Goal: Task Accomplishment & Management: Manage account settings

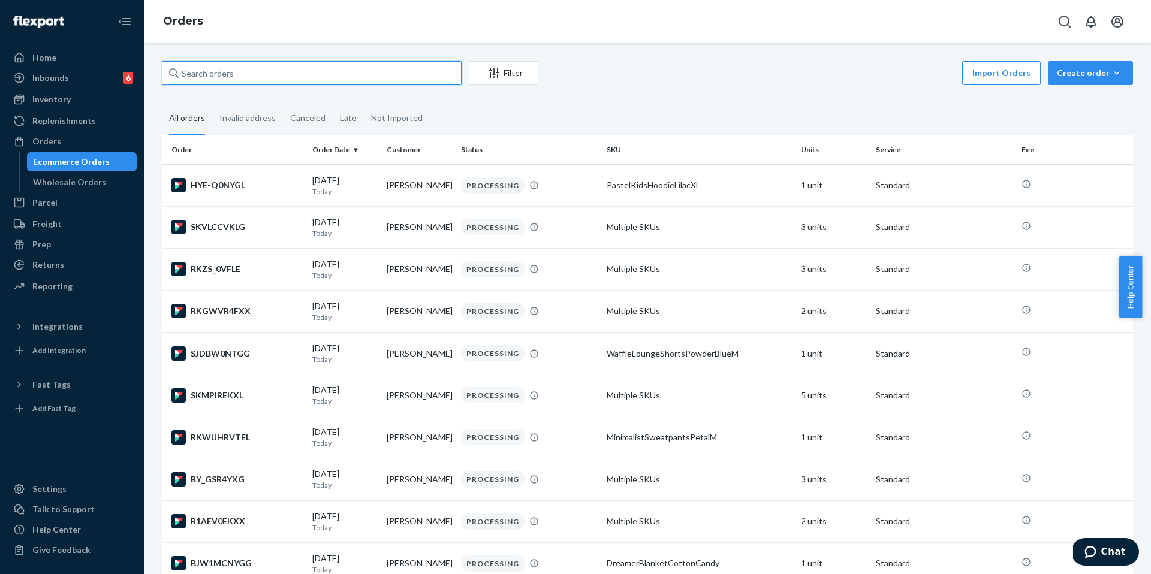
click at [232, 71] on input "text" at bounding box center [312, 73] width 300 height 24
paste input "254703964"
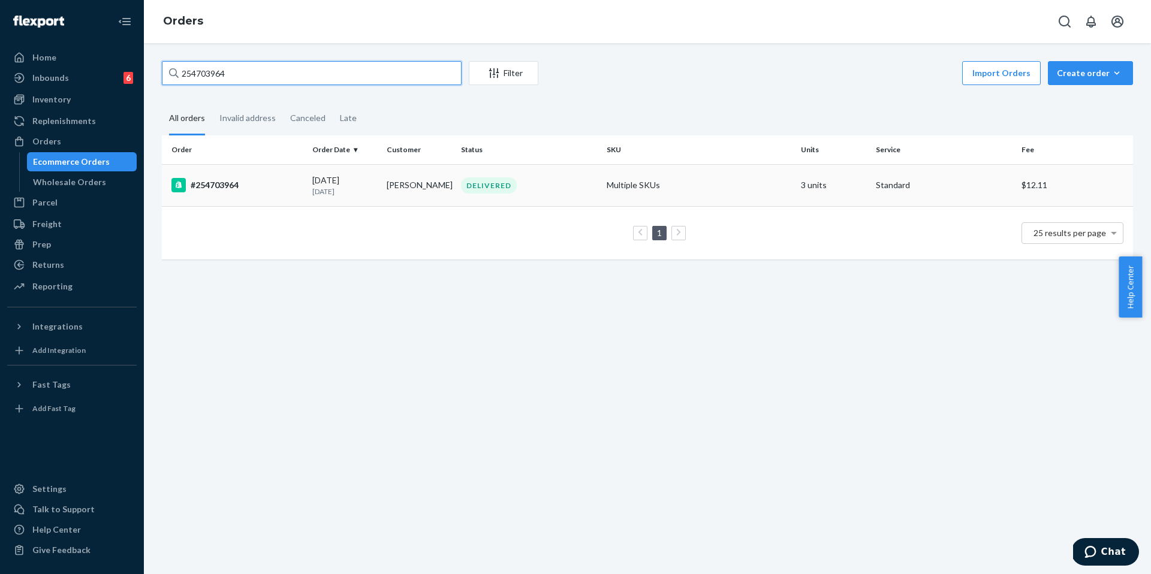
type input "254703964"
click at [258, 167] on td "#254703964" at bounding box center [235, 185] width 146 height 42
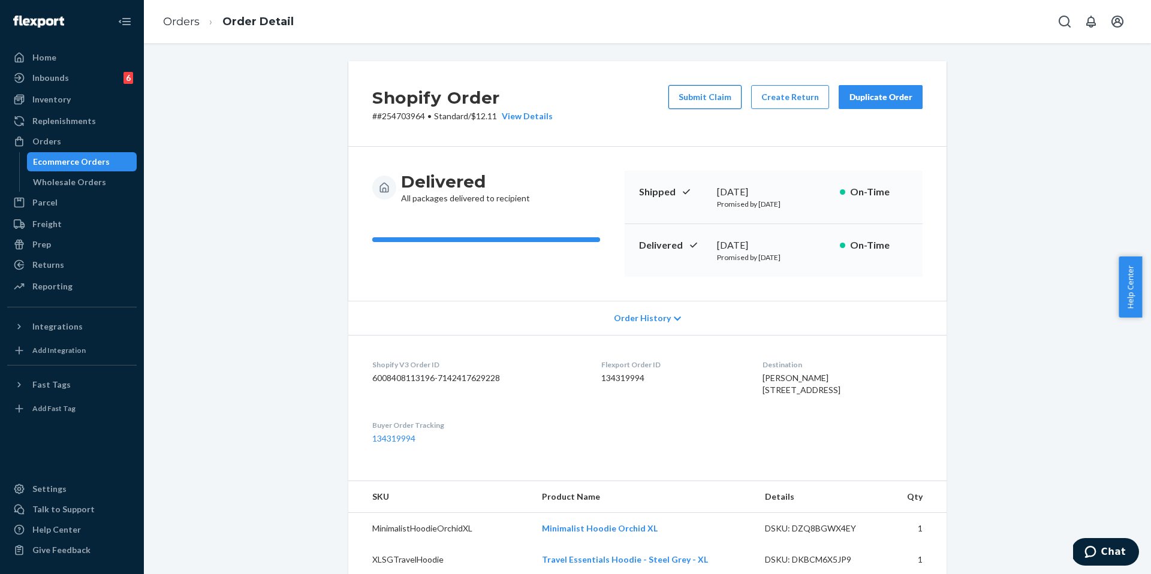
click at [704, 95] on button "Submit Claim" at bounding box center [704, 97] width 73 height 24
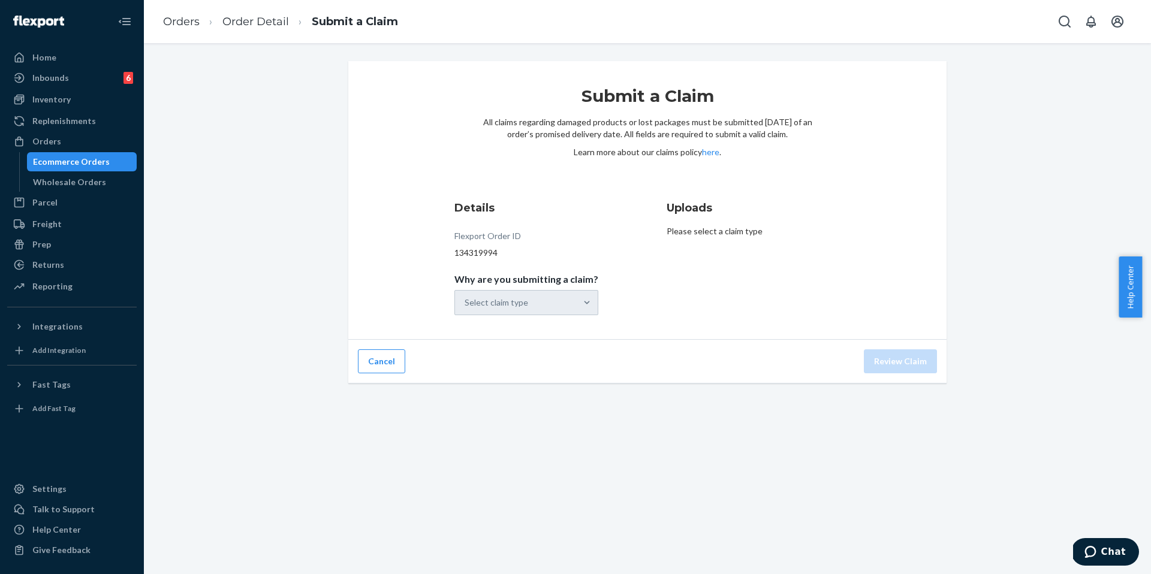
click at [560, 303] on div "Select claim type" at bounding box center [526, 302] width 144 height 25
click at [560, 303] on div "Select claim type" at bounding box center [515, 303] width 121 height 24
click at [466, 303] on input "Why are you submitting a claim? option Order delivered but lost focused, 1 of 4…" at bounding box center [464, 303] width 1 height 12
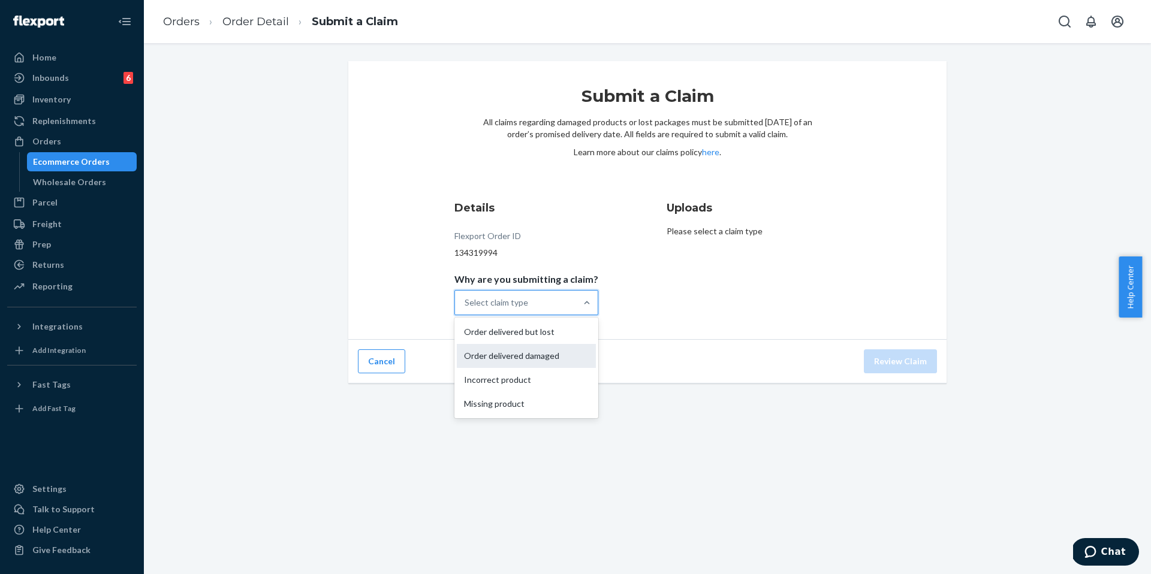
click at [539, 357] on div "Order delivered damaged" at bounding box center [526, 356] width 139 height 24
click at [466, 309] on input "Why are you submitting a claim? option Order delivered damaged focused, 0 of 4.…" at bounding box center [464, 303] width 1 height 12
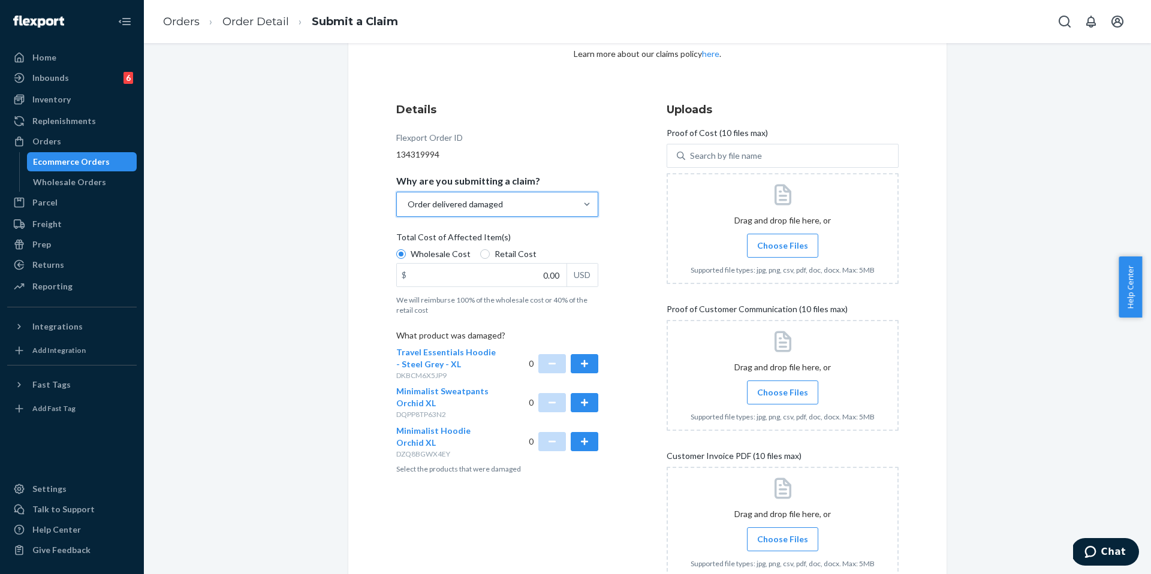
scroll to position [105, 0]
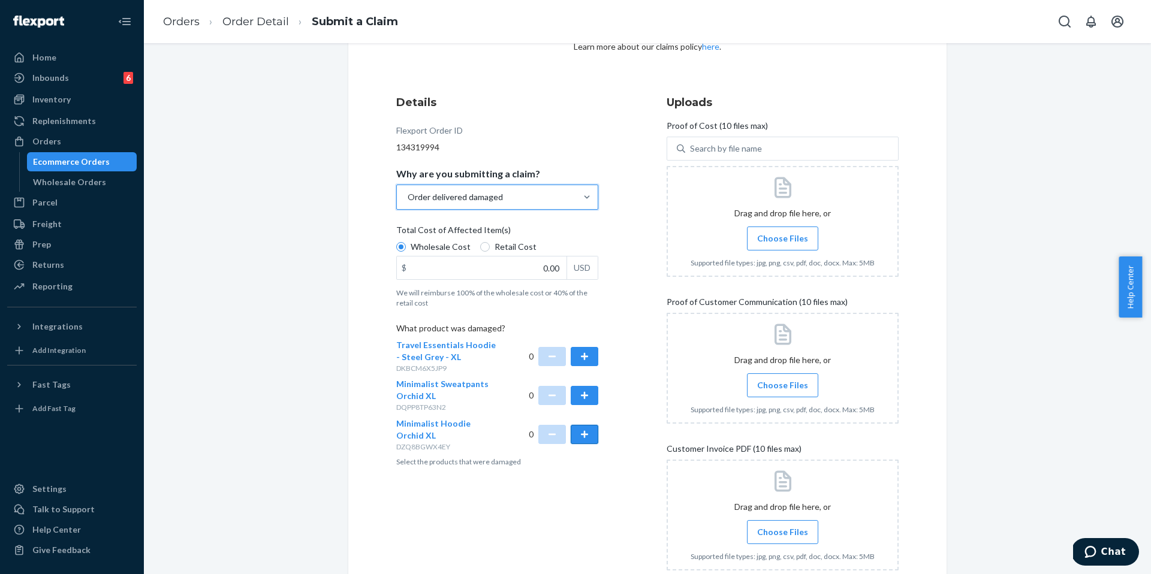
click at [588, 439] on button "button" at bounding box center [585, 434] width 28 height 19
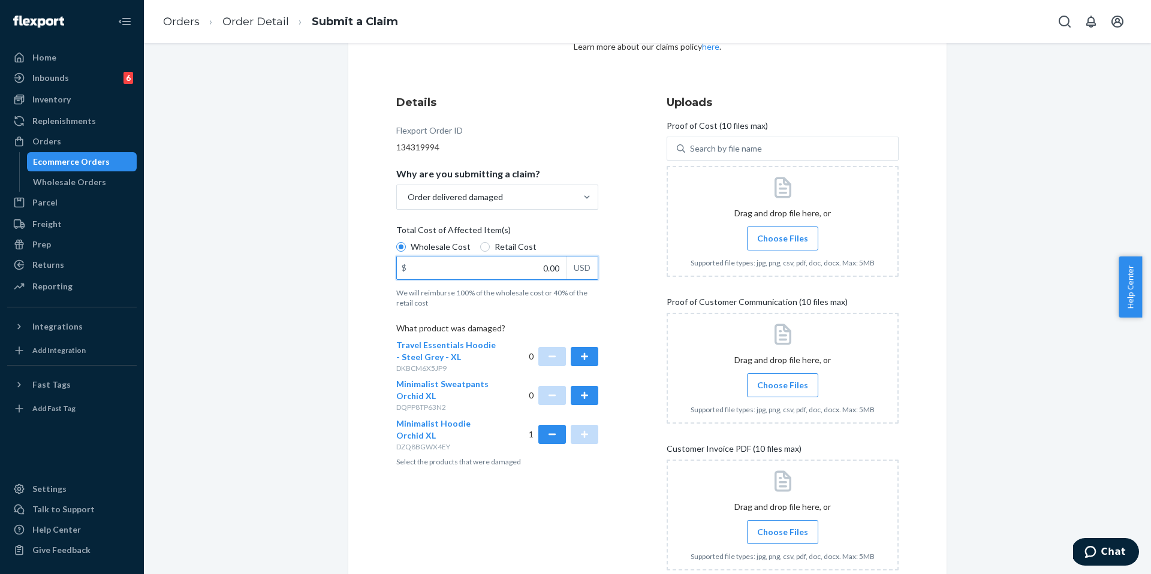
click at [533, 274] on input "0.00" at bounding box center [482, 268] width 170 height 23
type input "42.00"
click at [795, 233] on span "Choose Files" at bounding box center [782, 239] width 51 height 12
click at [783, 233] on input "Choose Files" at bounding box center [782, 238] width 1 height 13
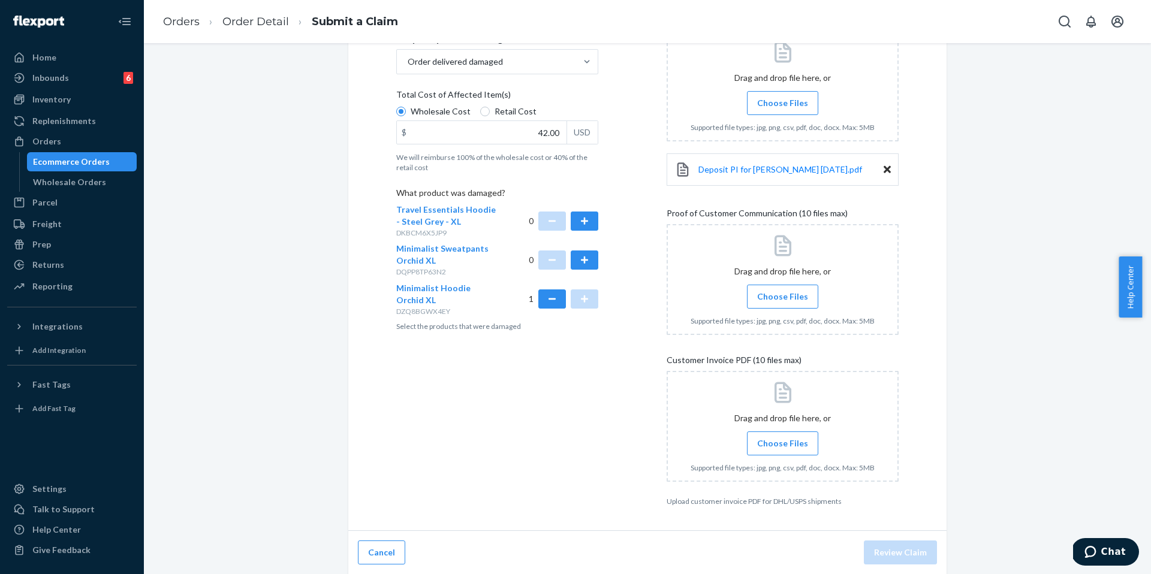
scroll to position [242, 0]
click at [776, 300] on span "Choose Files" at bounding box center [782, 296] width 51 height 12
click at [782, 300] on input "Choose Files" at bounding box center [782, 295] width 1 height 13
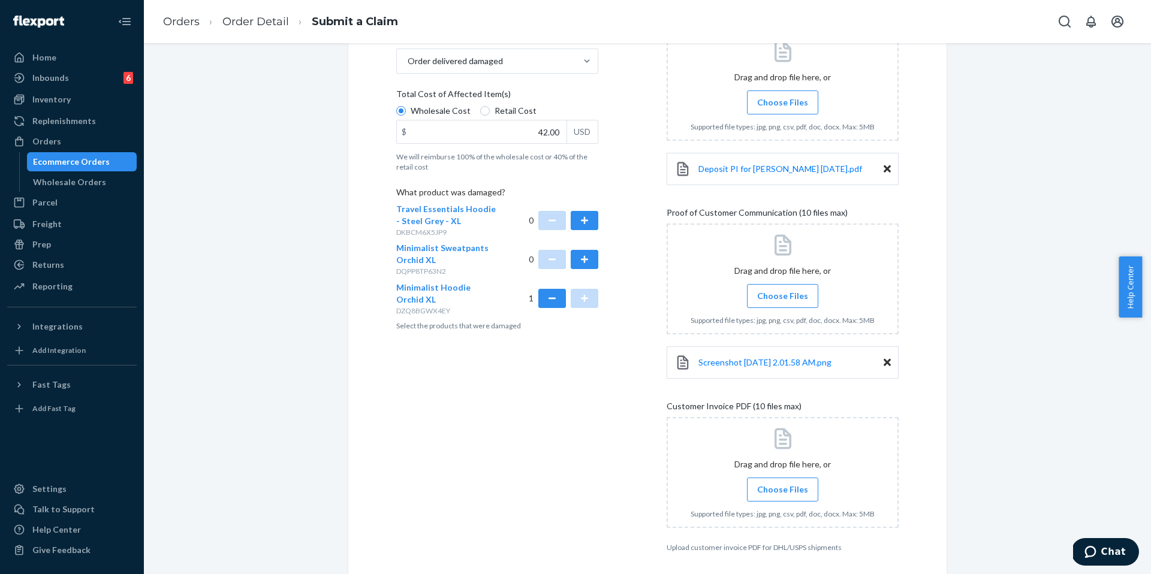
click at [782, 301] on input "Choose Files" at bounding box center [782, 295] width 1 height 13
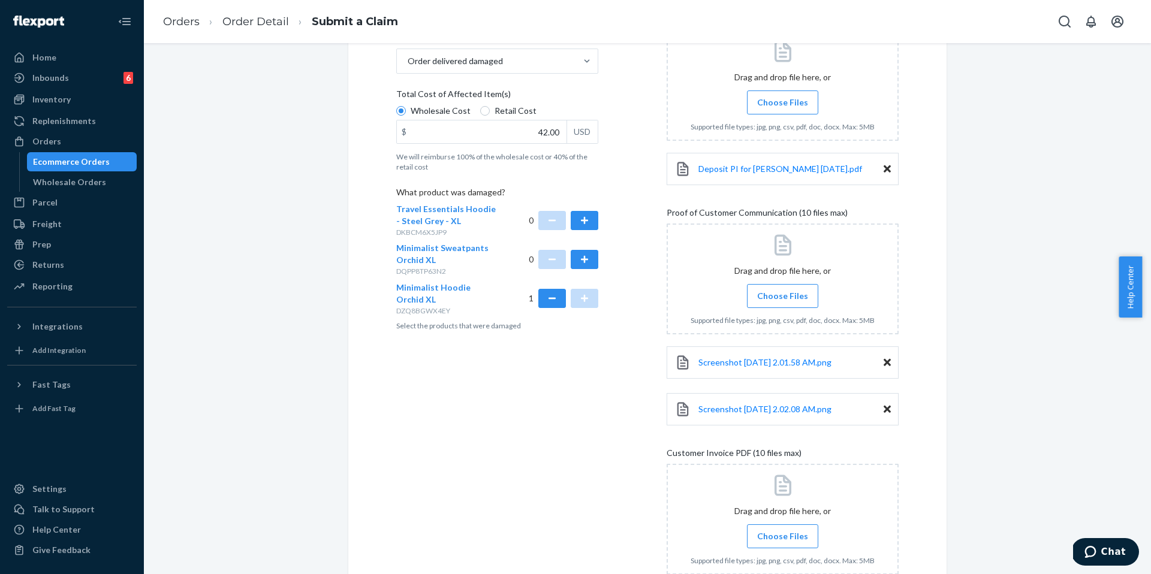
click at [798, 291] on span "Choose Files" at bounding box center [782, 296] width 51 height 12
click at [783, 291] on input "Choose Files" at bounding box center [782, 295] width 1 height 13
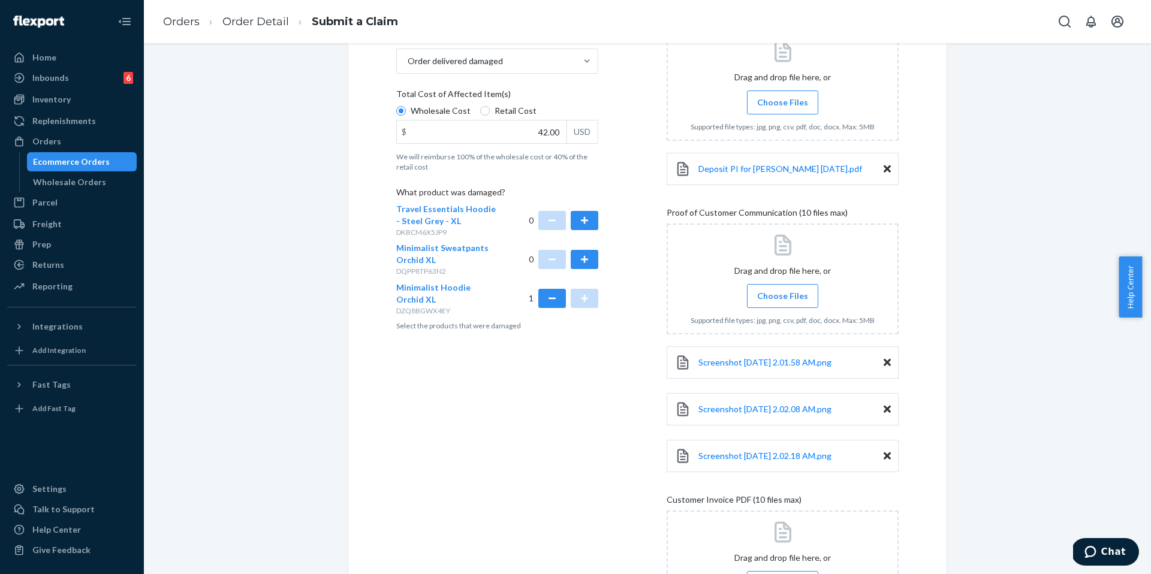
click at [785, 290] on span "Choose Files" at bounding box center [782, 296] width 51 height 12
click at [783, 289] on input "Choose Files" at bounding box center [782, 295] width 1 height 13
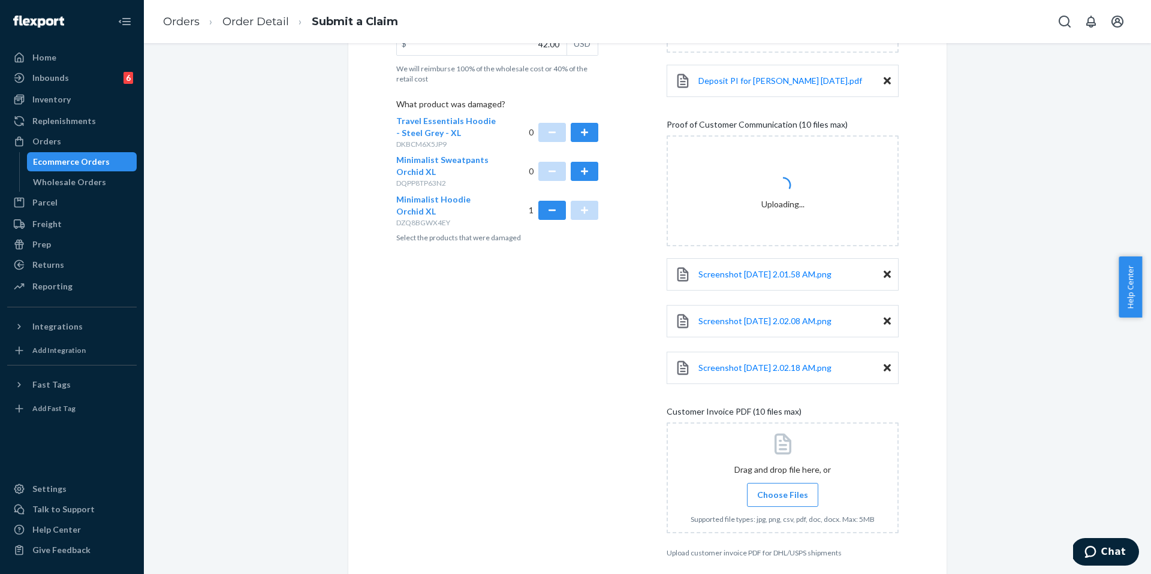
scroll to position [342, 0]
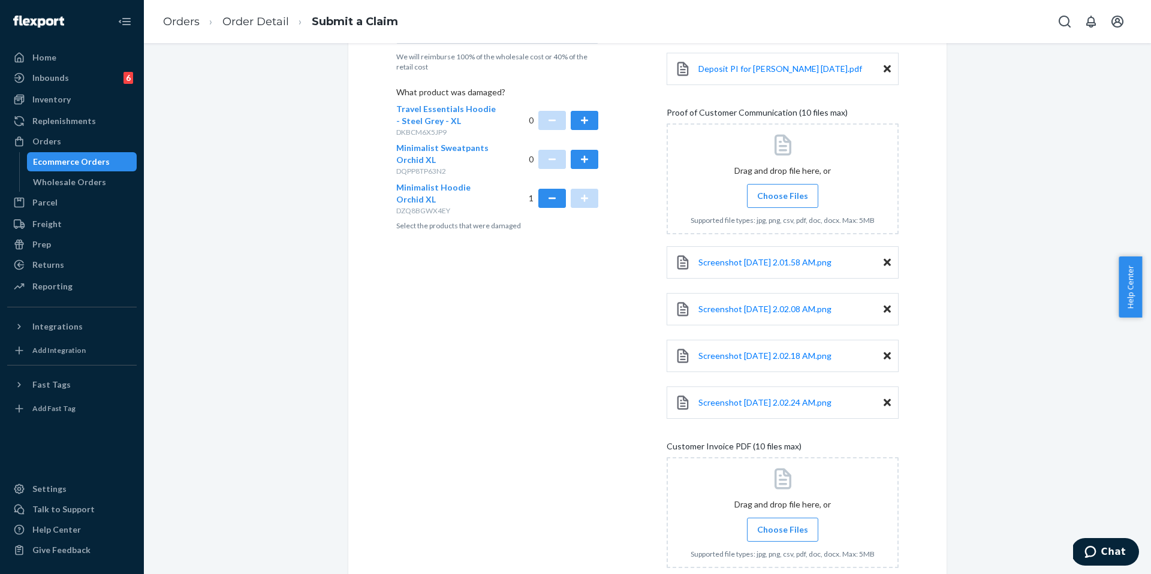
click at [782, 523] on input "Choose Files" at bounding box center [782, 529] width 1 height 13
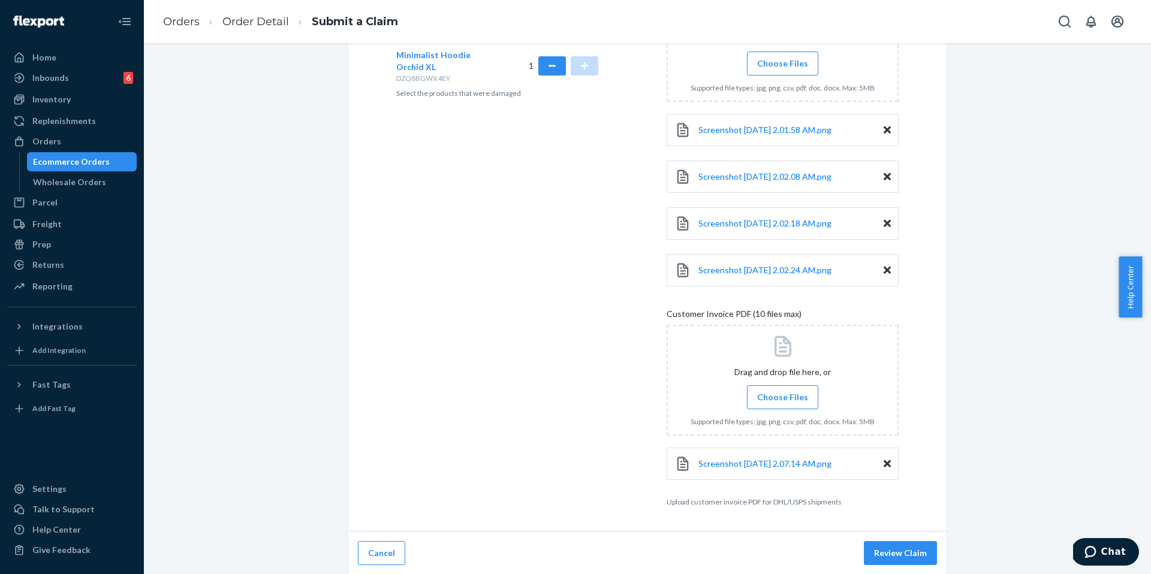
scroll to position [475, 0]
click at [892, 553] on button "Review Claim" at bounding box center [900, 552] width 73 height 24
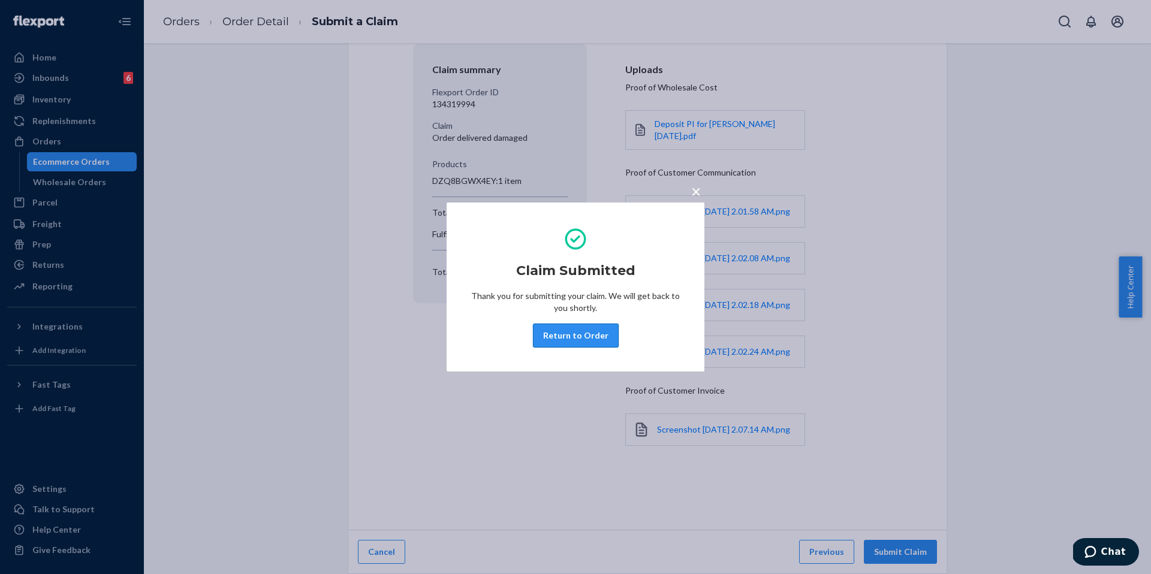
click at [592, 331] on button "Return to Order" at bounding box center [576, 336] width 86 height 24
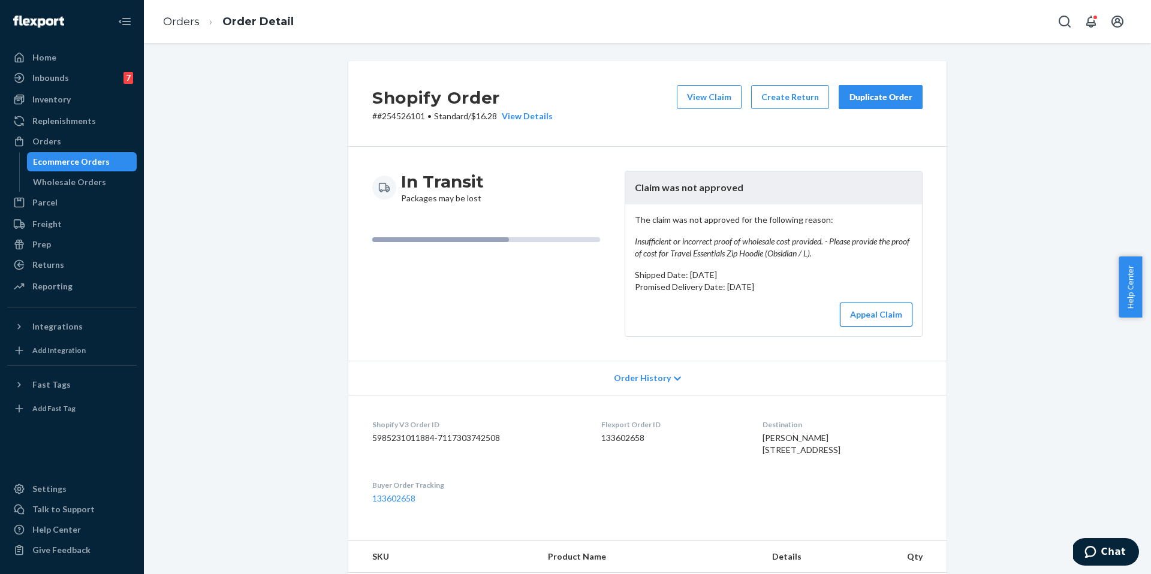
click at [880, 313] on button "Appeal Claim" at bounding box center [876, 315] width 73 height 24
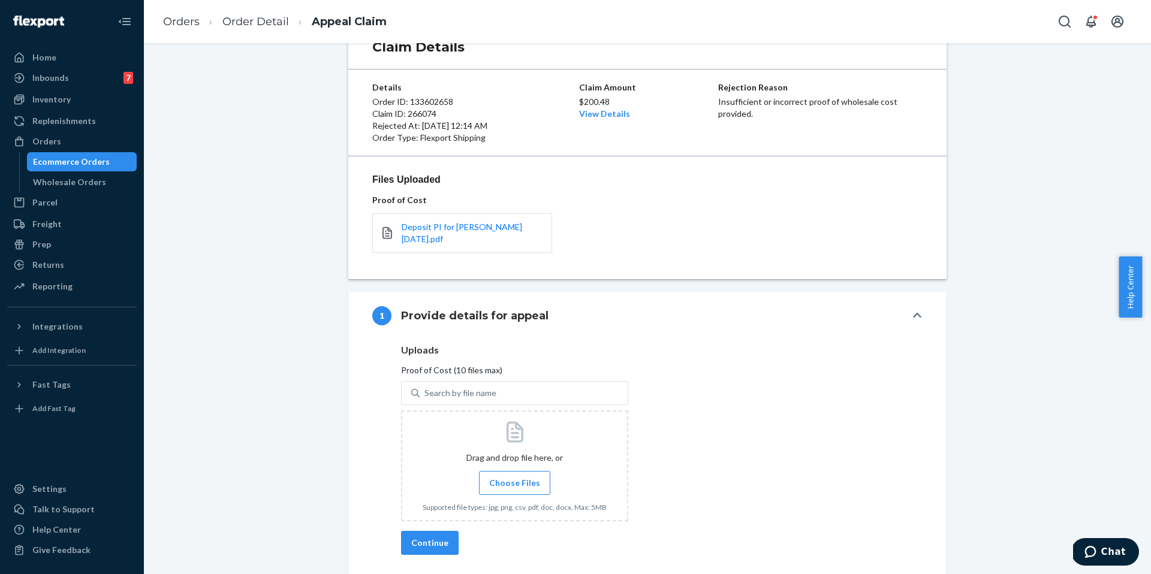
scroll to position [156, 0]
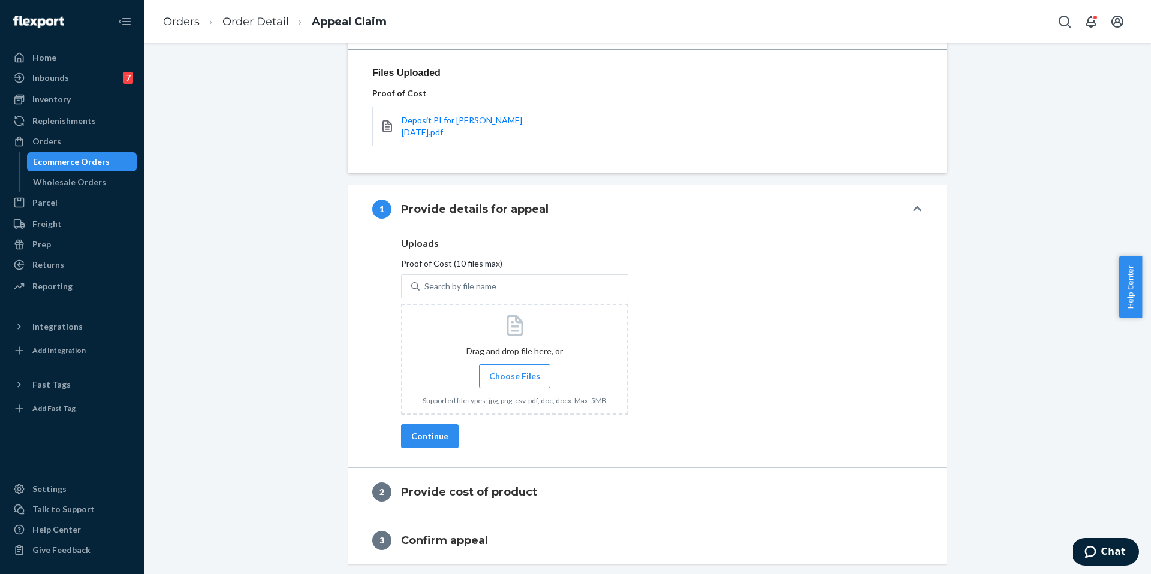
click at [518, 383] on label "Choose Files" at bounding box center [514, 376] width 71 height 24
click at [515, 383] on input "Choose Files" at bounding box center [514, 376] width 1 height 13
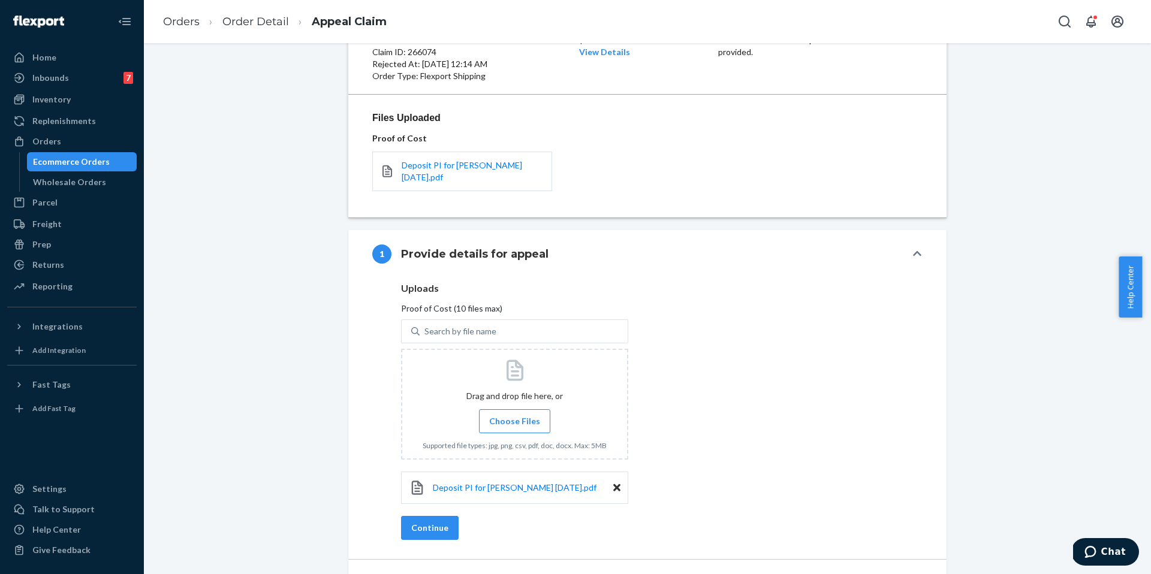
scroll to position [203, 0]
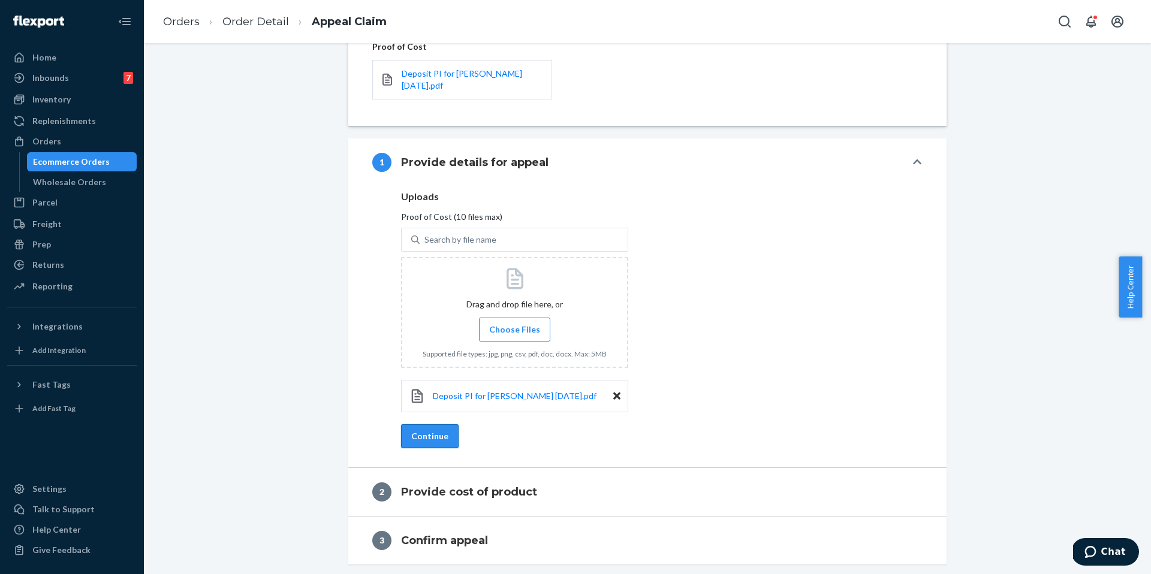
click at [452, 440] on div "Uploads Proof of Cost (10 files max) Search by file name Drag and drop file her…" at bounding box center [647, 320] width 550 height 258
click at [440, 437] on button "Continue" at bounding box center [430, 436] width 58 height 24
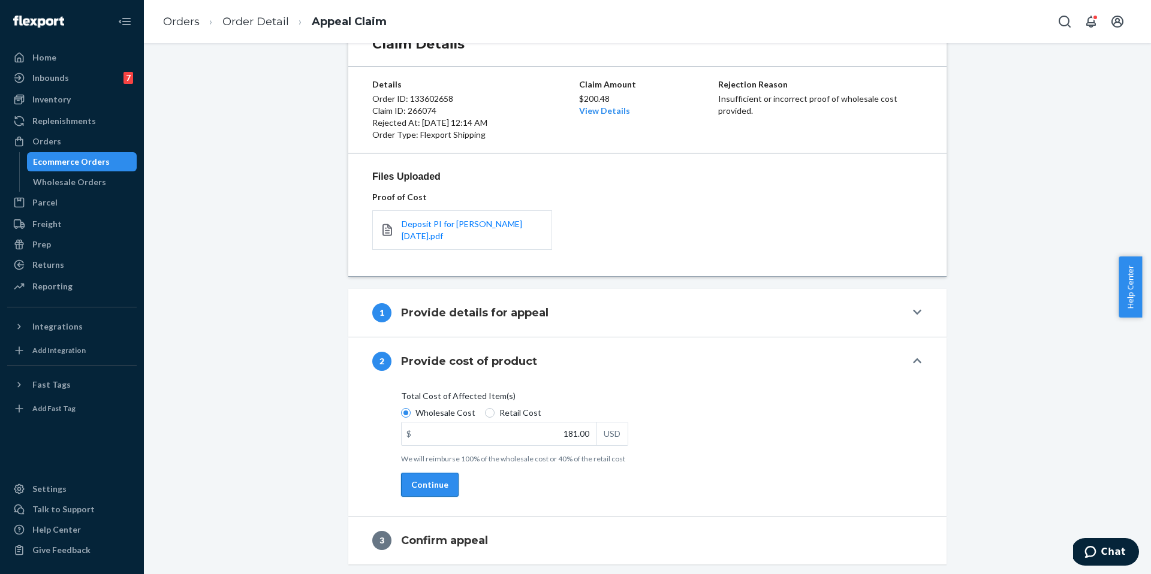
click at [422, 481] on button "Continue" at bounding box center [430, 485] width 58 height 24
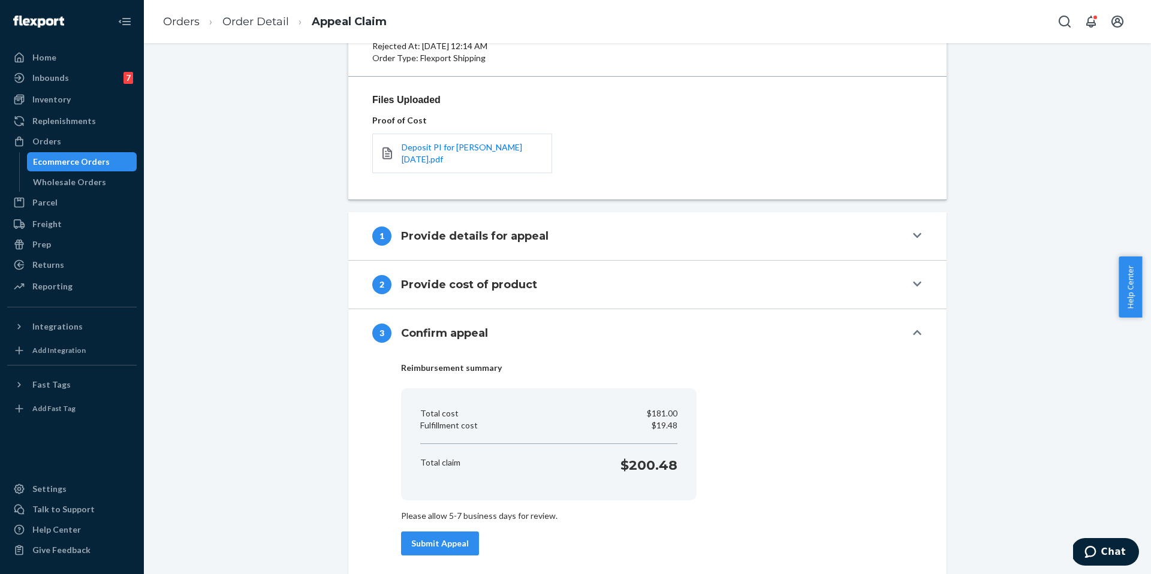
scroll to position [140, 0]
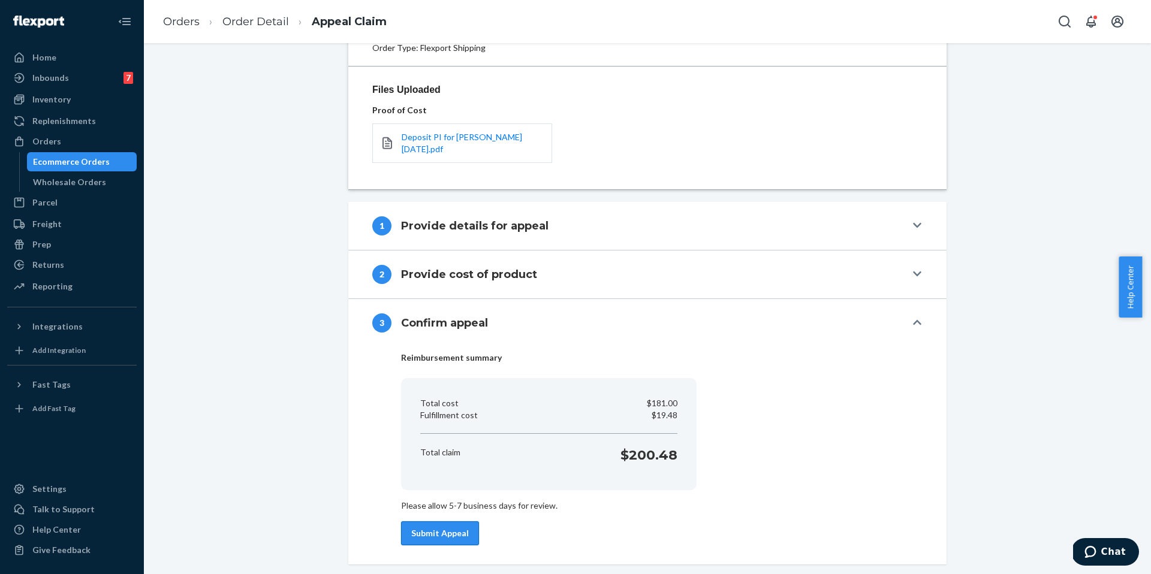
click at [425, 531] on button "Submit Appeal" at bounding box center [440, 533] width 78 height 24
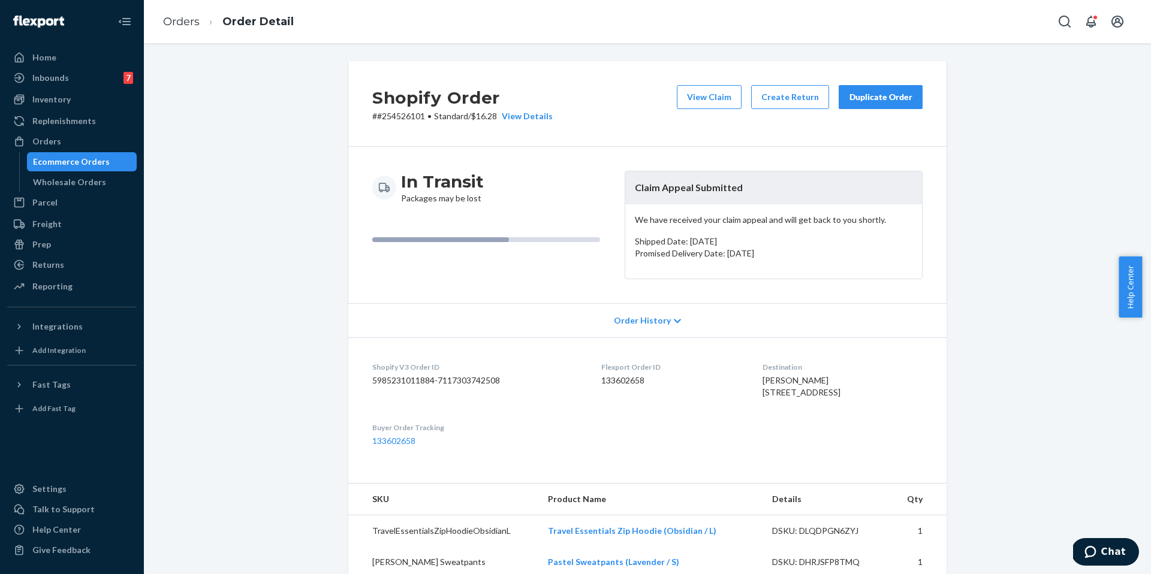
click at [891, 104] on button "Duplicate Order" at bounding box center [880, 97] width 84 height 24
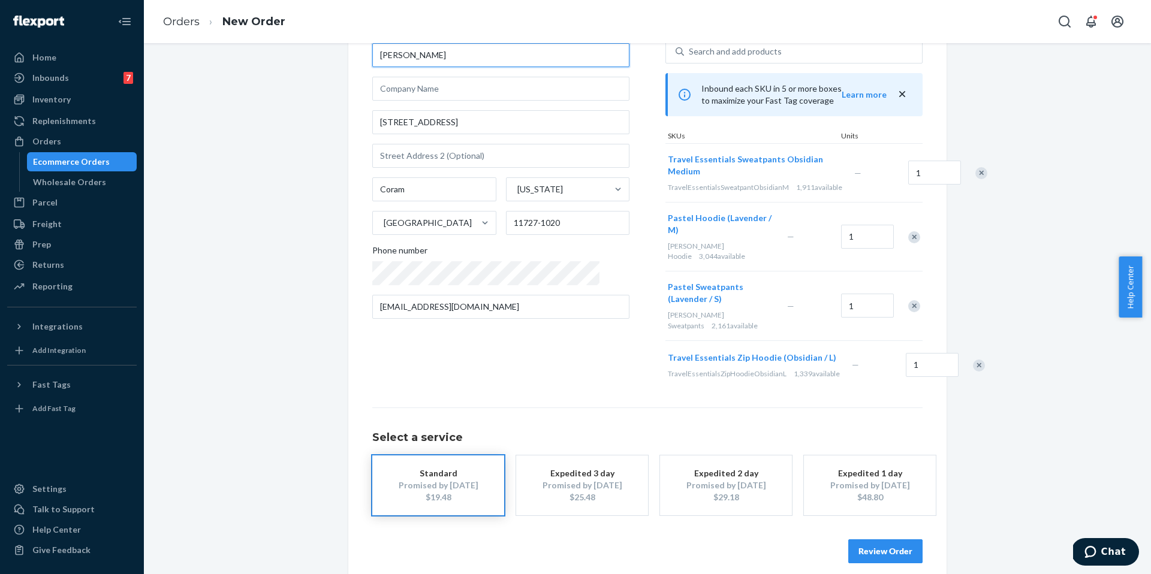
scroll to position [83, 0]
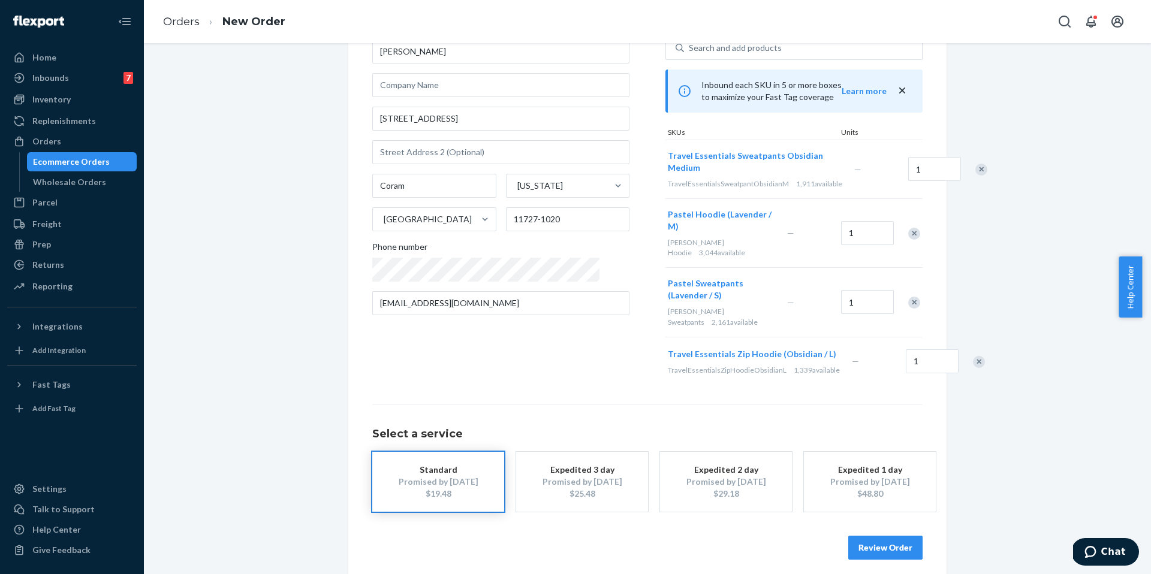
click at [896, 541] on button "Review Order" at bounding box center [885, 548] width 74 height 24
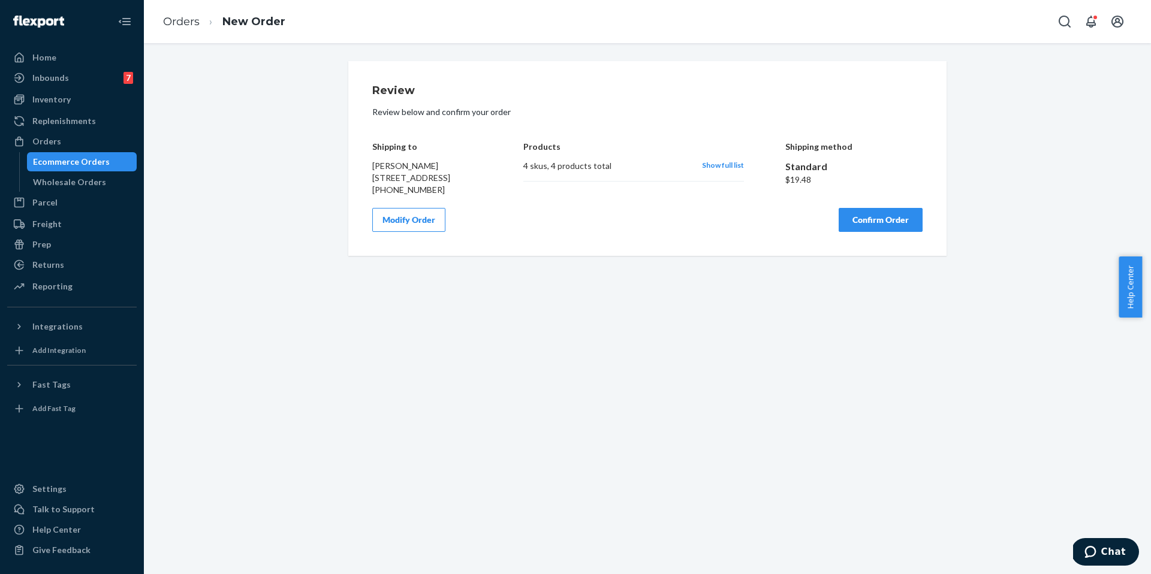
click at [854, 231] on button "Confirm Order" at bounding box center [880, 220] width 84 height 24
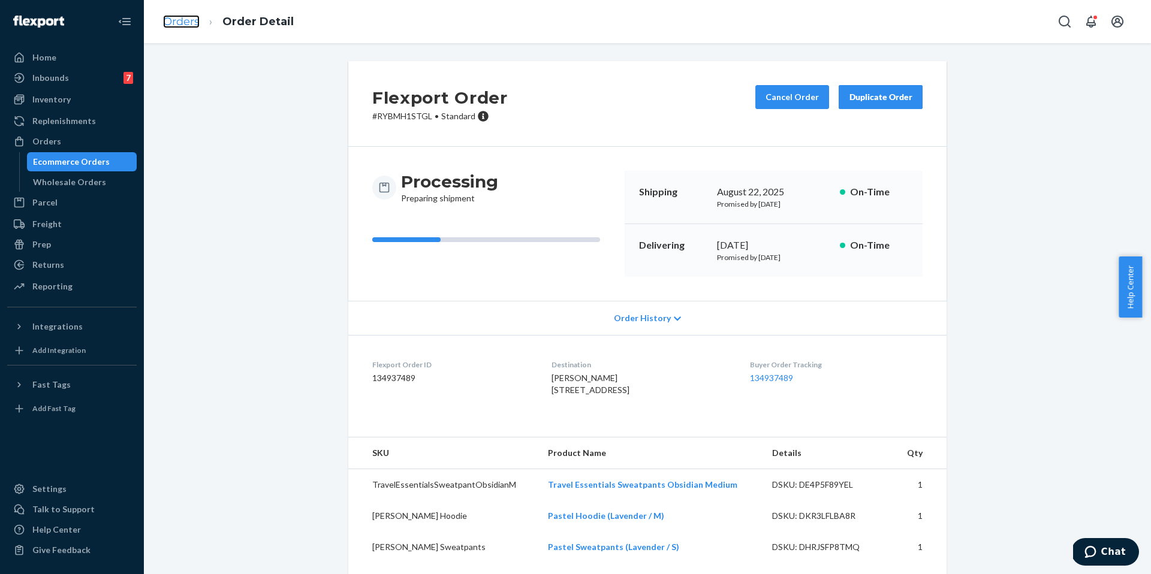
click at [180, 25] on link "Orders" at bounding box center [181, 21] width 37 height 13
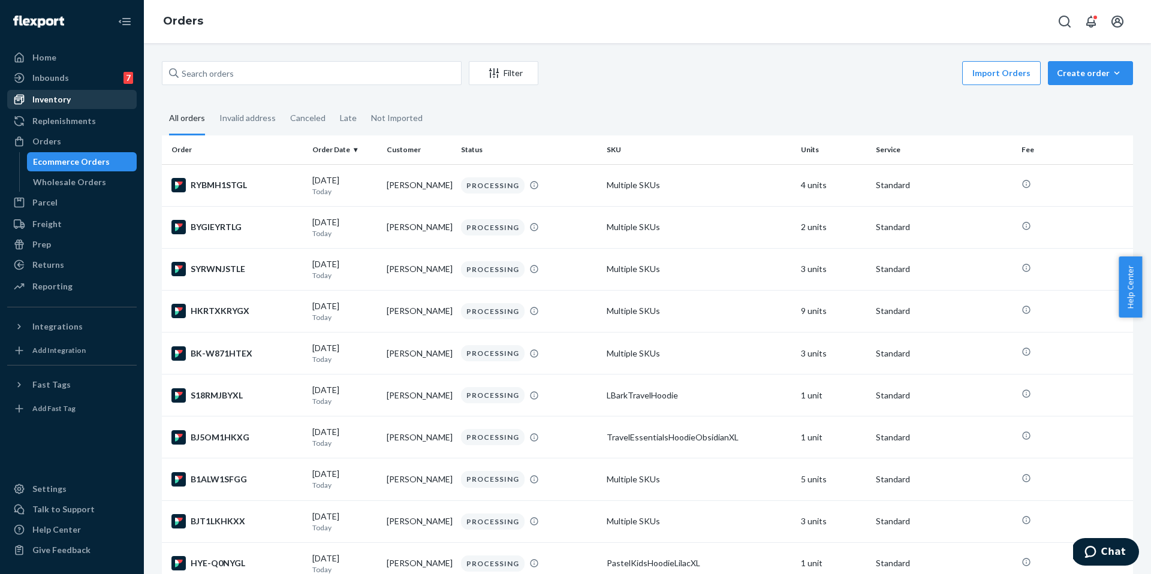
click at [60, 98] on div "Inventory" at bounding box center [51, 99] width 38 height 12
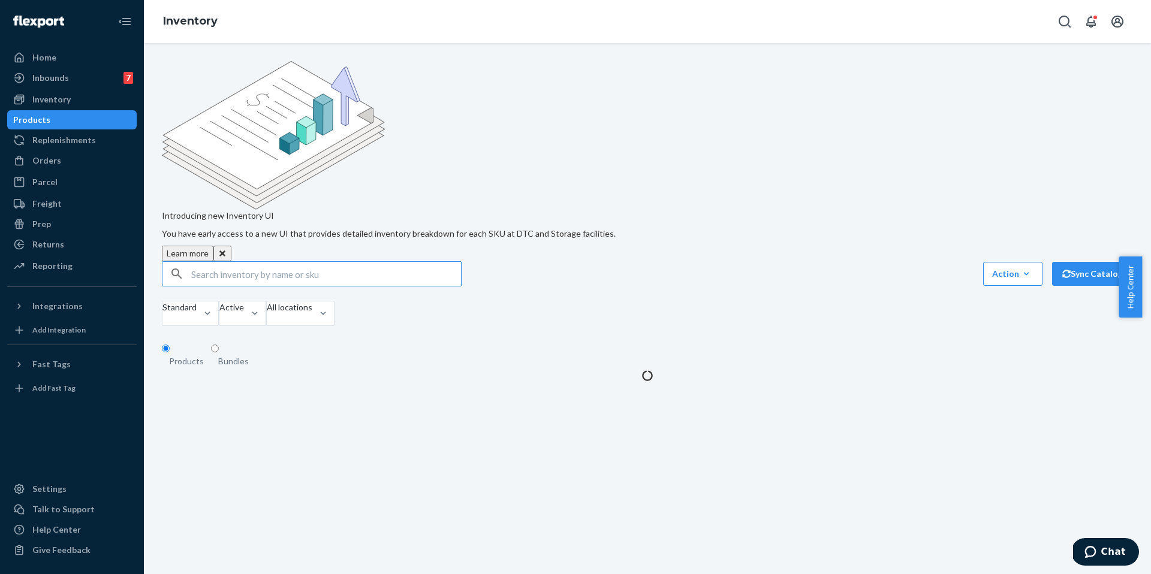
click at [251, 262] on input "text" at bounding box center [326, 274] width 270 height 24
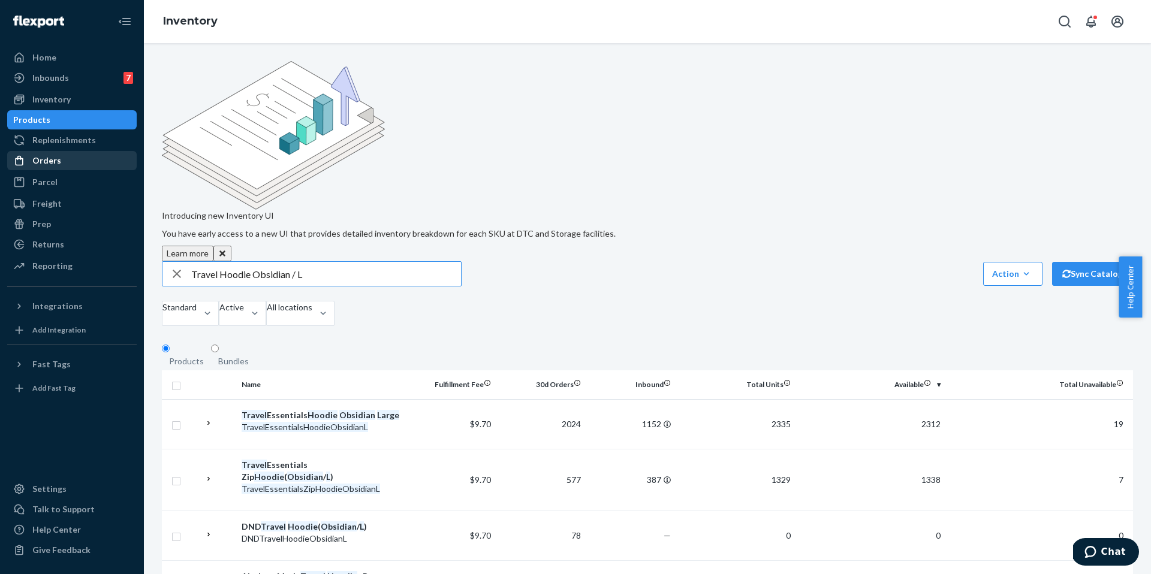
drag, startPoint x: 342, startPoint y: 181, endPoint x: 107, endPoint y: 158, distance: 236.6
click at [104, 157] on div "Home Inbounds 7 Shipping Plans Problems 7 Inventory Products Replenishments Ord…" at bounding box center [575, 287] width 1151 height 574
paste input "Aloe"
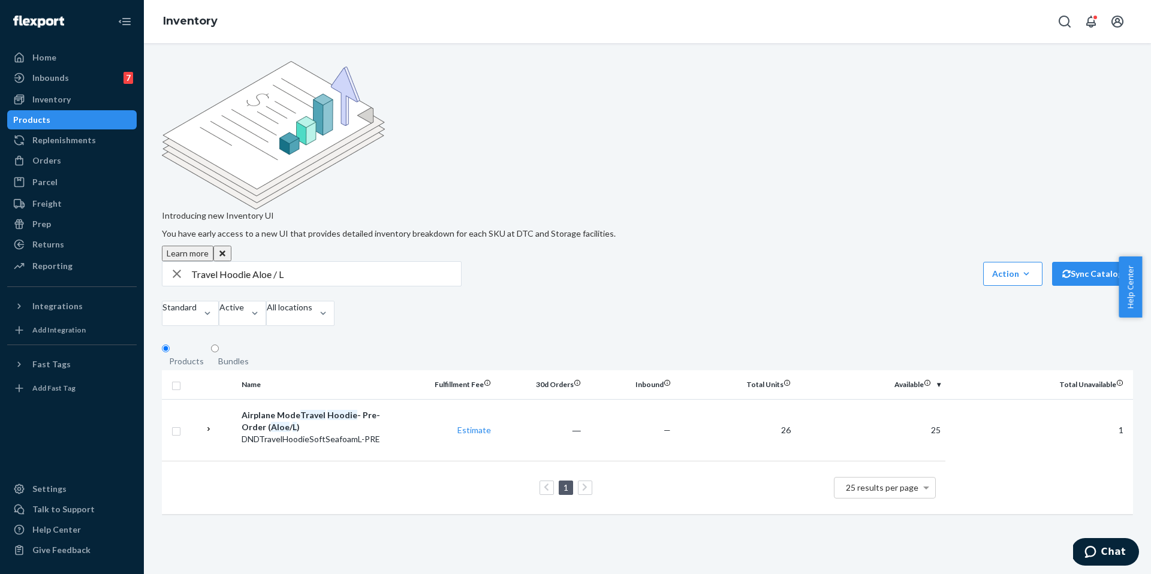
click at [257, 262] on input "Travel Hoodie Aloe / L" at bounding box center [326, 274] width 270 height 24
click at [651, 261] on div "Travel Hoodie Aloe / L Action Create product Create bundle Bulk create products…" at bounding box center [647, 273] width 971 height 25
click at [315, 262] on input "Travel Hoodie Aloe / L" at bounding box center [326, 274] width 270 height 24
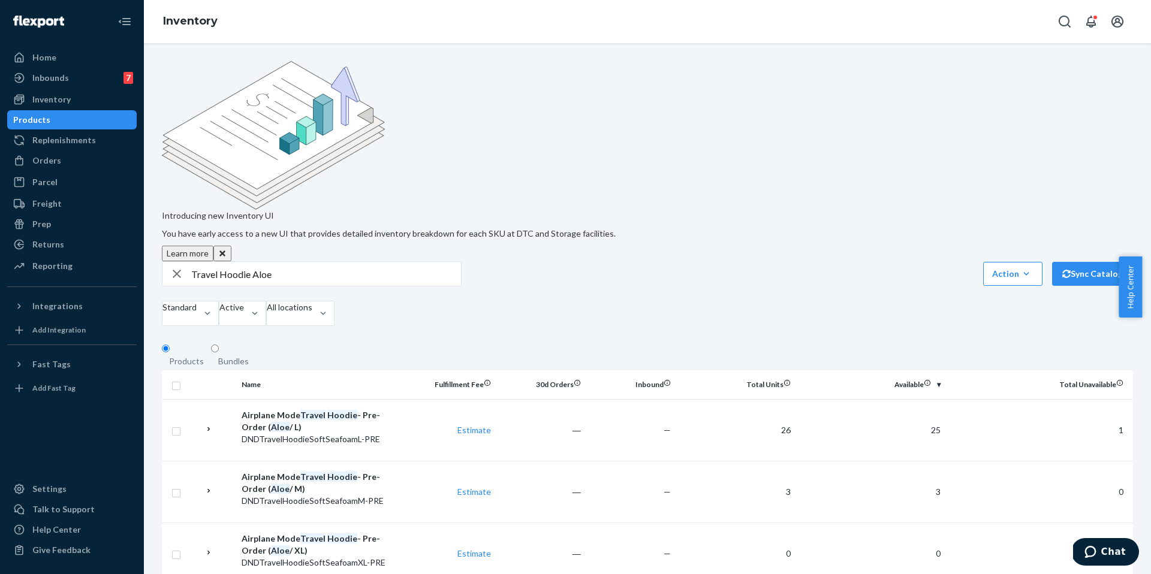
click at [262, 262] on input "Travel Hoodie Aloe" at bounding box center [326, 274] width 270 height 24
type input "Travel Hoodie seafoam / l"
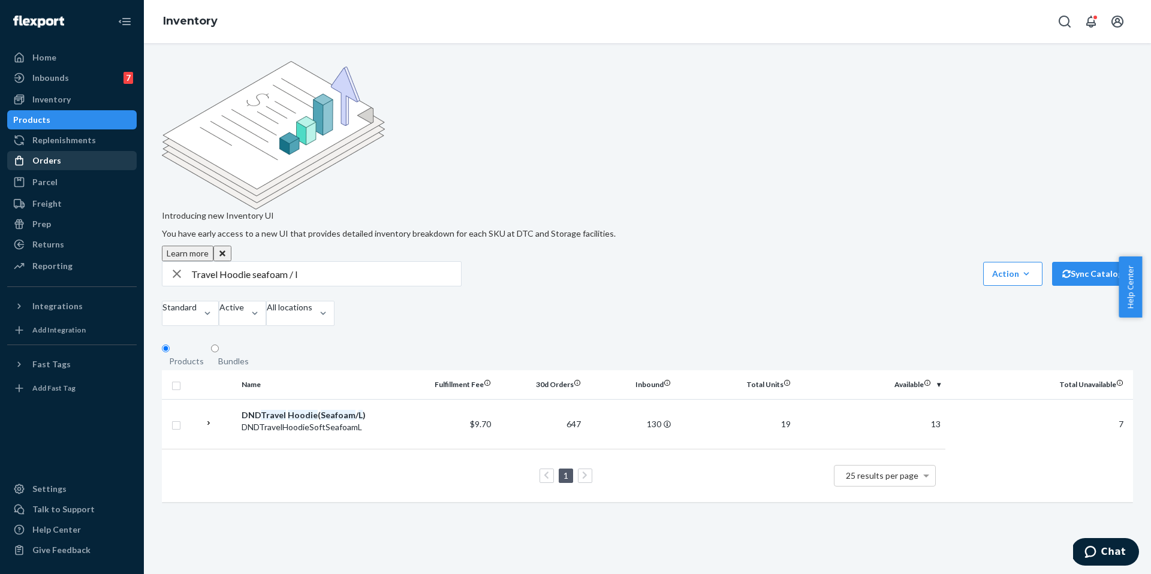
click at [62, 162] on div "Orders" at bounding box center [71, 160] width 127 height 17
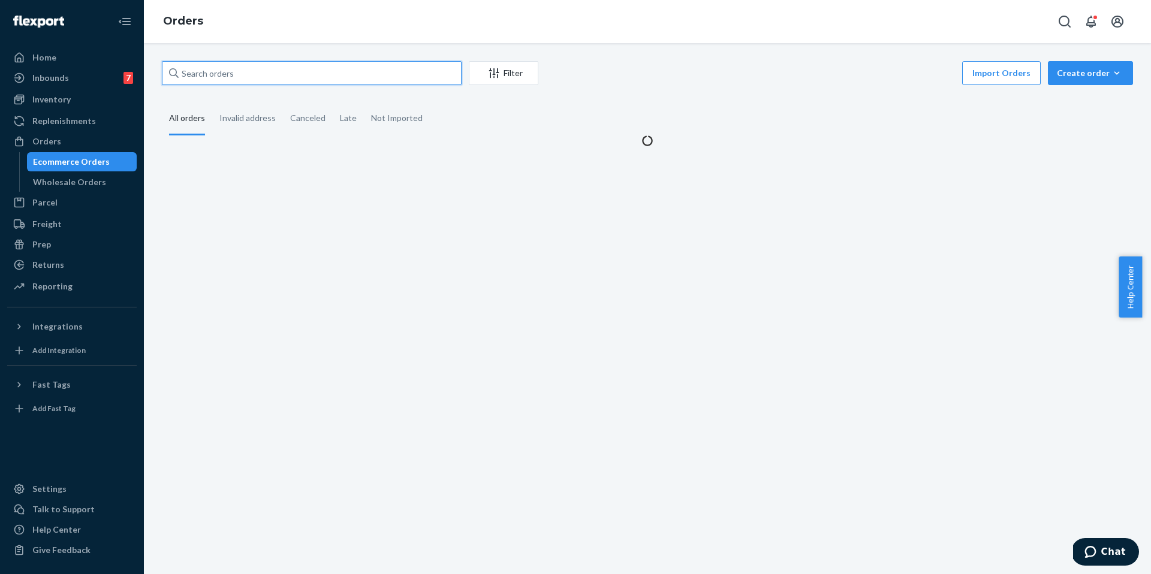
click at [254, 68] on input "text" at bounding box center [312, 73] width 300 height 24
paste input "254645734"
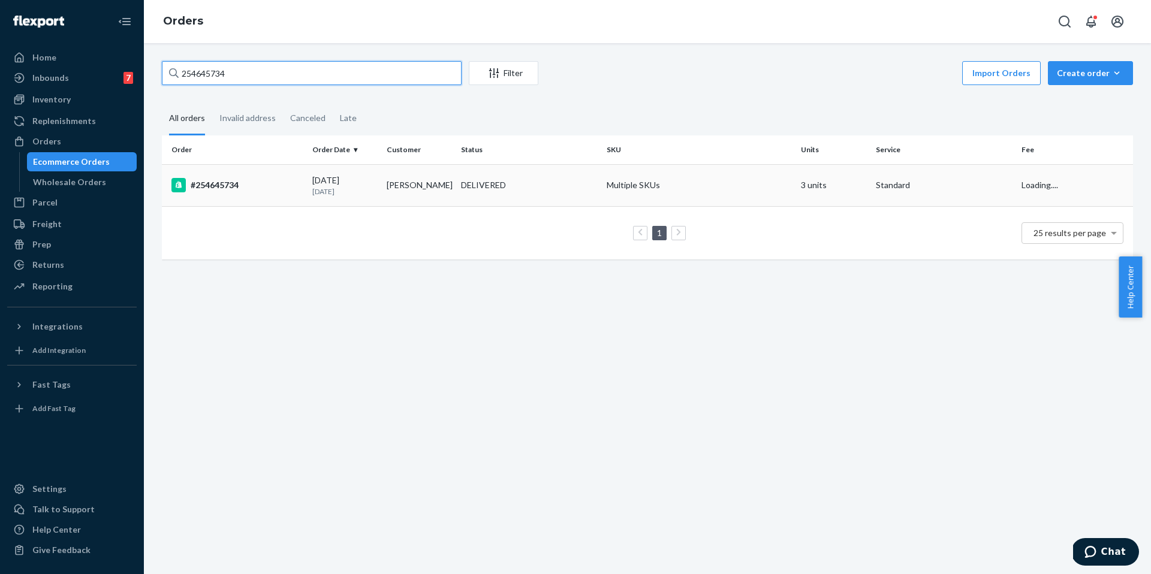
type input "254645734"
click at [227, 183] on div "#254645734" at bounding box center [236, 185] width 131 height 14
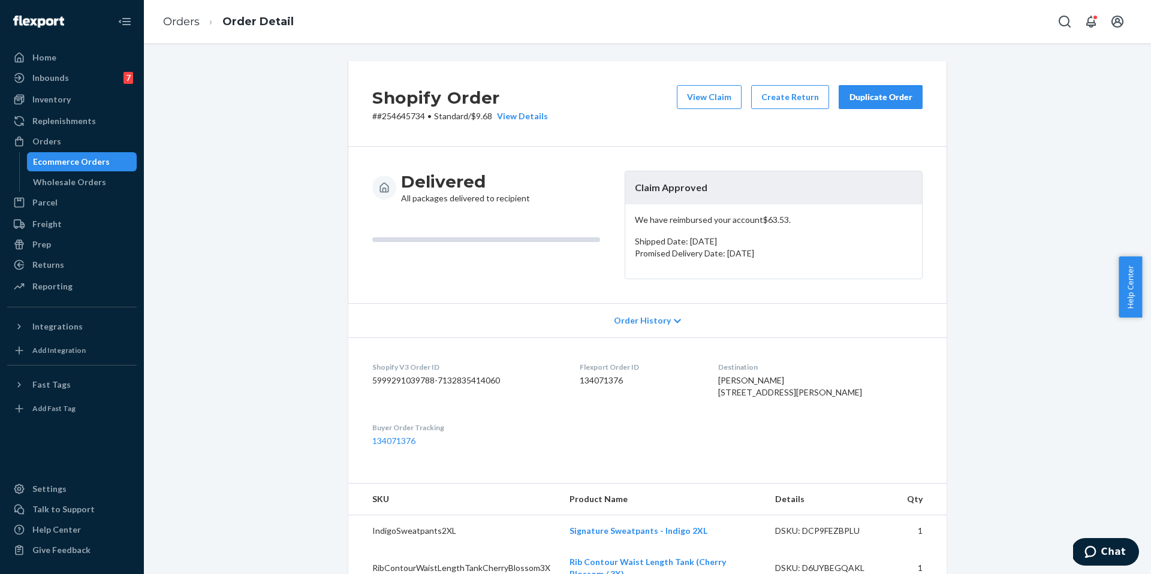
click at [864, 96] on div "Duplicate Order" at bounding box center [881, 97] width 64 height 12
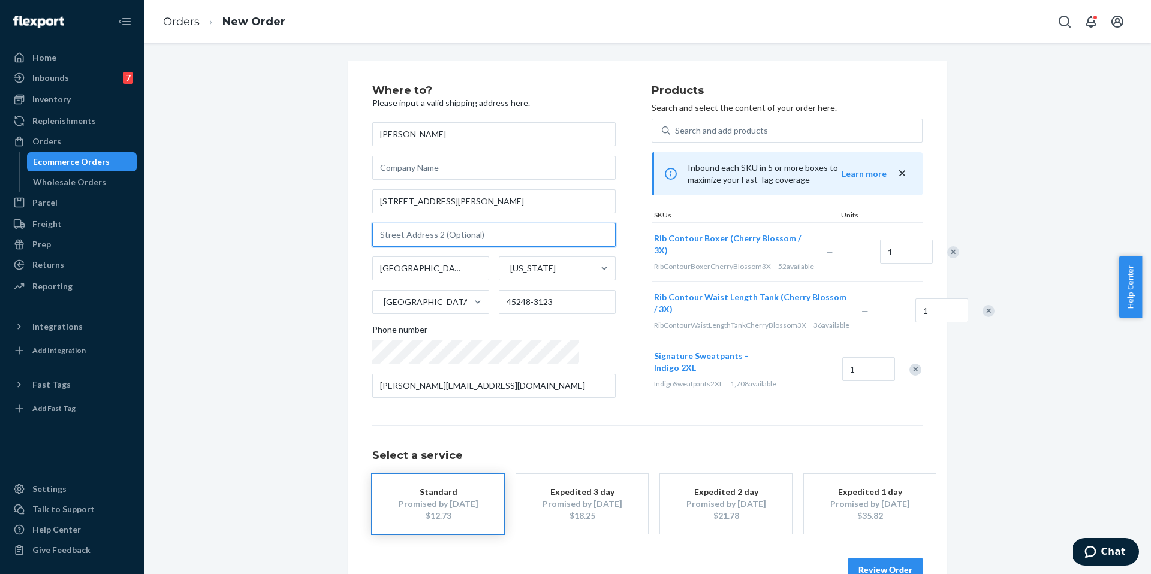
click at [433, 232] on input "text" at bounding box center [493, 235] width 243 height 24
paste input "3553 Neiheisel Ave Cincinnati, OH 45248"
type input "3553 Neiheisel Ave Cincinnati, OH 45248"
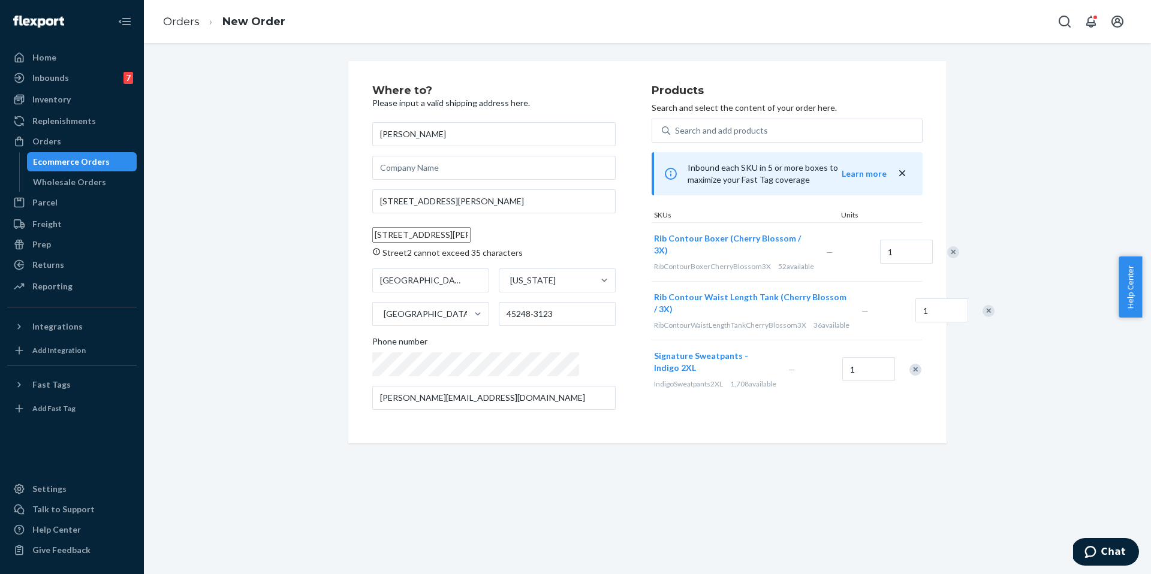
drag, startPoint x: 545, startPoint y: 234, endPoint x: 338, endPoint y: 232, distance: 206.8
click at [339, 232] on div "Where to? Please input a valid shipping address here. rachel fuerst 3553 Neihei…" at bounding box center [647, 252] width 616 height 382
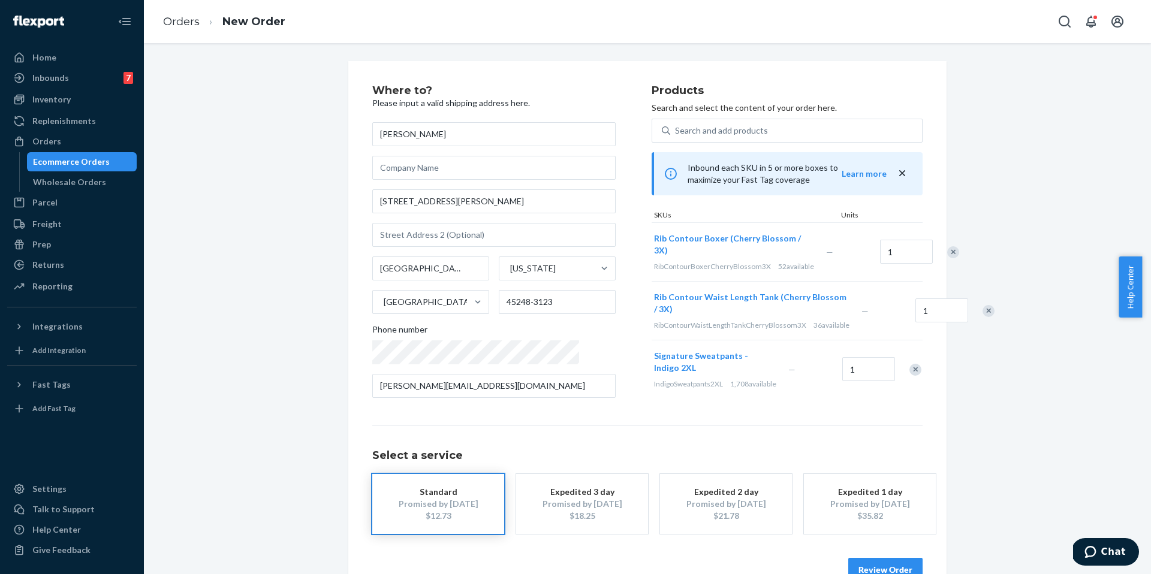
click at [868, 572] on button "Review Order" at bounding box center [885, 570] width 74 height 24
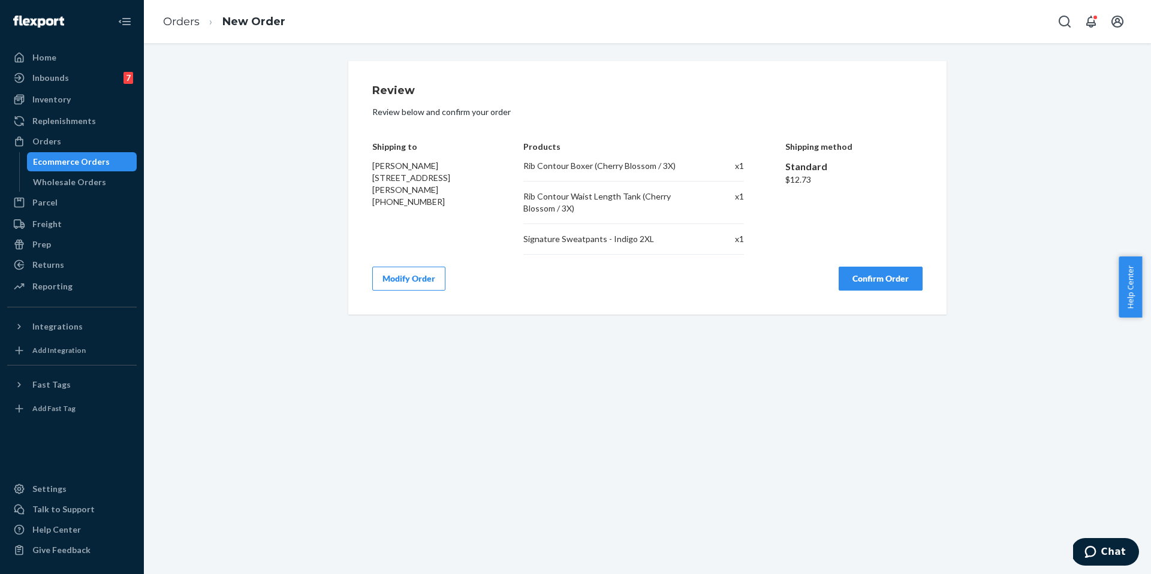
click at [879, 286] on button "Confirm Order" at bounding box center [880, 279] width 84 height 24
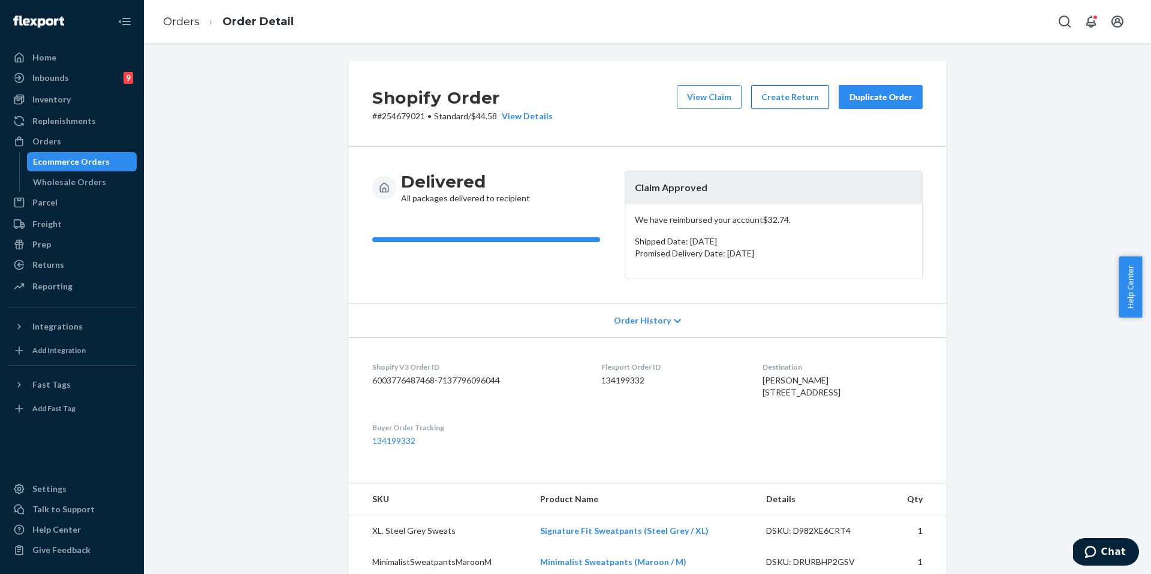
click at [770, 98] on button "Create Return" at bounding box center [790, 97] width 78 height 24
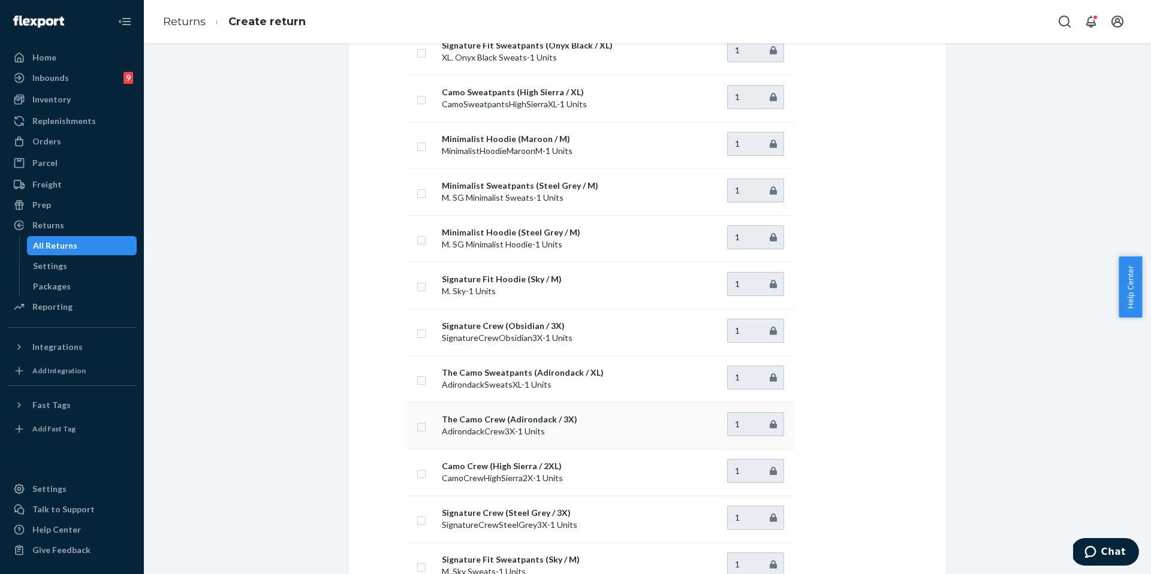
scroll to position [206, 0]
click at [417, 424] on input "checkbox" at bounding box center [422, 425] width 10 height 13
checkbox input "true"
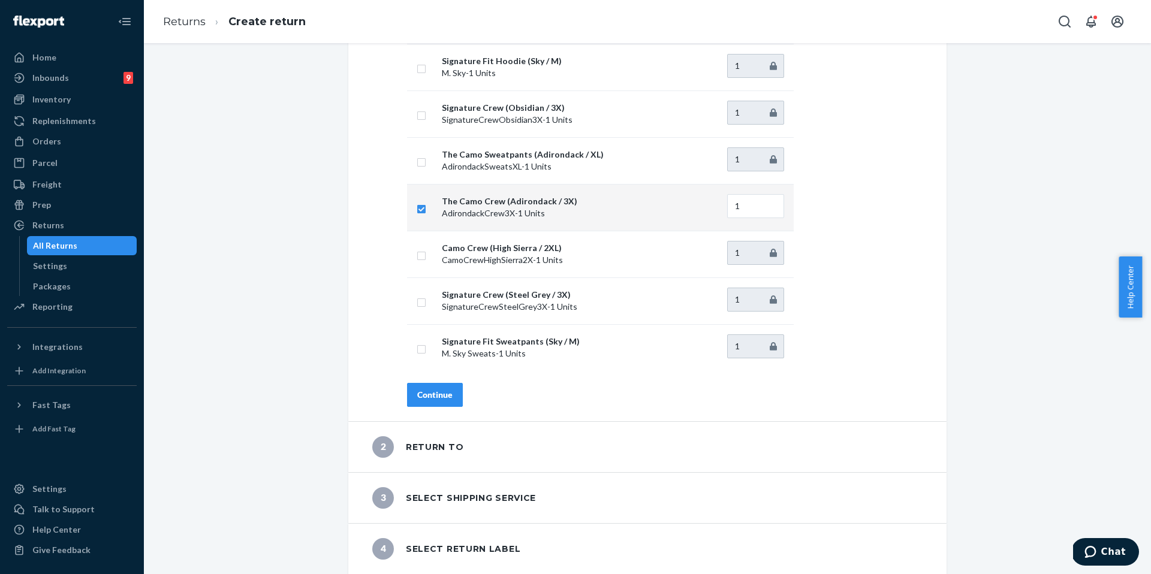
click at [429, 393] on div "Continue" at bounding box center [434, 395] width 35 height 12
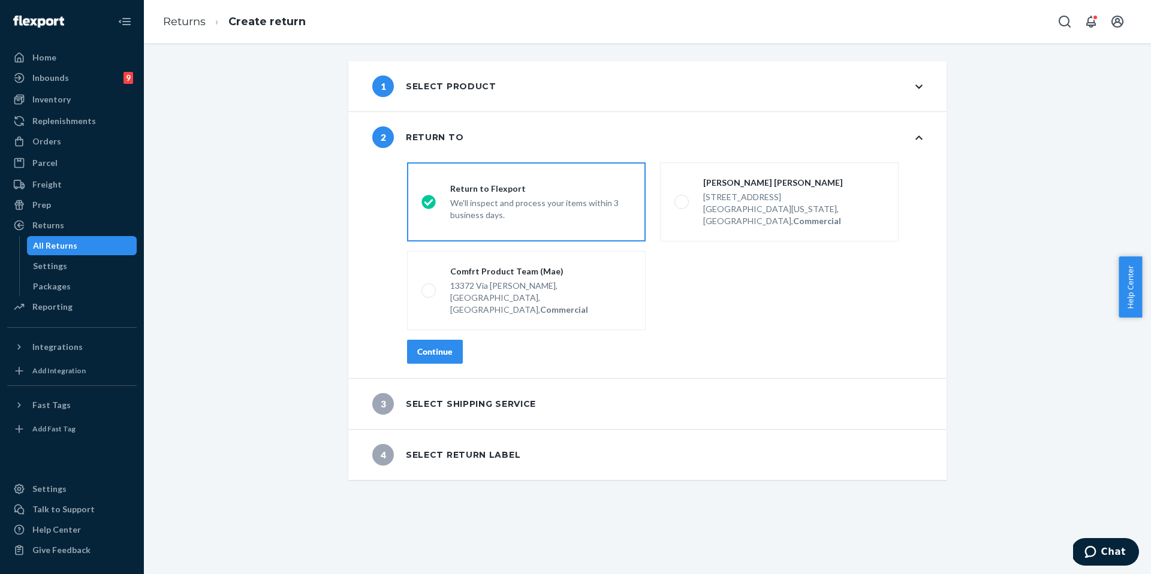
scroll to position [0, 0]
click at [442, 340] on button "Continue" at bounding box center [435, 352] width 56 height 24
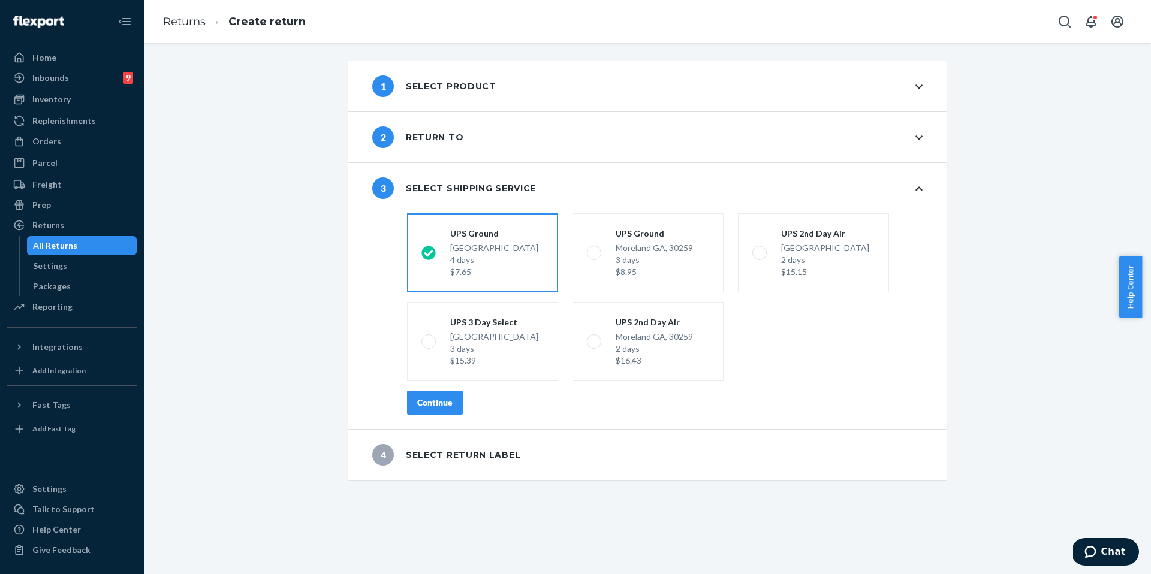
click at [436, 404] on div "Continue" at bounding box center [434, 403] width 35 height 12
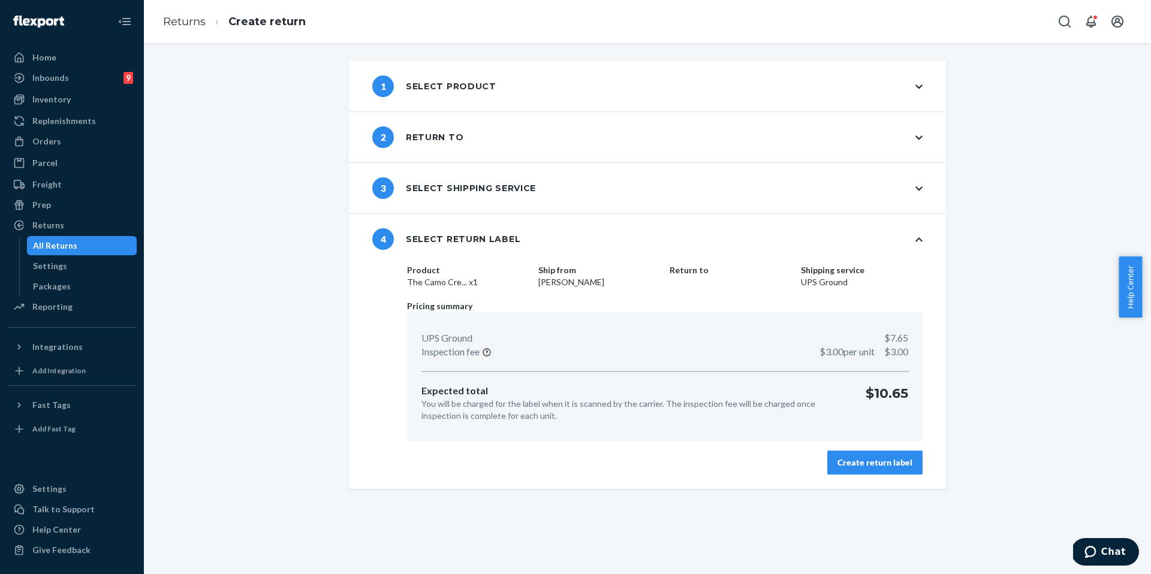
click at [878, 464] on div "Create return label" at bounding box center [874, 463] width 75 height 12
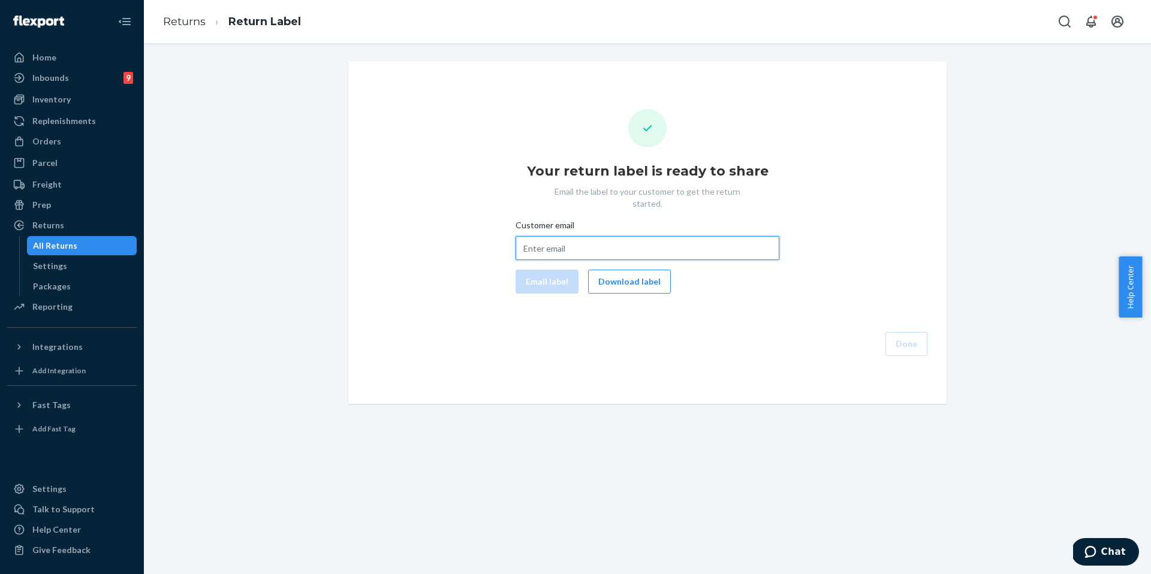
click at [587, 239] on input "Customer email" at bounding box center [647, 248] width 264 height 24
paste input "nancyv2311@gmail.com"
type input "nancyv2311@gmail.com"
click at [541, 270] on button "Email label" at bounding box center [546, 282] width 63 height 24
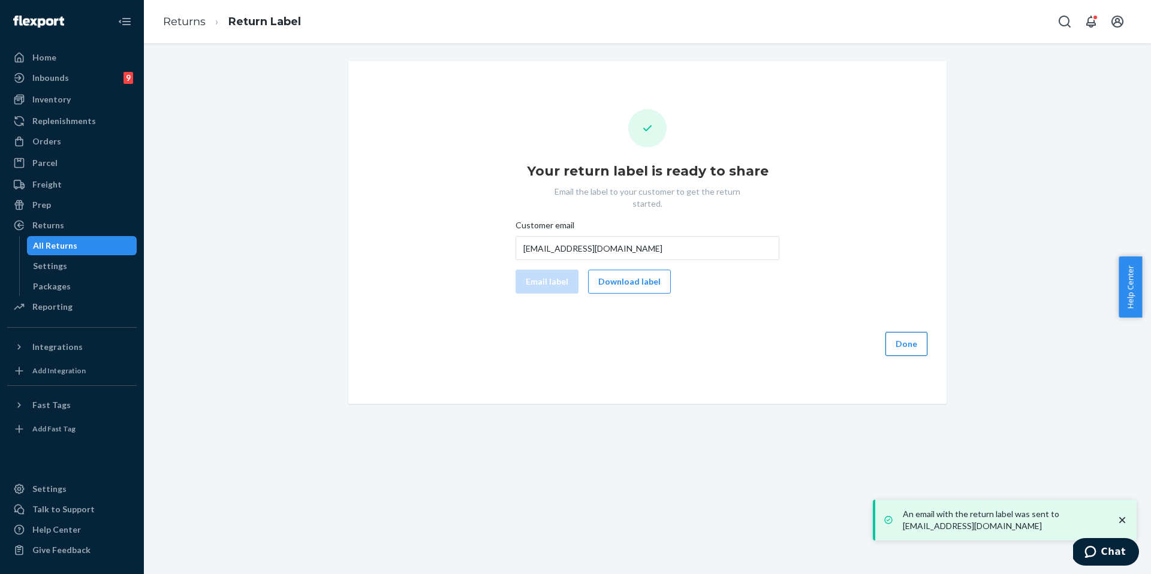
click at [911, 336] on button "Done" at bounding box center [906, 344] width 42 height 24
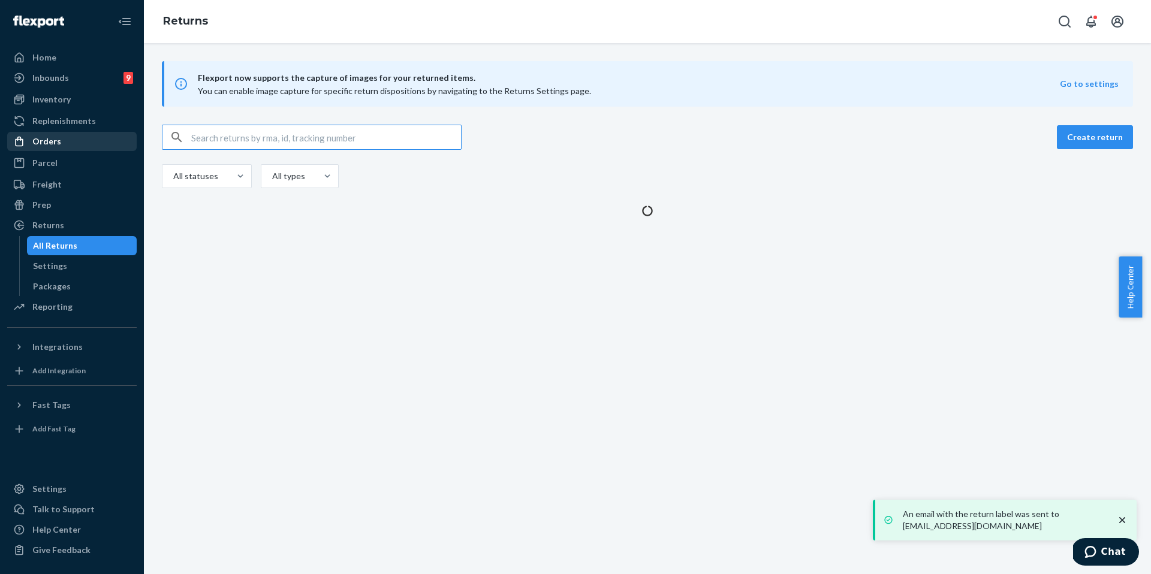
click at [82, 143] on div "Orders" at bounding box center [71, 141] width 127 height 17
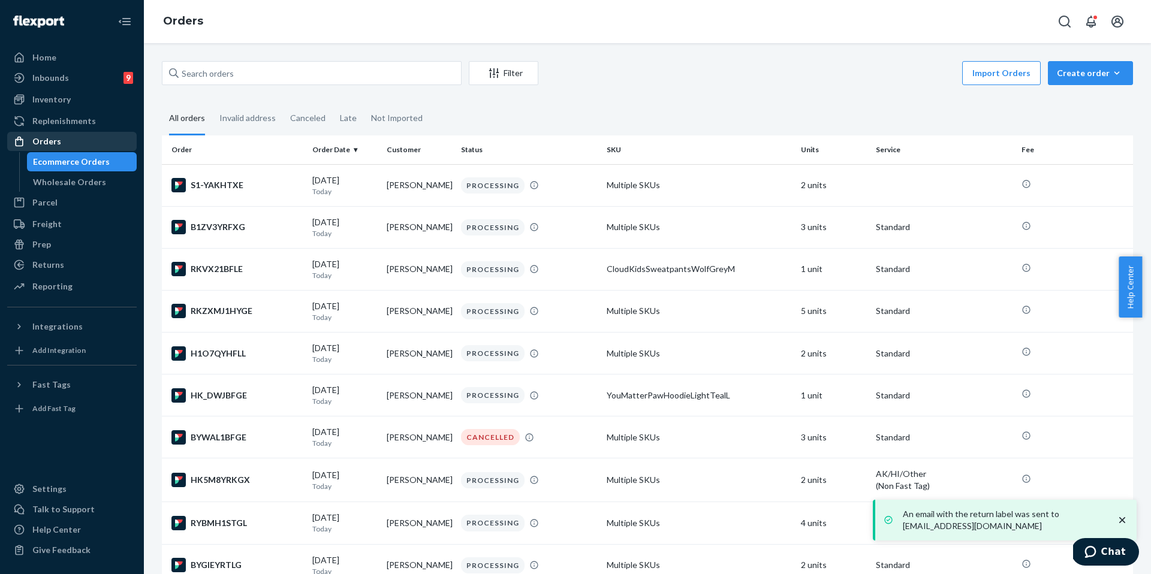
click at [53, 144] on div "Orders" at bounding box center [46, 141] width 29 height 12
click at [273, 73] on input "text" at bounding box center [312, 73] width 300 height 24
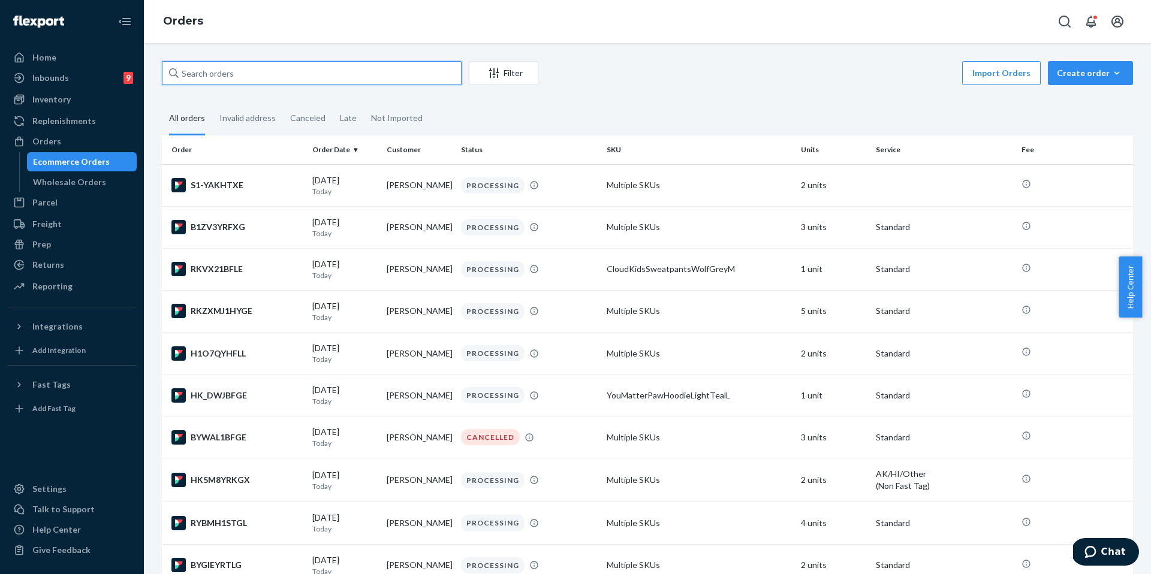
paste input "nancyv2311@gmail.com"
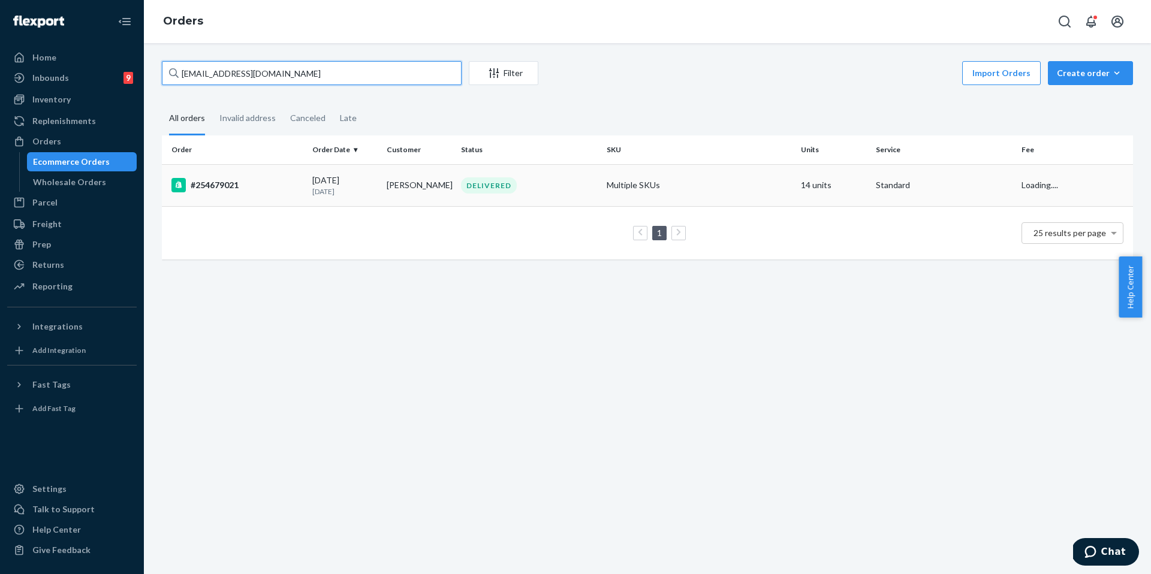
type input "nancyv2311@gmail.com"
click at [250, 188] on div "#254679021" at bounding box center [236, 185] width 131 height 14
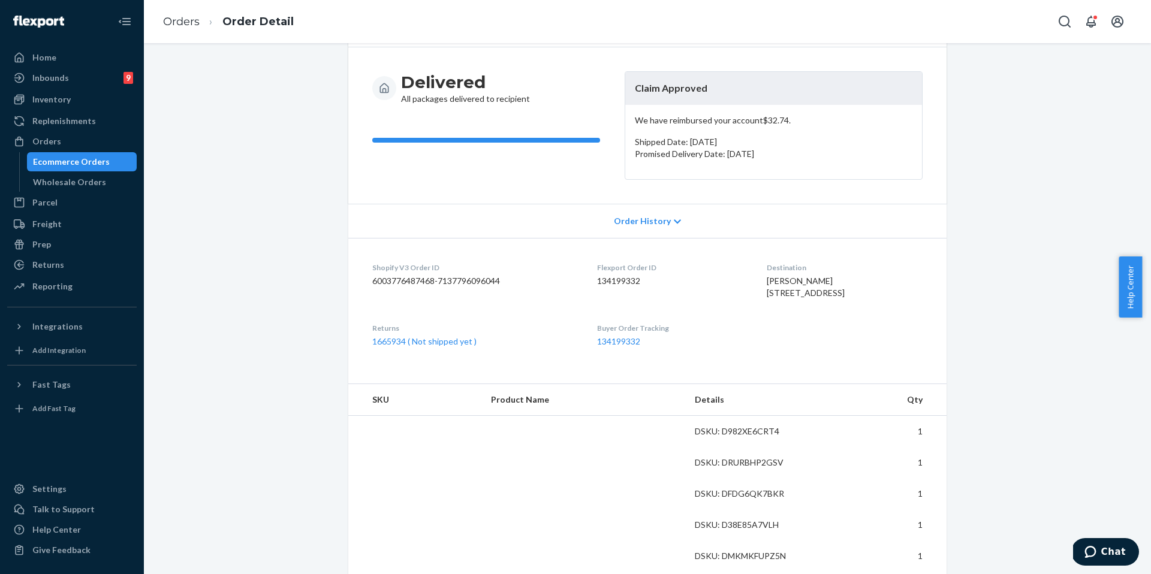
scroll to position [243, 0]
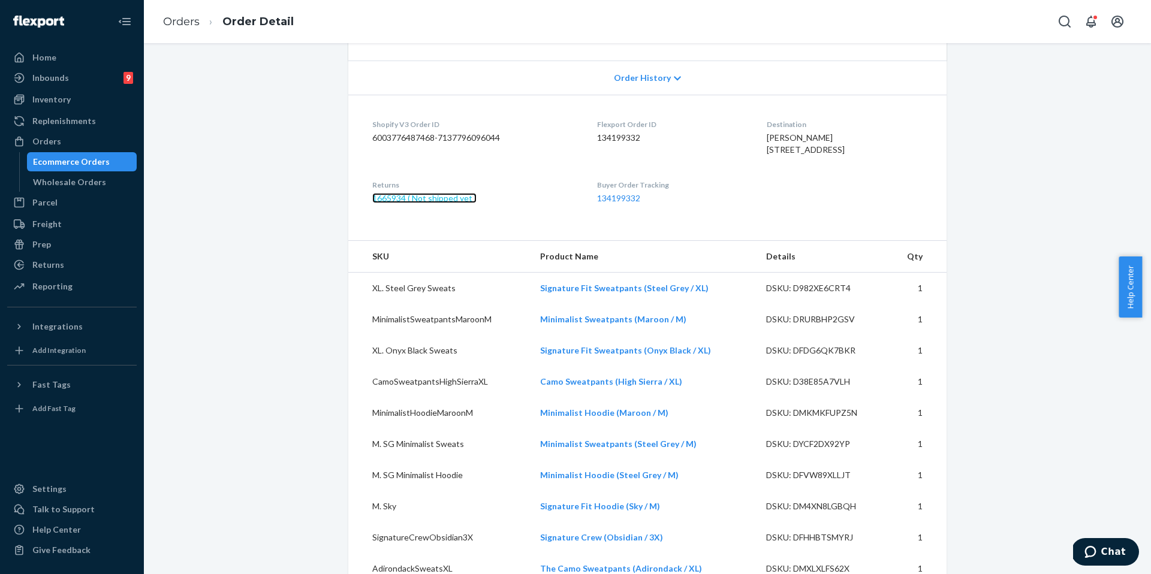
click at [452, 203] on link "1665934 ( Not shipped yet )" at bounding box center [424, 198] width 104 height 10
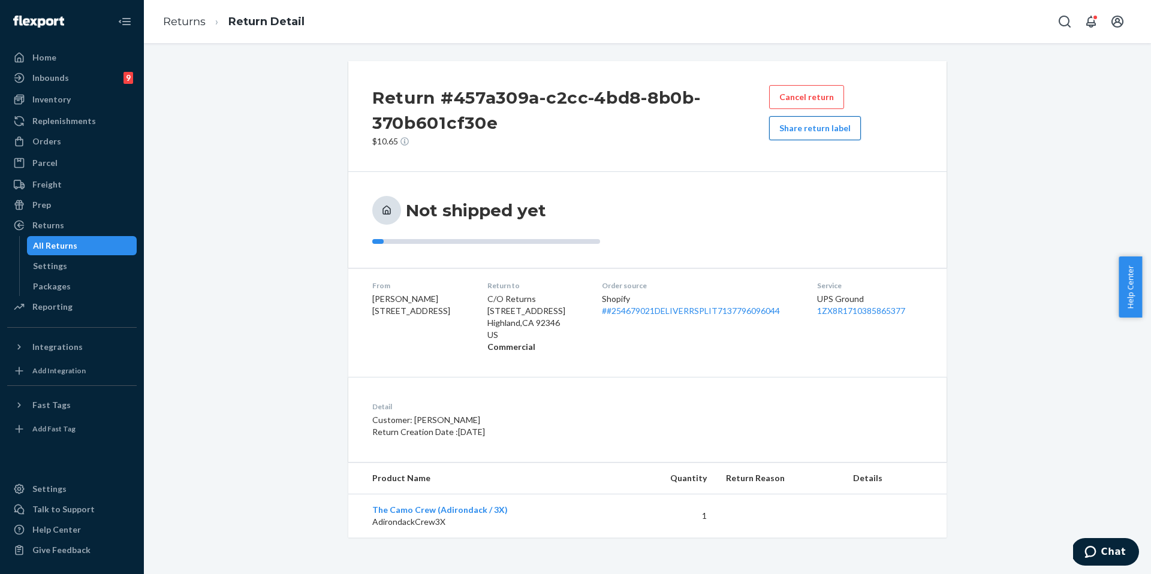
click at [812, 130] on button "Share return label" at bounding box center [815, 128] width 92 height 24
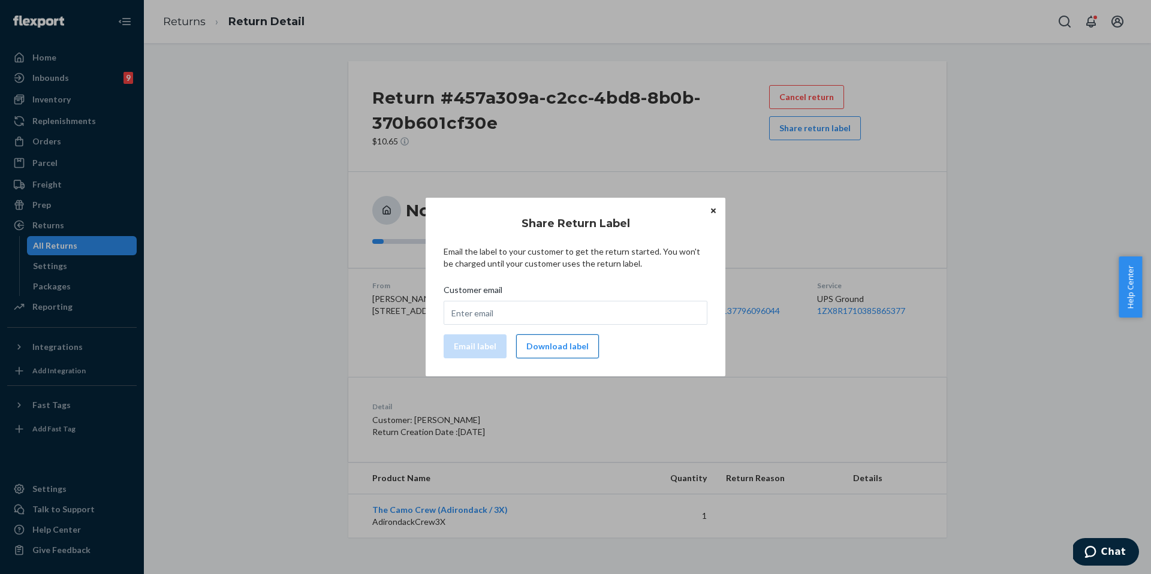
click at [542, 348] on button "Download label" at bounding box center [557, 346] width 83 height 24
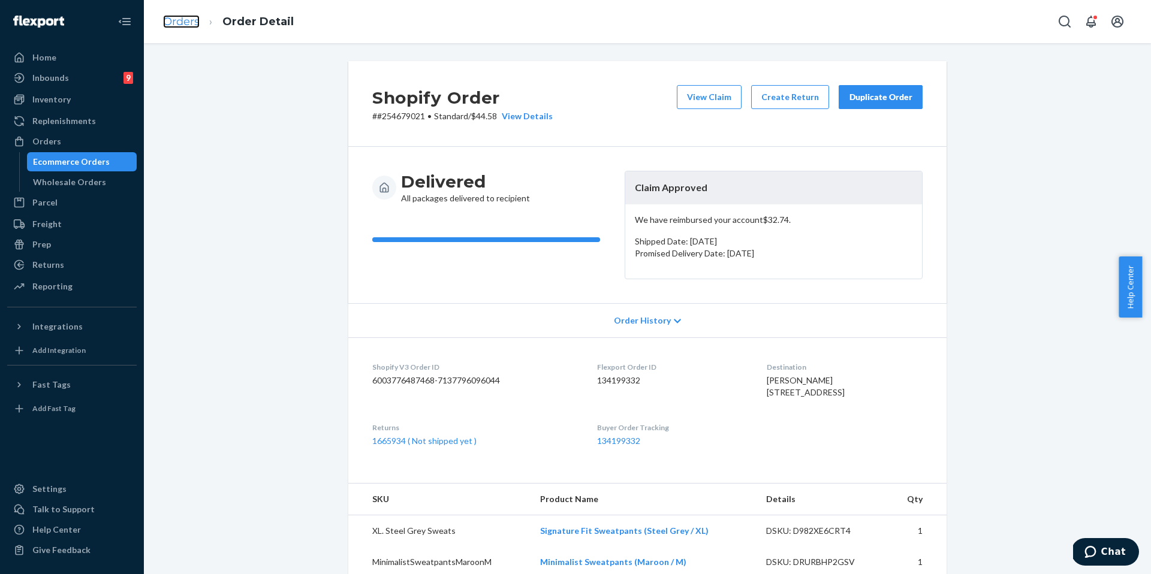
click at [182, 22] on link "Orders" at bounding box center [181, 21] width 37 height 13
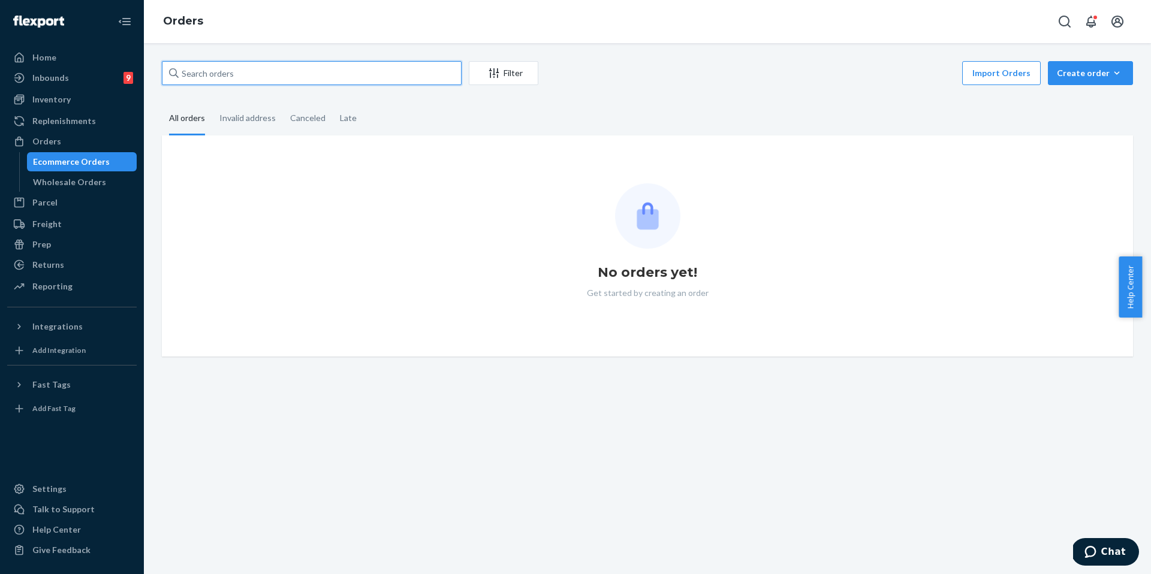
click at [247, 77] on input "text" at bounding box center [312, 73] width 300 height 24
paste input "253949317"
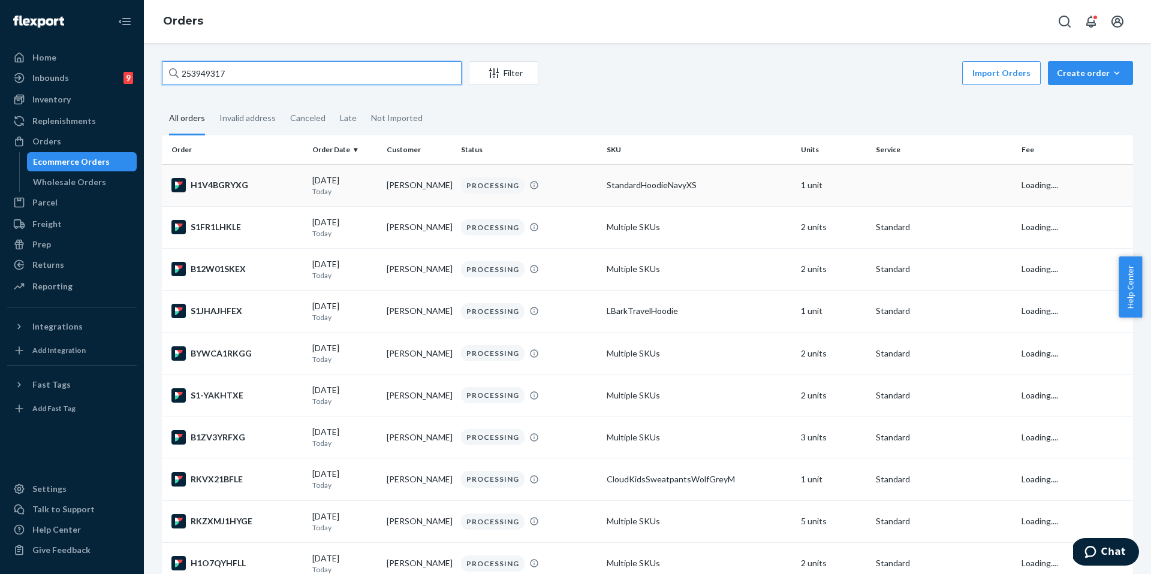
type input "253949317"
click at [212, 179] on div "H1V4BGRYXG" at bounding box center [236, 185] width 131 height 14
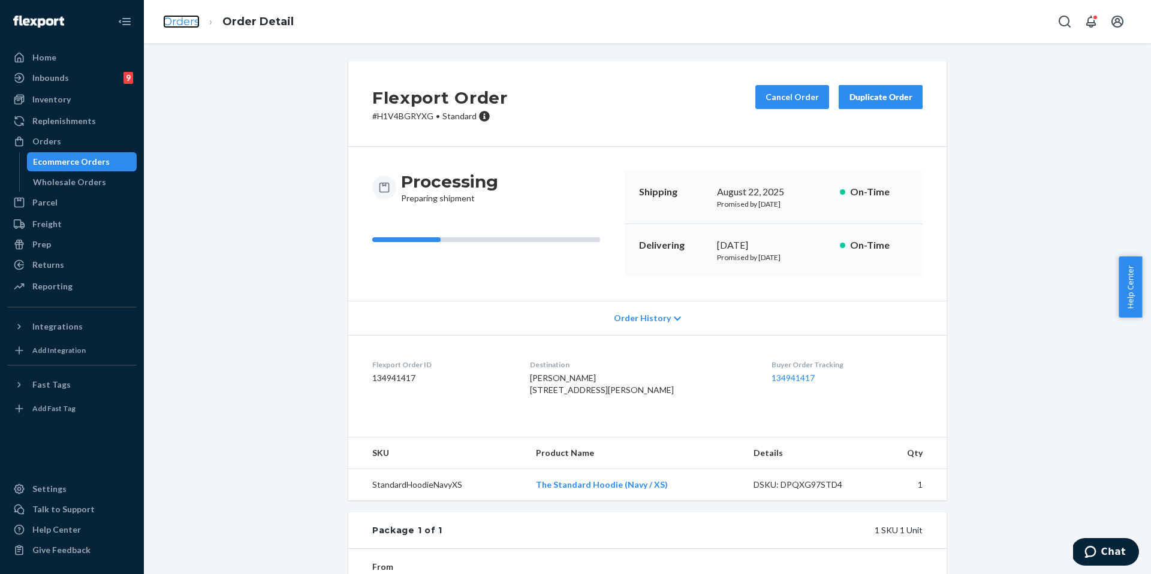
click at [171, 28] on link "Orders" at bounding box center [181, 21] width 37 height 13
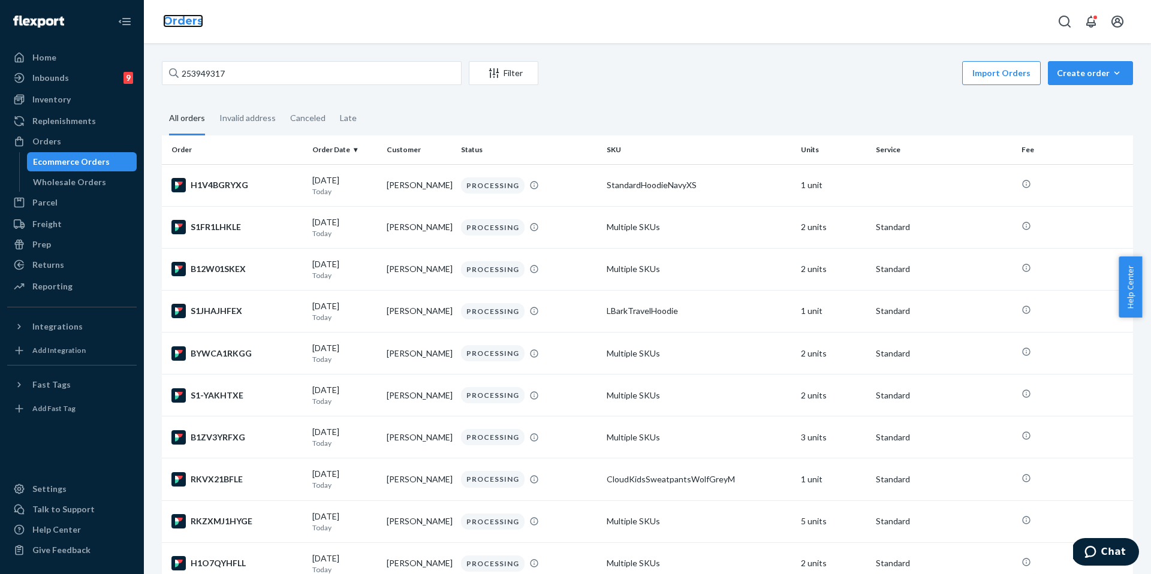
click at [176, 20] on link "Orders" at bounding box center [183, 20] width 40 height 13
click at [225, 68] on input "253949317" at bounding box center [312, 73] width 300 height 24
paste input "text"
drag, startPoint x: 248, startPoint y: 83, endPoint x: -25, endPoint y: 76, distance: 272.8
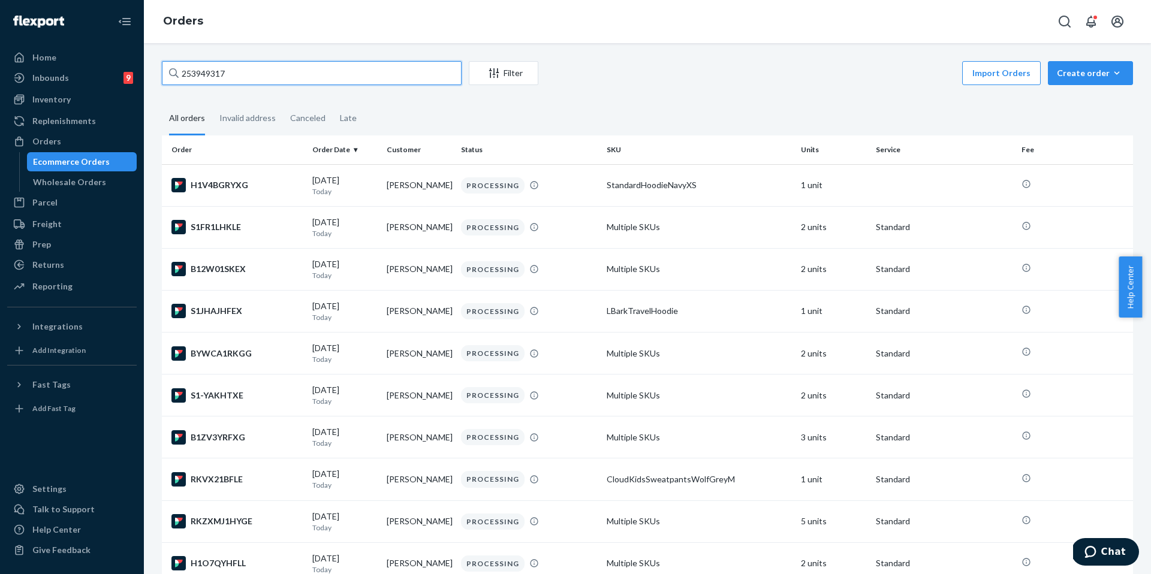
click at [0, 76] on html "Home Inbounds 9 Shipping Plans Problems 9 Inventory Products Replenishments Ord…" at bounding box center [575, 287] width 1151 height 574
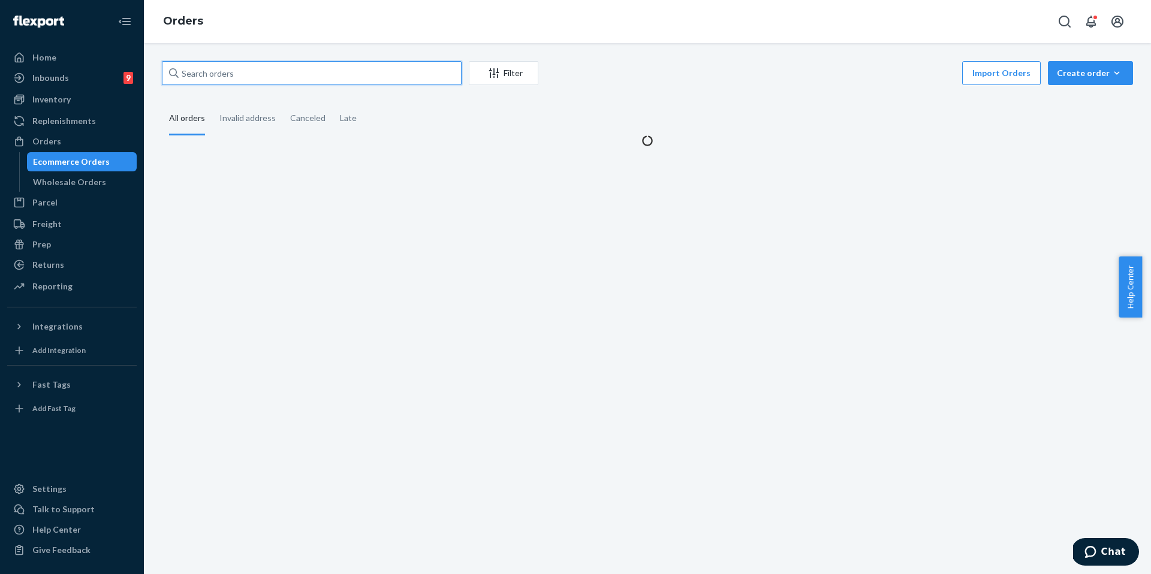
paste input "253949317"
type input "253949317"
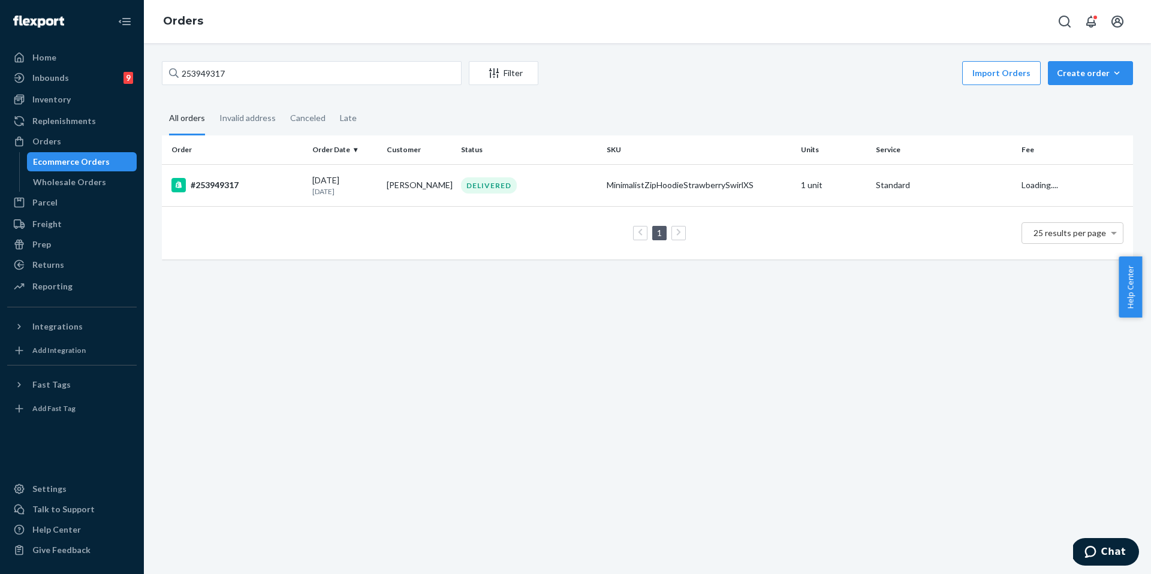
click at [212, 179] on div "#253949317" at bounding box center [236, 185] width 131 height 14
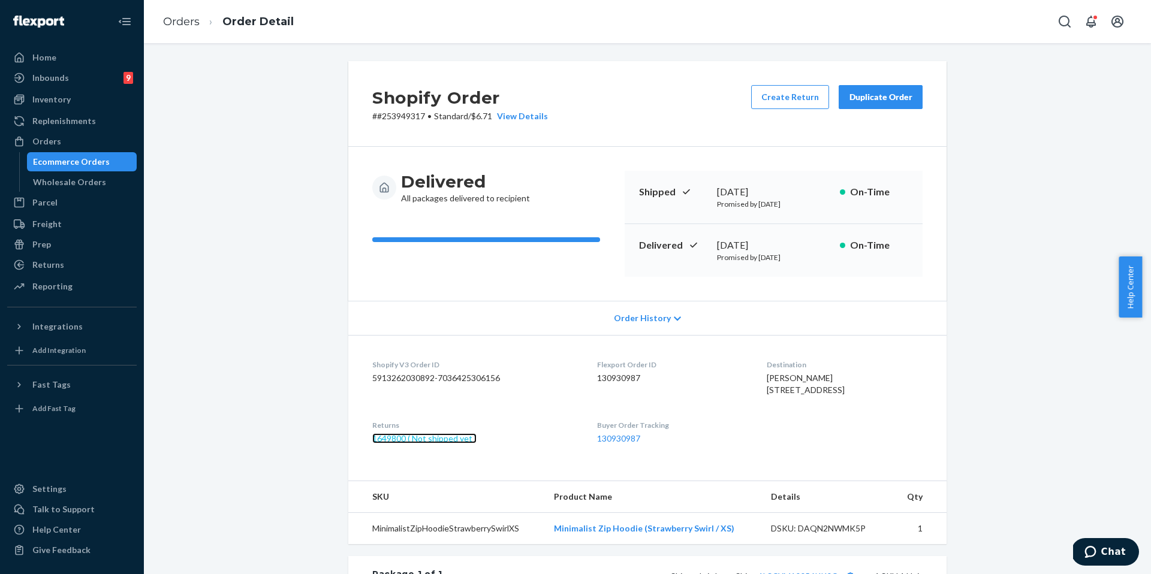
click at [396, 444] on link "1649800 ( Not shipped yet )" at bounding box center [424, 438] width 104 height 10
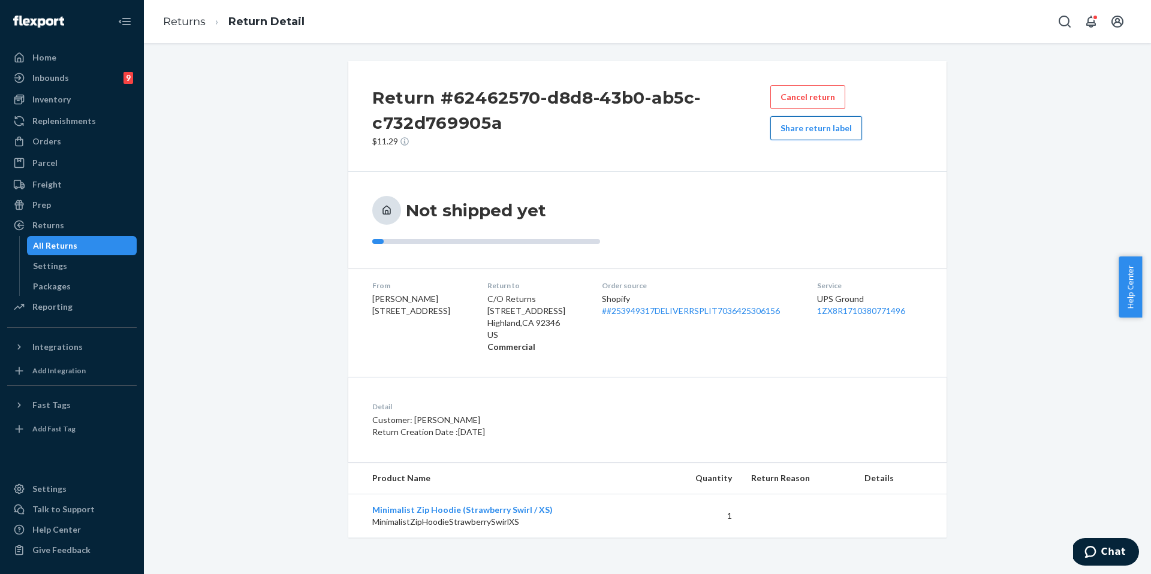
click at [811, 135] on button "Share return label" at bounding box center [816, 128] width 92 height 24
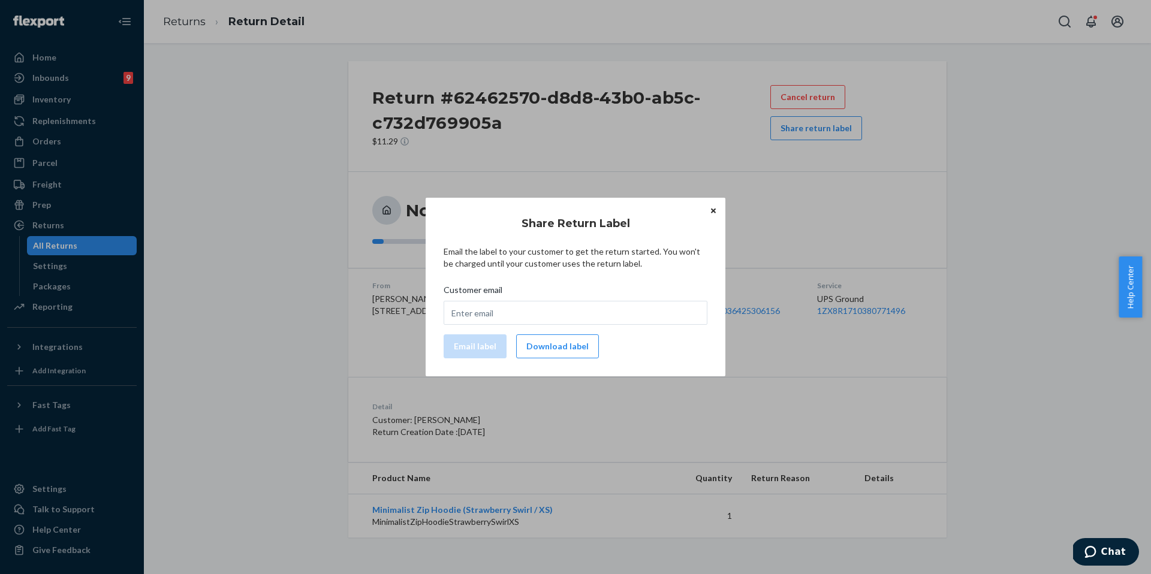
click at [565, 344] on button "Download label" at bounding box center [557, 346] width 83 height 24
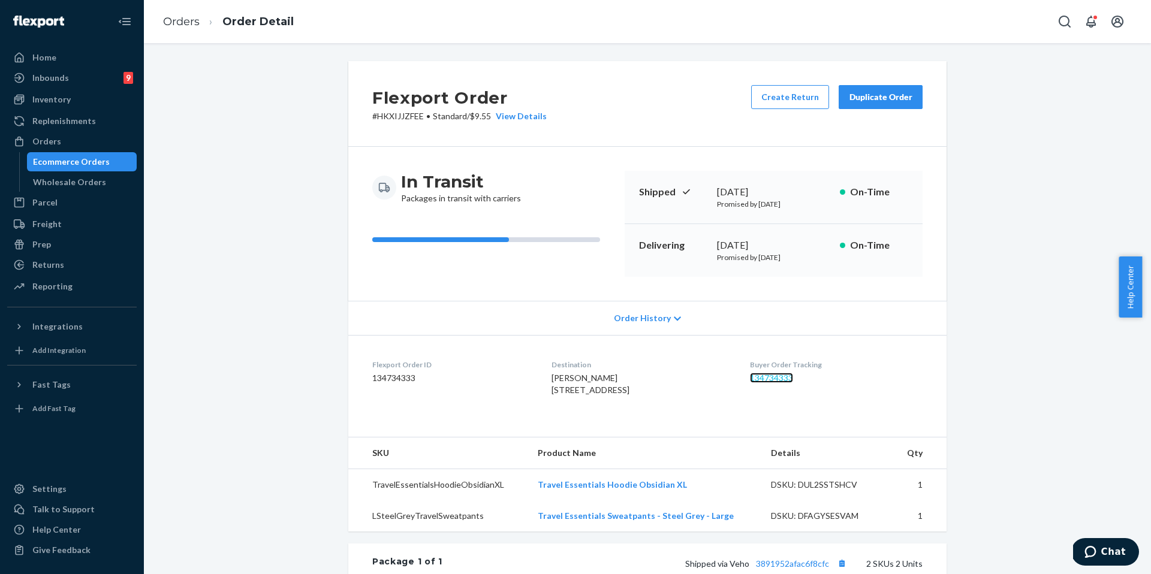
click at [777, 378] on link "134734333" at bounding box center [771, 378] width 43 height 10
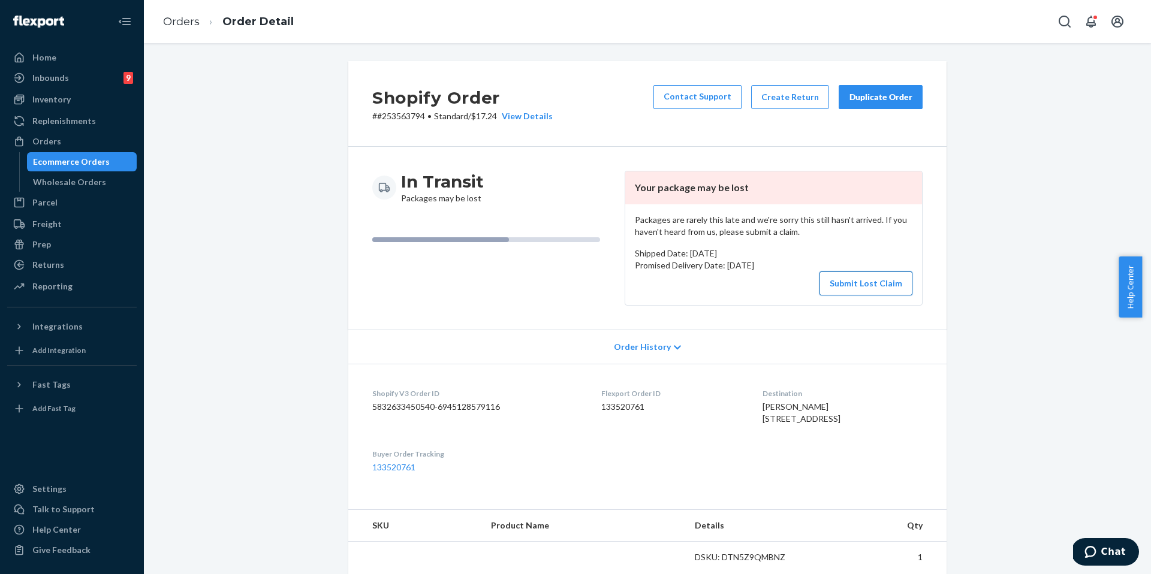
click at [879, 285] on button "Submit Lost Claim" at bounding box center [865, 283] width 93 height 24
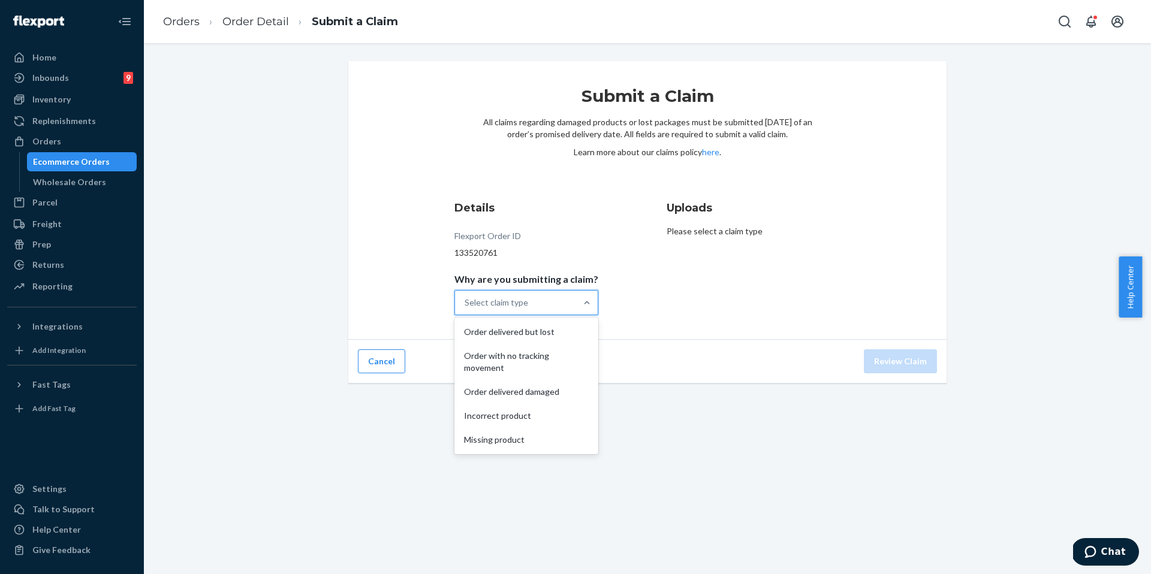
click at [551, 315] on div "Select claim type" at bounding box center [526, 302] width 144 height 25
click at [466, 309] on input "Why are you submitting a claim? option Order delivered but lost focused, 1 of 5…" at bounding box center [464, 303] width 1 height 12
click at [549, 370] on div "Order with no tracking movement" at bounding box center [526, 362] width 139 height 36
click at [466, 309] on input "Why are you submitting a claim? option Order with no tracking movement focused,…" at bounding box center [464, 303] width 1 height 12
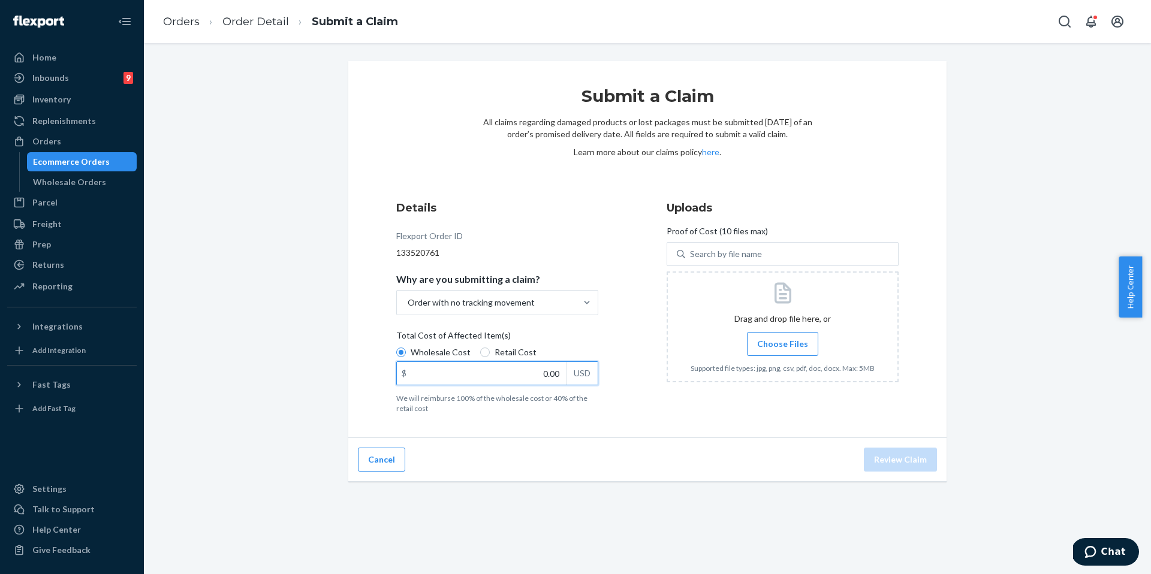
drag, startPoint x: 487, startPoint y: 379, endPoint x: 636, endPoint y: 382, distance: 149.9
click at [636, 382] on div "Details Flexport Order ID 133520761 Why are you submitting a claim? Order with …" at bounding box center [647, 306] width 502 height 213
drag, startPoint x: 636, startPoint y: 382, endPoint x: 491, endPoint y: 372, distance: 146.0
click at [491, 372] on div "Details Flexport Order ID 133520761 Why are you submitting a claim? Order with …" at bounding box center [647, 306] width 502 height 213
click at [520, 378] on input "0.00" at bounding box center [482, 373] width 170 height 23
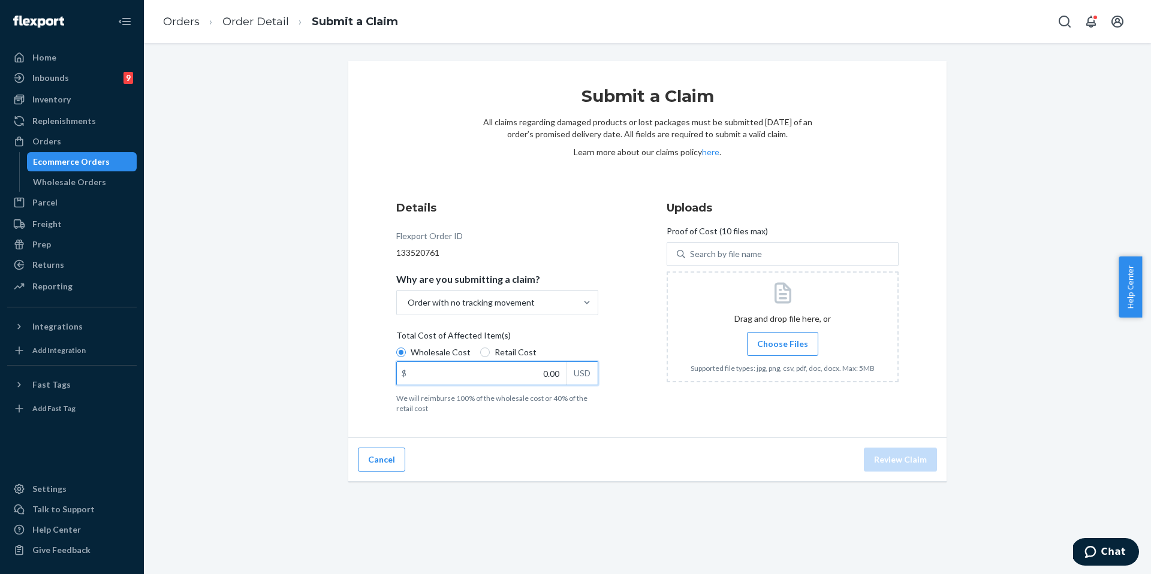
click at [520, 374] on input "0.00" at bounding box center [482, 373] width 170 height 23
drag, startPoint x: 520, startPoint y: 374, endPoint x: 613, endPoint y: 375, distance: 92.9
click at [613, 375] on div "Details Flexport Order ID 133520761 Why are you submitting a claim? Order with …" at bounding box center [512, 307] width 232 height 228
type input "33.98"
click at [790, 346] on span "Choose Files" at bounding box center [782, 344] width 51 height 12
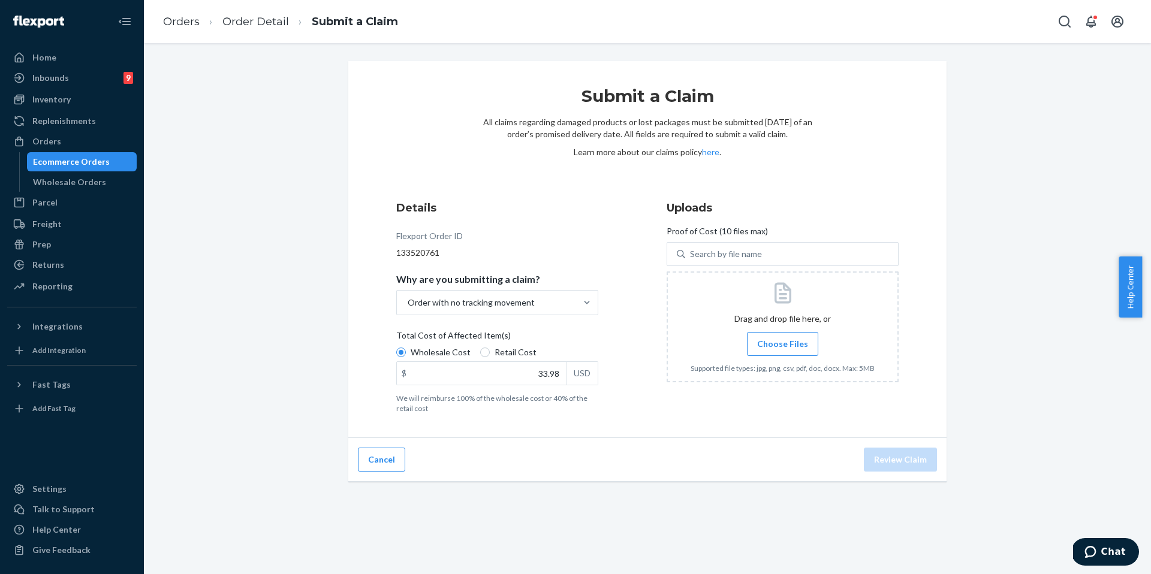
click at [783, 346] on input "Choose Files" at bounding box center [782, 343] width 1 height 13
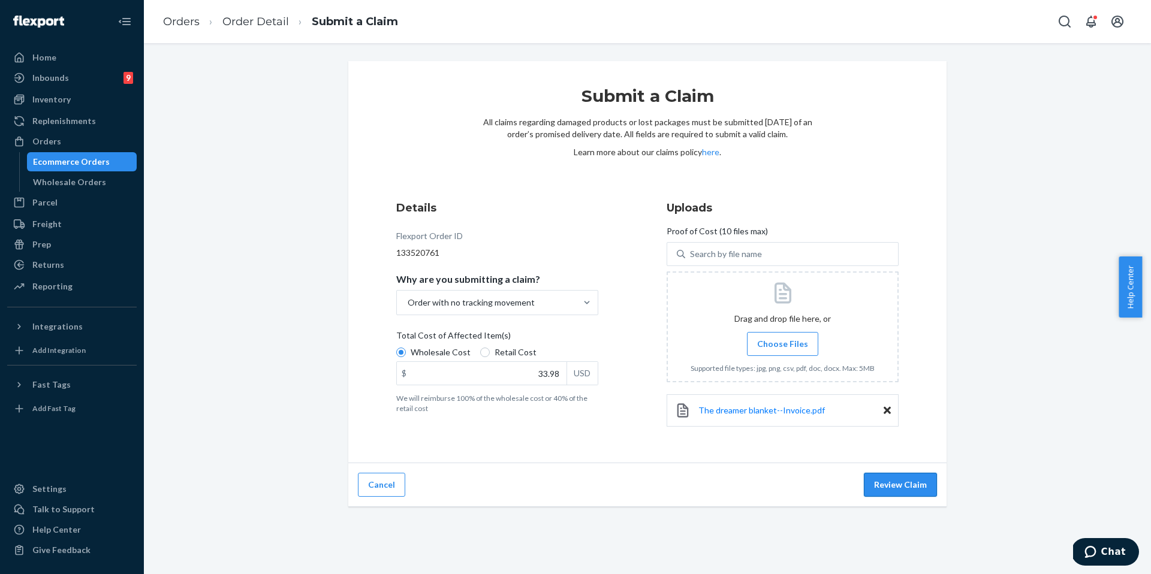
click at [884, 491] on button "Review Claim" at bounding box center [900, 485] width 73 height 24
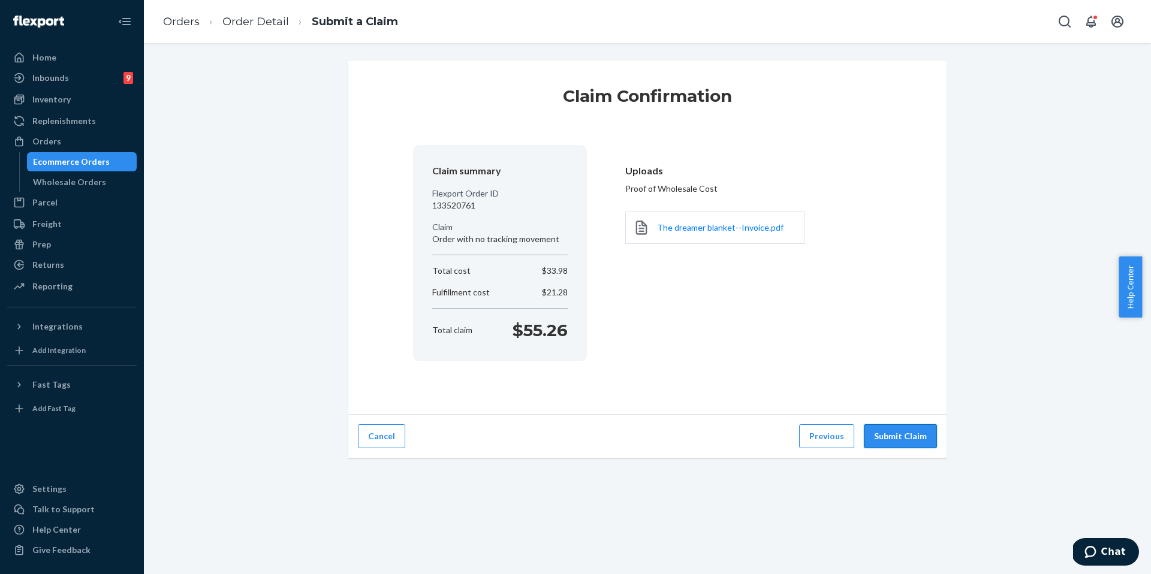
click at [903, 430] on button "Submit Claim" at bounding box center [900, 436] width 73 height 24
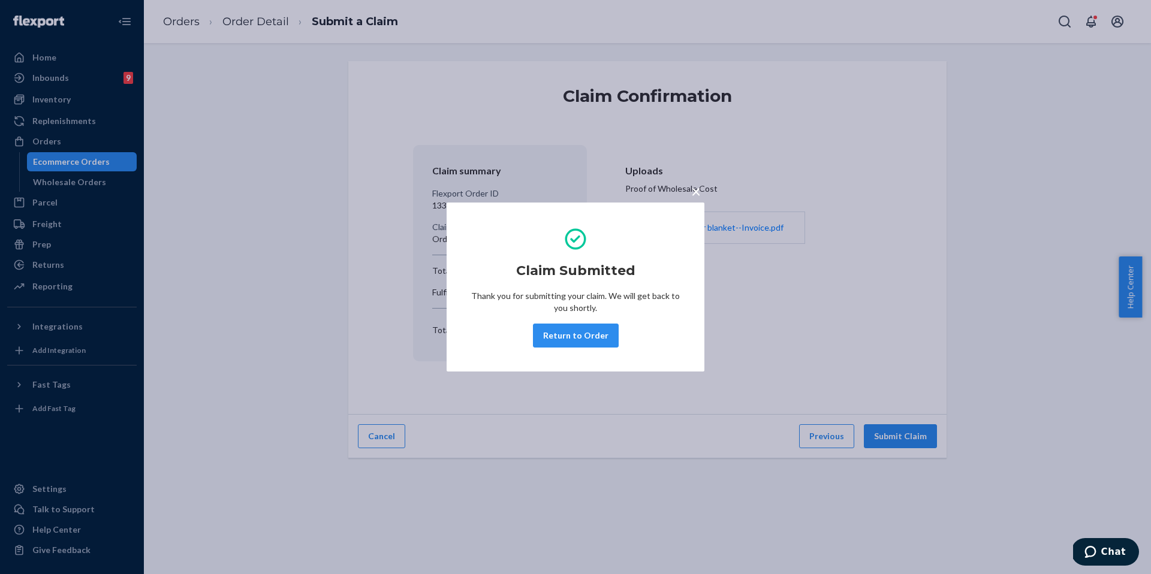
click at [603, 332] on button "Return to Order" at bounding box center [576, 336] width 86 height 24
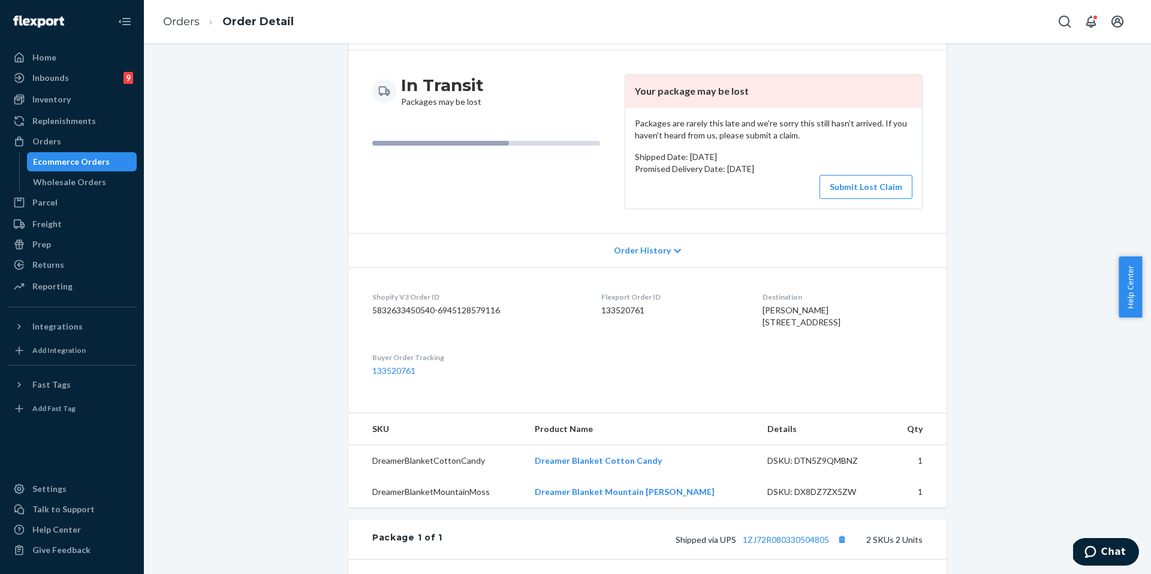
scroll to position [96, 0]
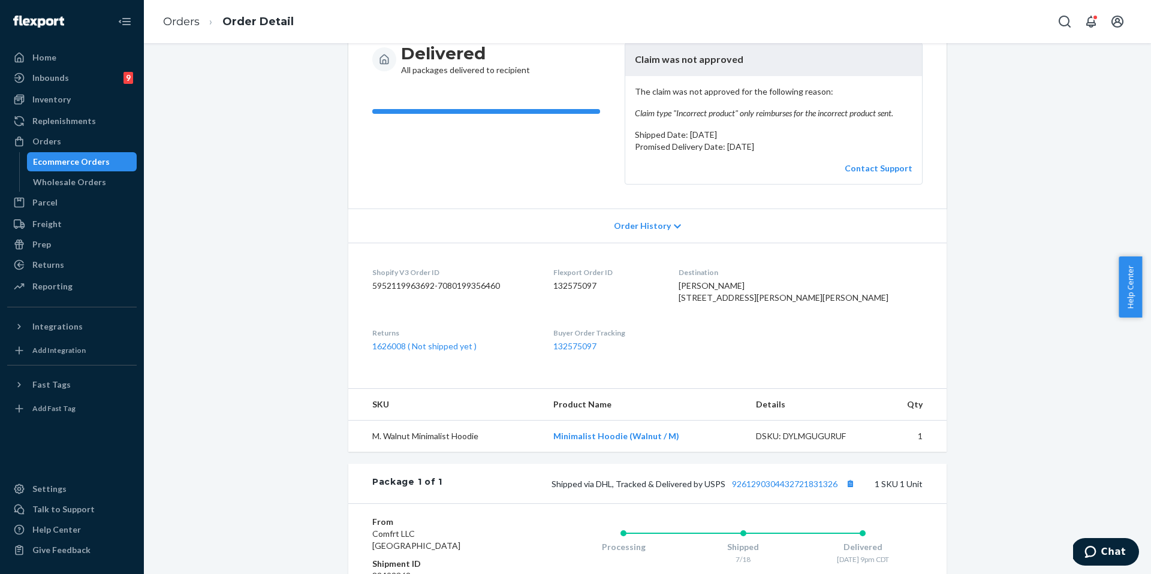
scroll to position [198, 0]
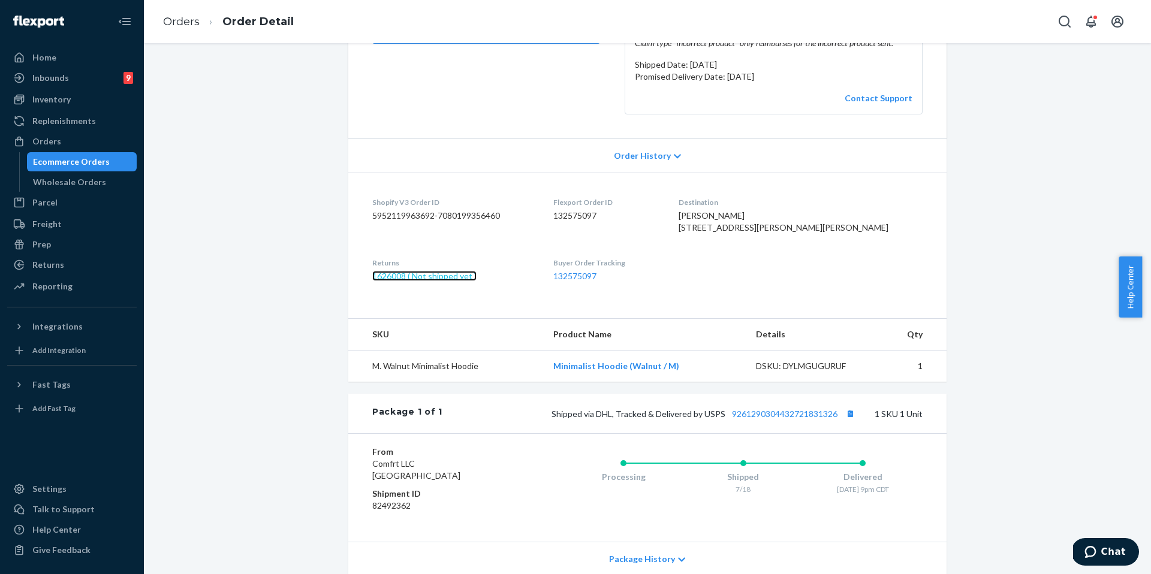
click at [450, 281] on link "1626008 ( Not shipped yet )" at bounding box center [424, 276] width 104 height 10
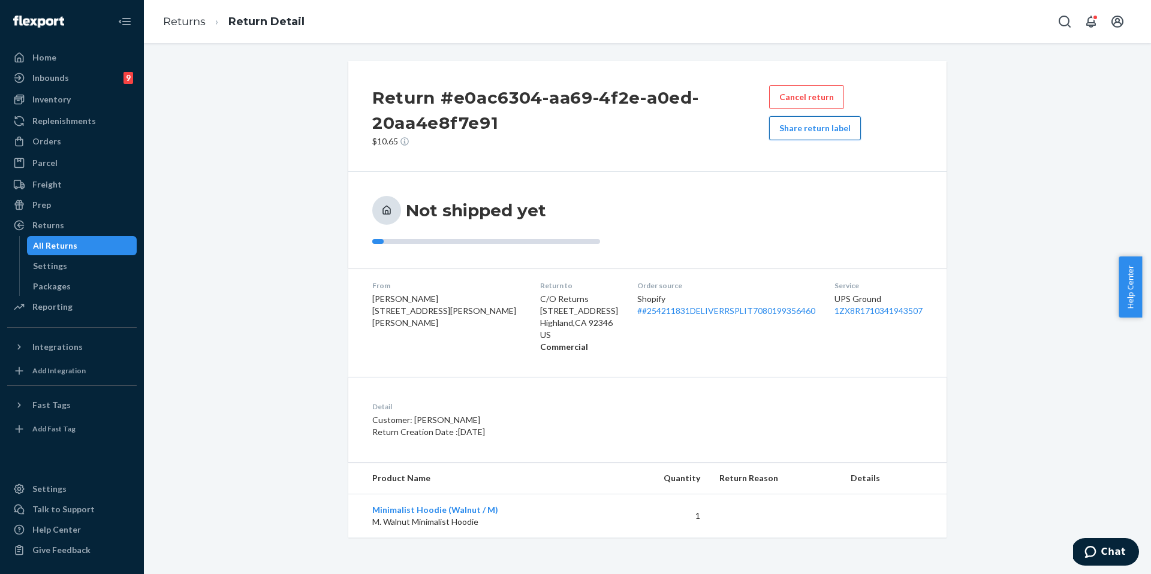
click at [821, 133] on button "Share return label" at bounding box center [815, 128] width 92 height 24
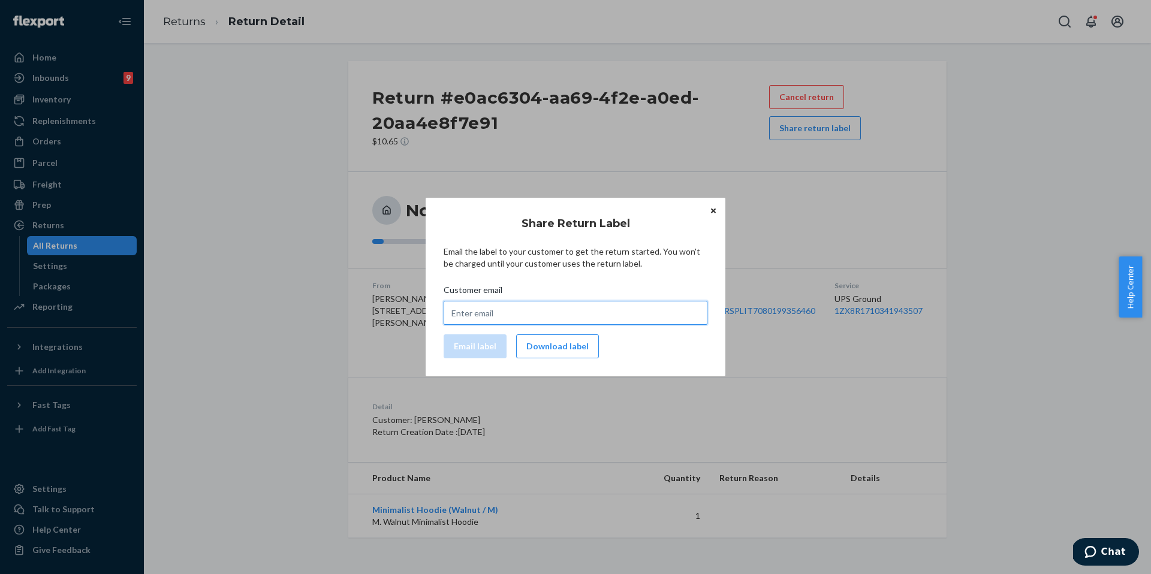
drag, startPoint x: 560, startPoint y: 312, endPoint x: 539, endPoint y: 319, distance: 21.8
click at [560, 312] on input "Customer email" at bounding box center [576, 313] width 264 height 24
paste input "[PERSON_NAME][EMAIL_ADDRESS][DOMAIN_NAME]"
type input "[PERSON_NAME][EMAIL_ADDRESS][DOMAIN_NAME]"
click at [474, 349] on button "Email label" at bounding box center [475, 346] width 63 height 24
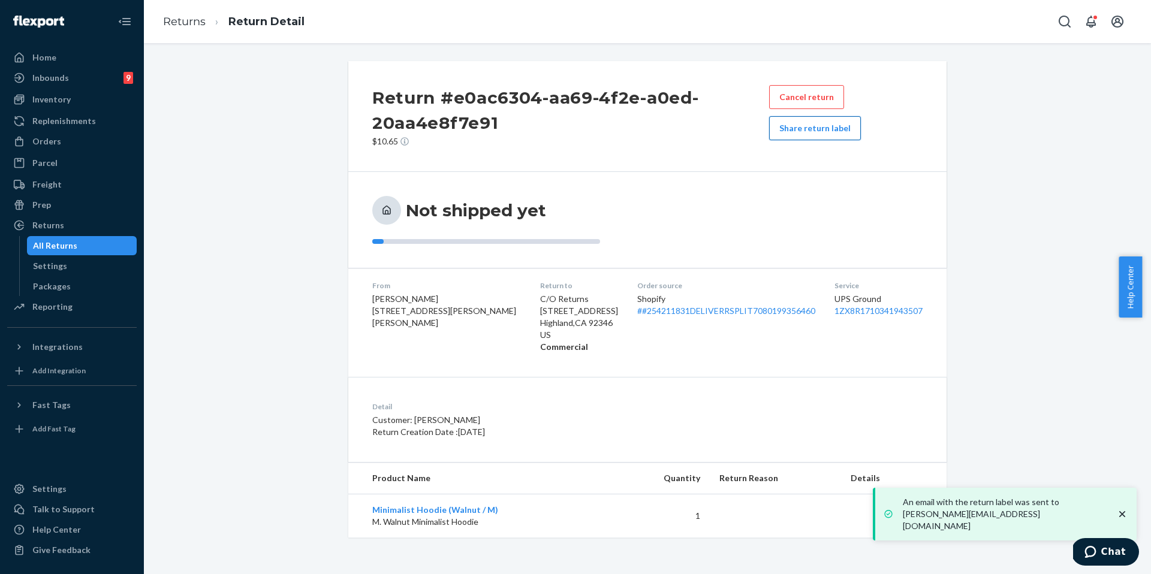
click at [814, 131] on button "Share return label" at bounding box center [815, 128] width 92 height 24
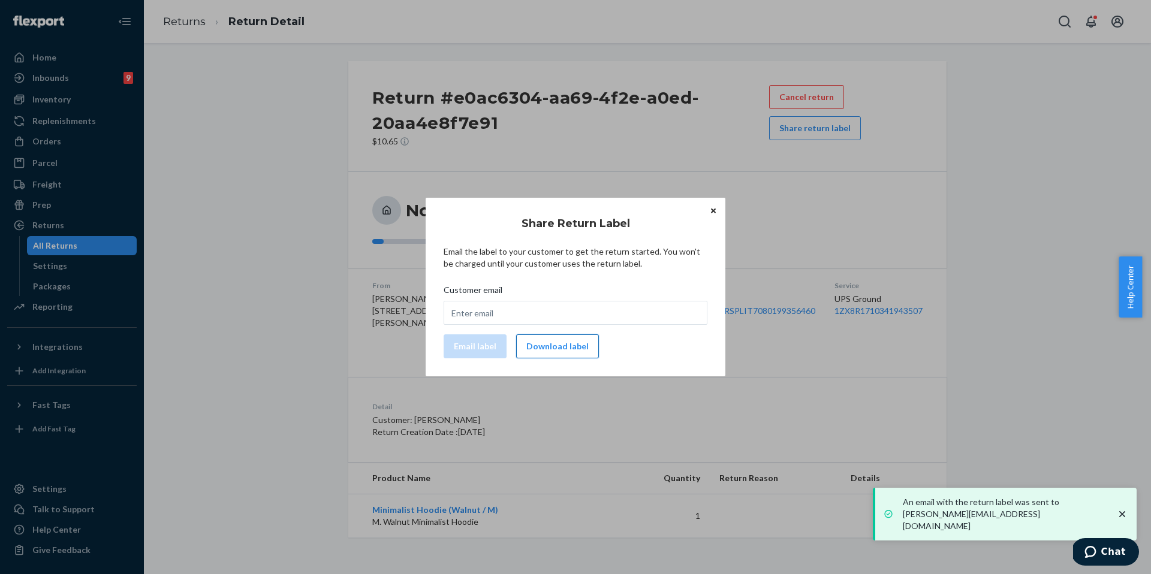
click at [555, 347] on button "Download label" at bounding box center [557, 346] width 83 height 24
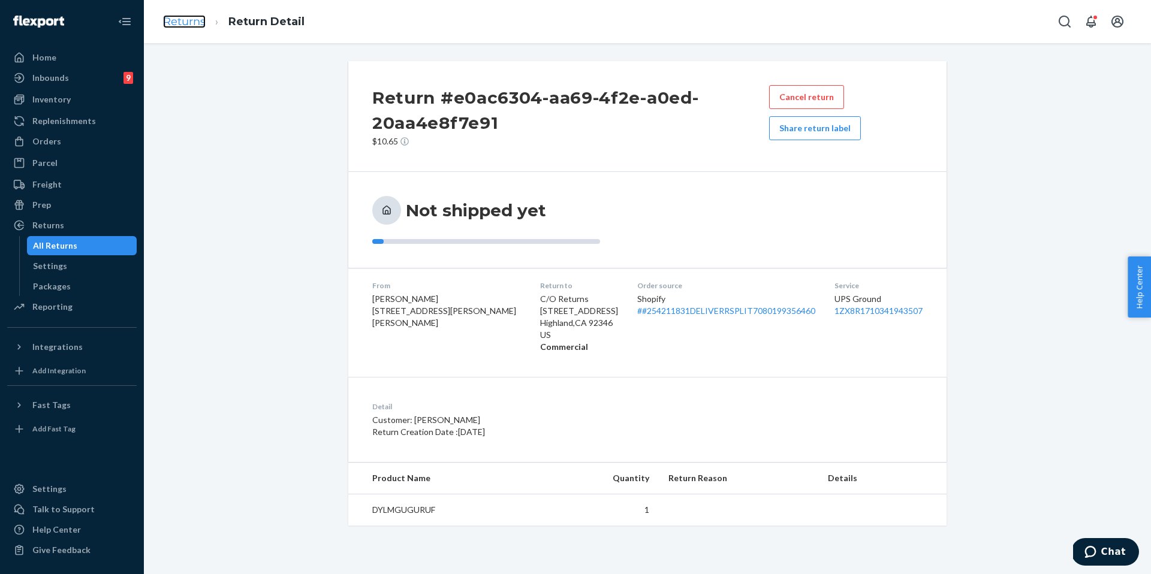
click at [178, 26] on link "Returns" at bounding box center [184, 21] width 43 height 13
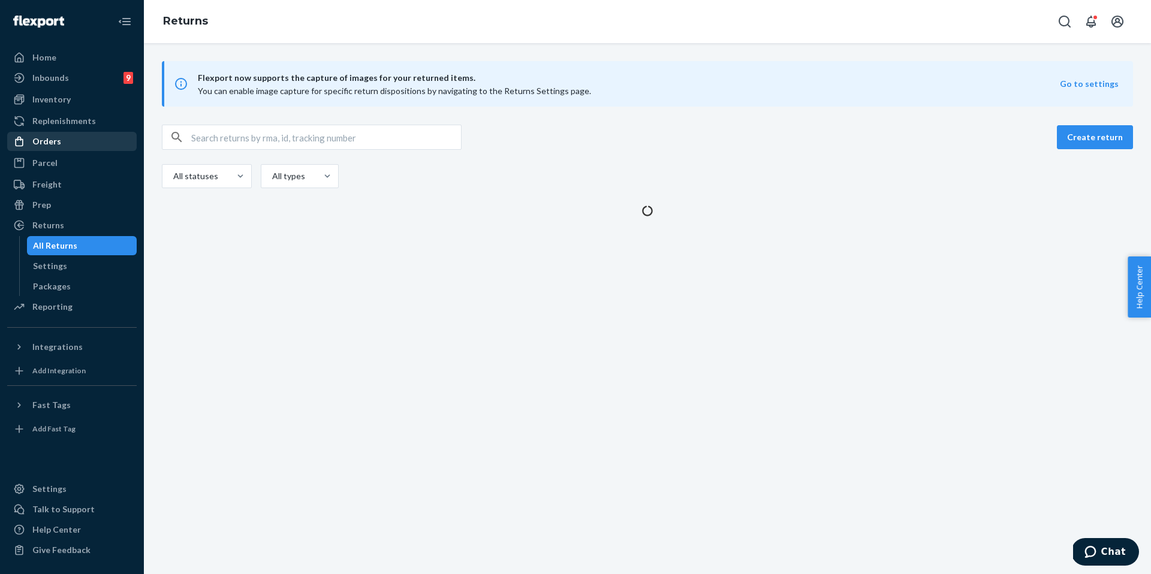
click at [64, 140] on div "Orders" at bounding box center [71, 141] width 127 height 17
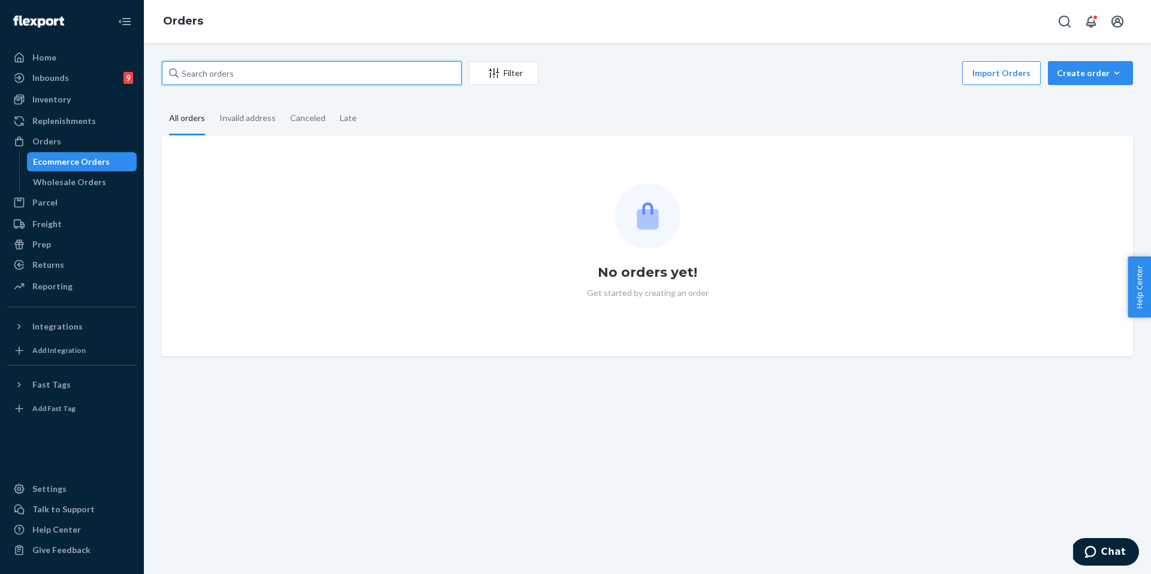
click at [216, 82] on input "text" at bounding box center [312, 73] width 300 height 24
paste input "254681779"
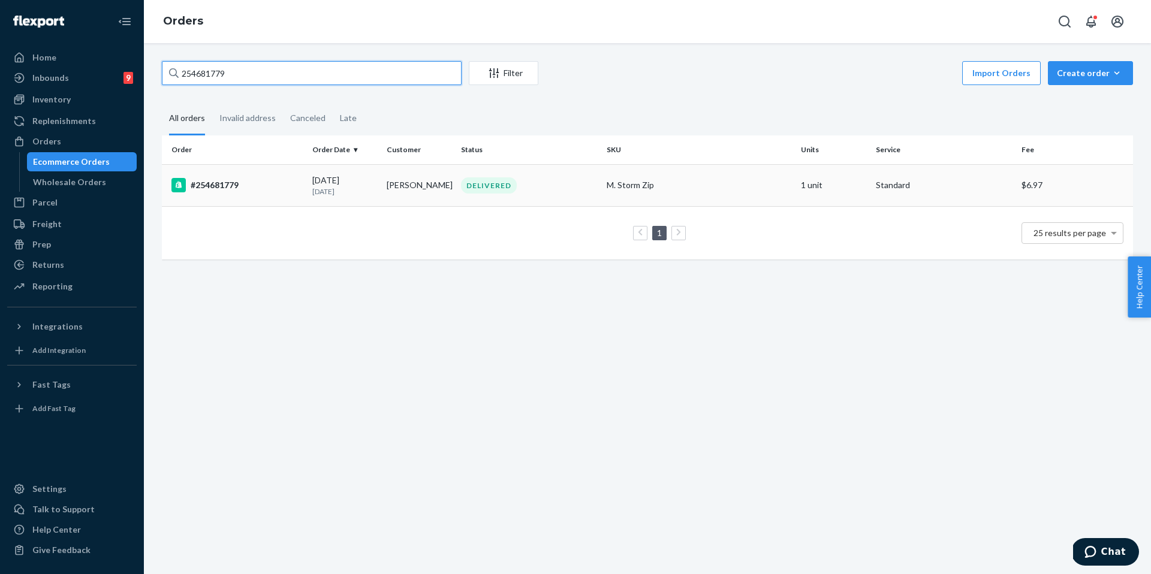
type input "254681779"
click at [234, 181] on div "#254681779" at bounding box center [236, 185] width 131 height 14
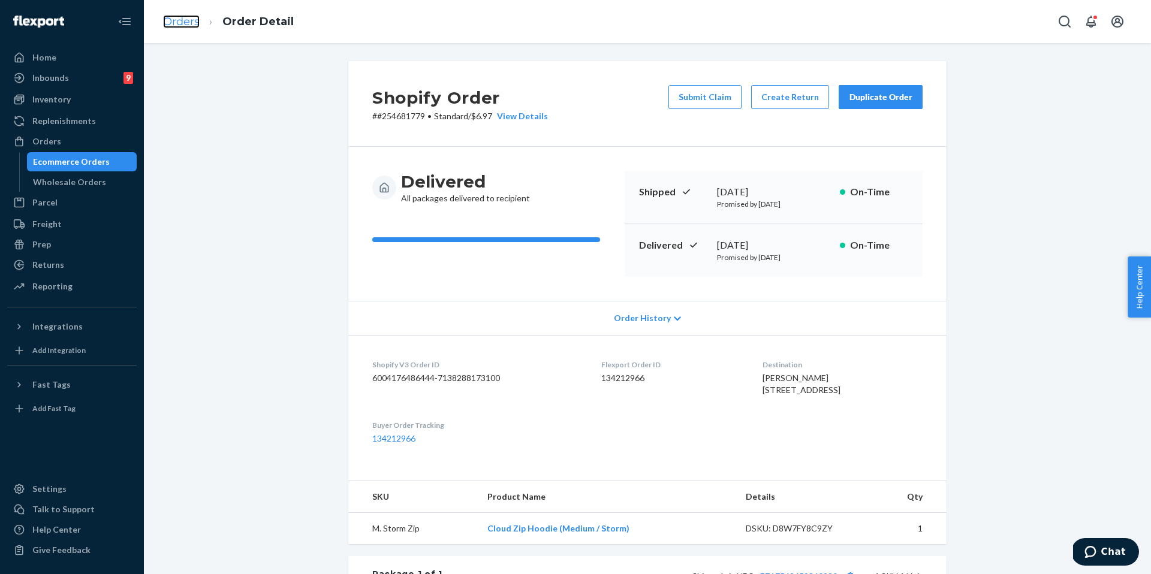
click at [176, 26] on link "Orders" at bounding box center [181, 21] width 37 height 13
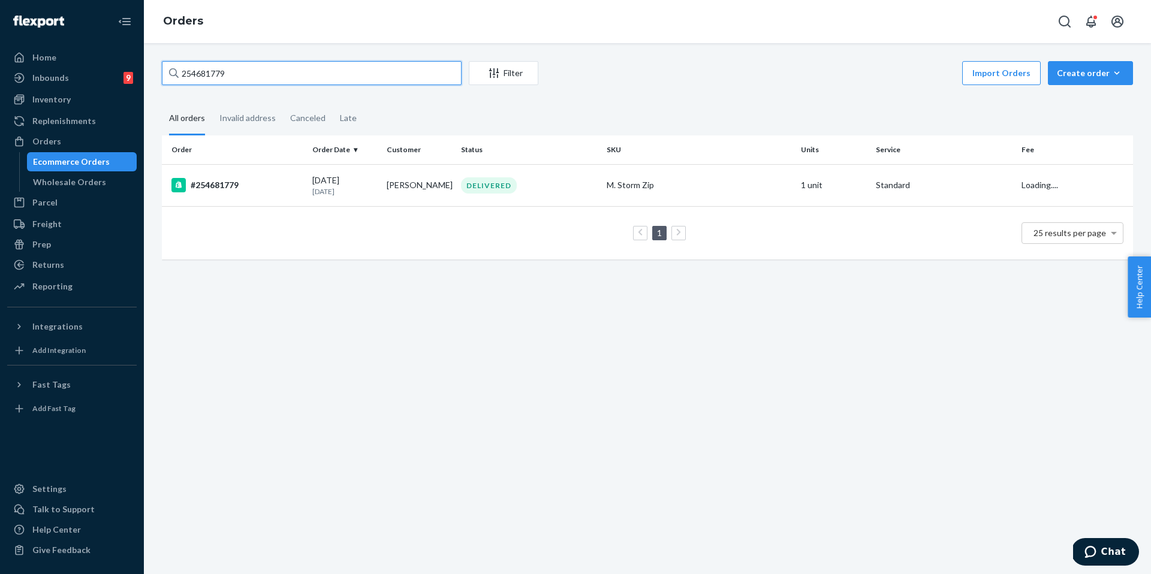
click at [264, 73] on input "254681779" at bounding box center [312, 73] width 300 height 24
paste input "254681779"
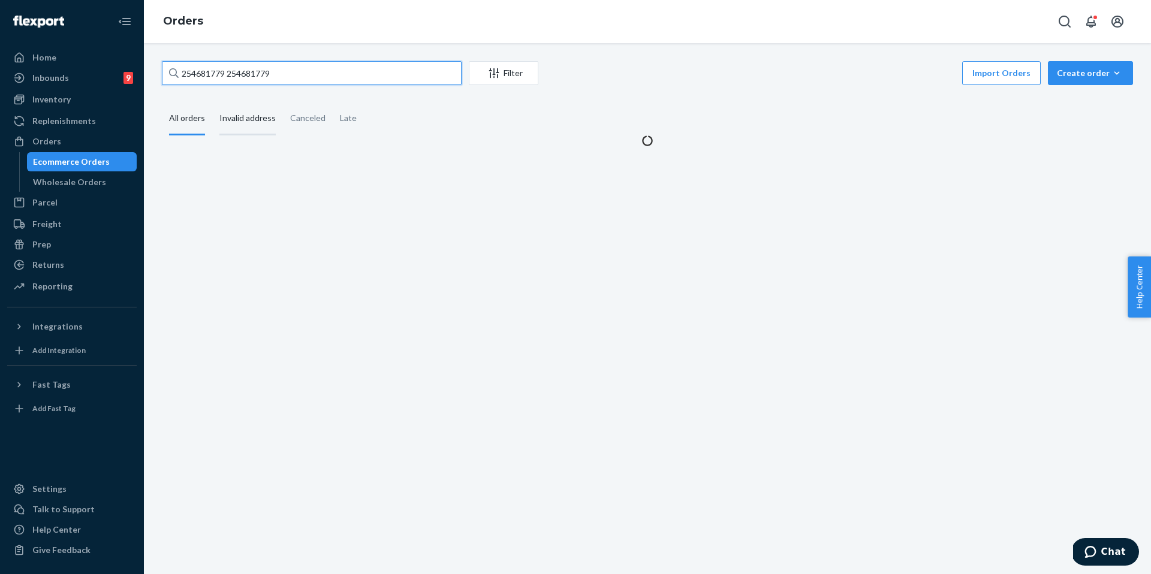
type input "254681779"
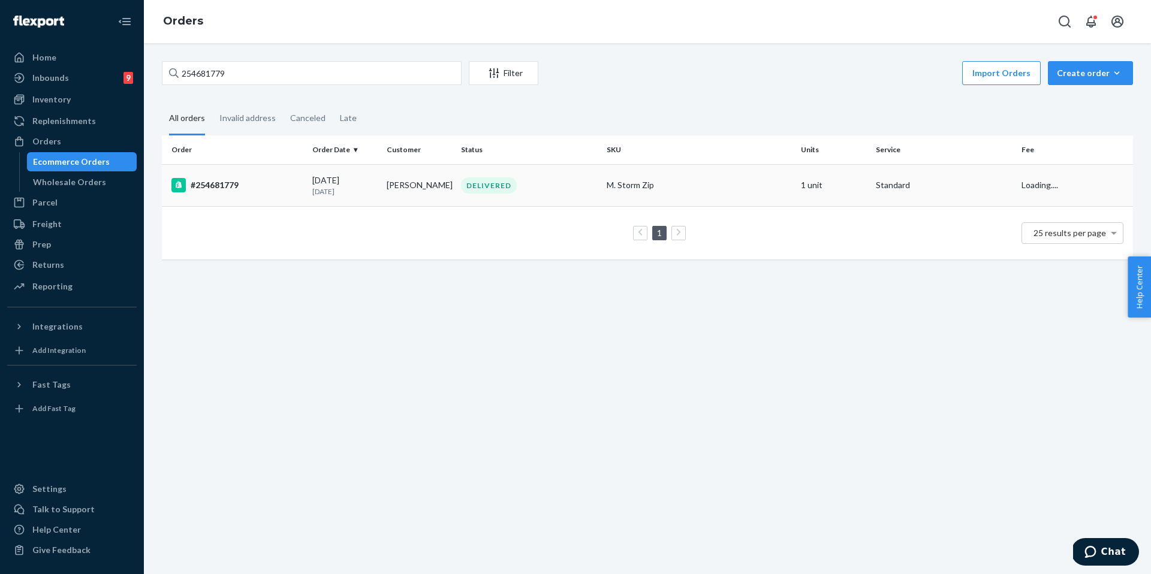
click at [227, 180] on div "#254681779" at bounding box center [236, 185] width 131 height 14
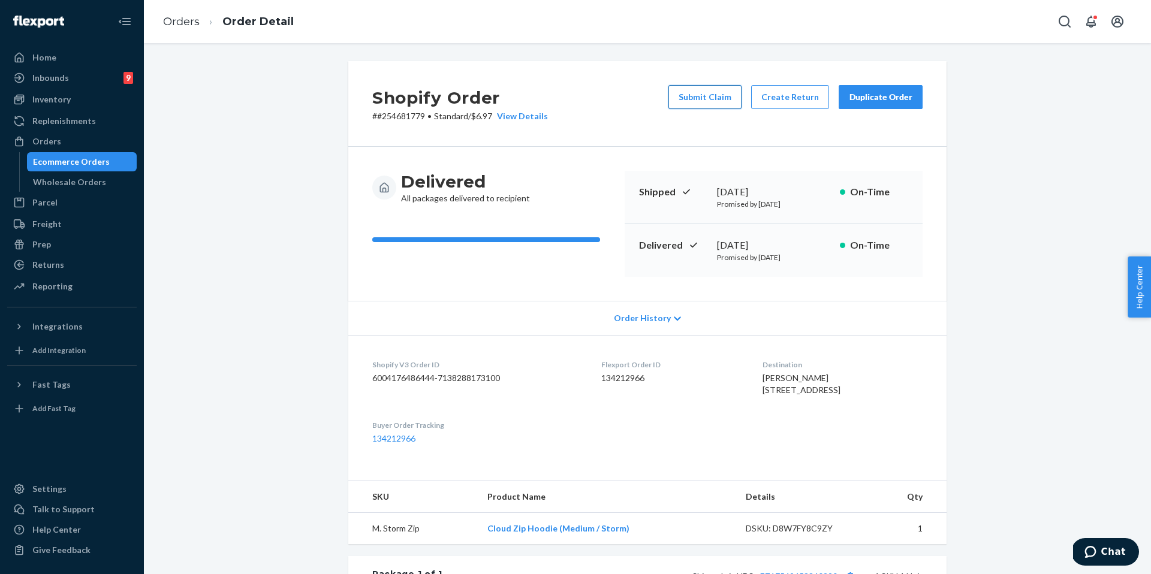
click at [696, 105] on button "Submit Claim" at bounding box center [704, 97] width 73 height 24
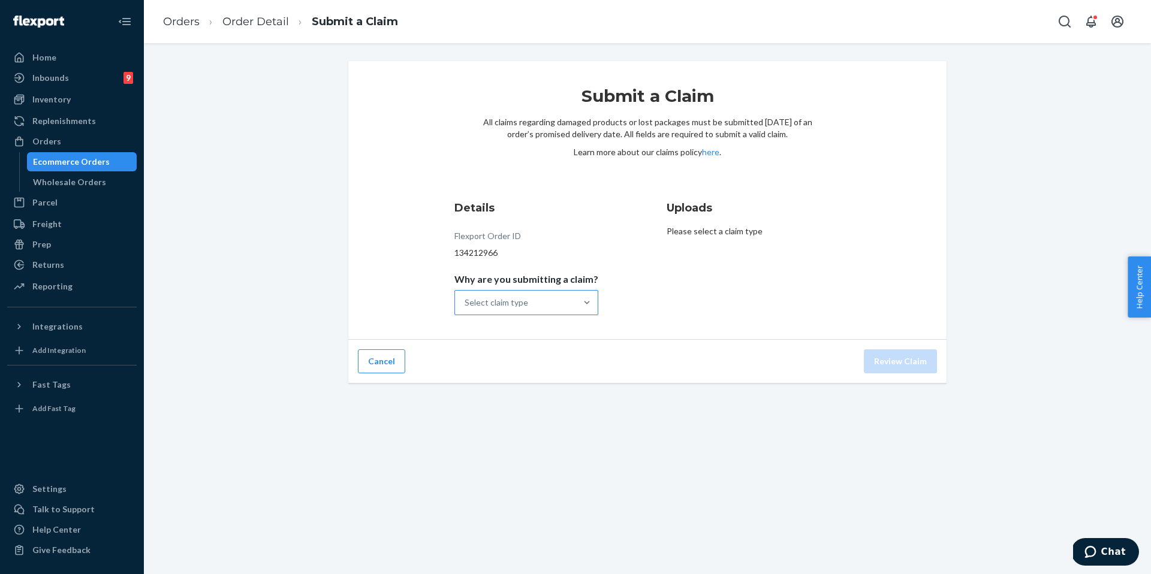
click at [530, 300] on div "Select claim type" at bounding box center [515, 303] width 121 height 24
click at [466, 300] on input "Why are you submitting a claim? Select claim type" at bounding box center [464, 303] width 1 height 12
click at [554, 380] on div "Incorrect product" at bounding box center [526, 380] width 139 height 24
click at [466, 309] on input "Why are you submitting a claim? option Incorrect product focused, 0 of 4. 4 res…" at bounding box center [464, 303] width 1 height 12
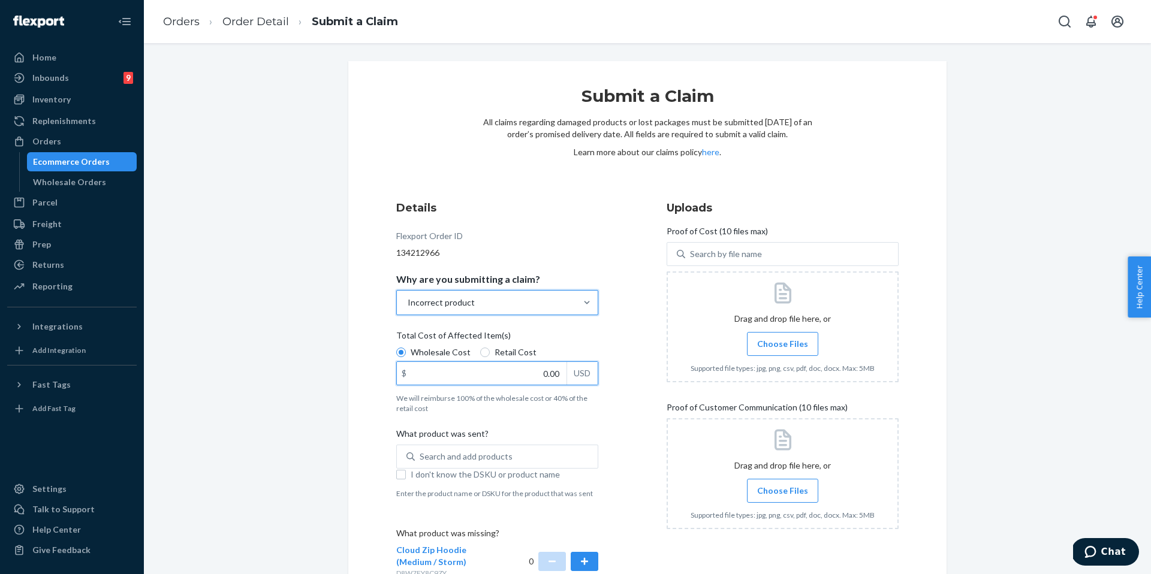
click at [545, 375] on input "0.00" at bounding box center [482, 373] width 170 height 23
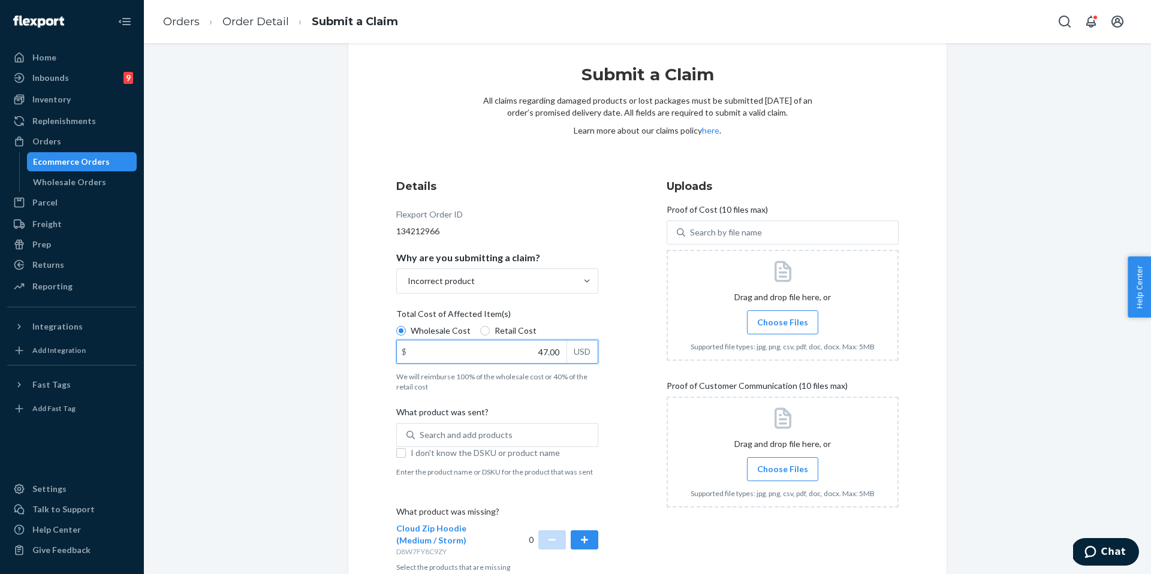
scroll to position [23, 0]
type input "47.00"
click at [584, 534] on button "button" at bounding box center [585, 538] width 28 height 19
click at [473, 437] on div "Search and add products" at bounding box center [466, 434] width 93 height 12
click at [421, 437] on input "Search and add products" at bounding box center [420, 434] width 1 height 12
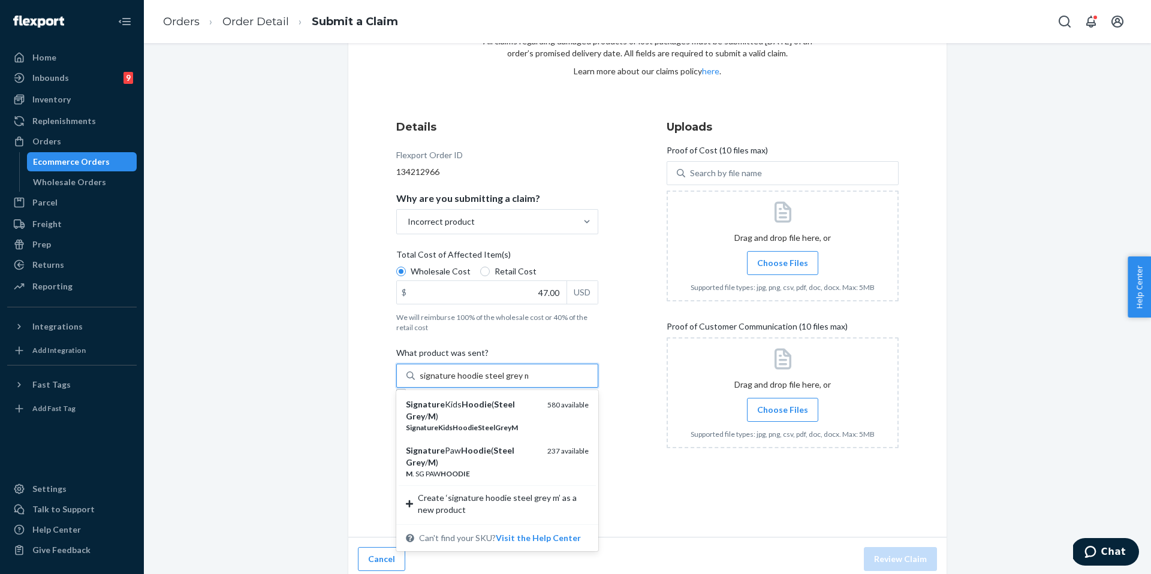
scroll to position [88, 0]
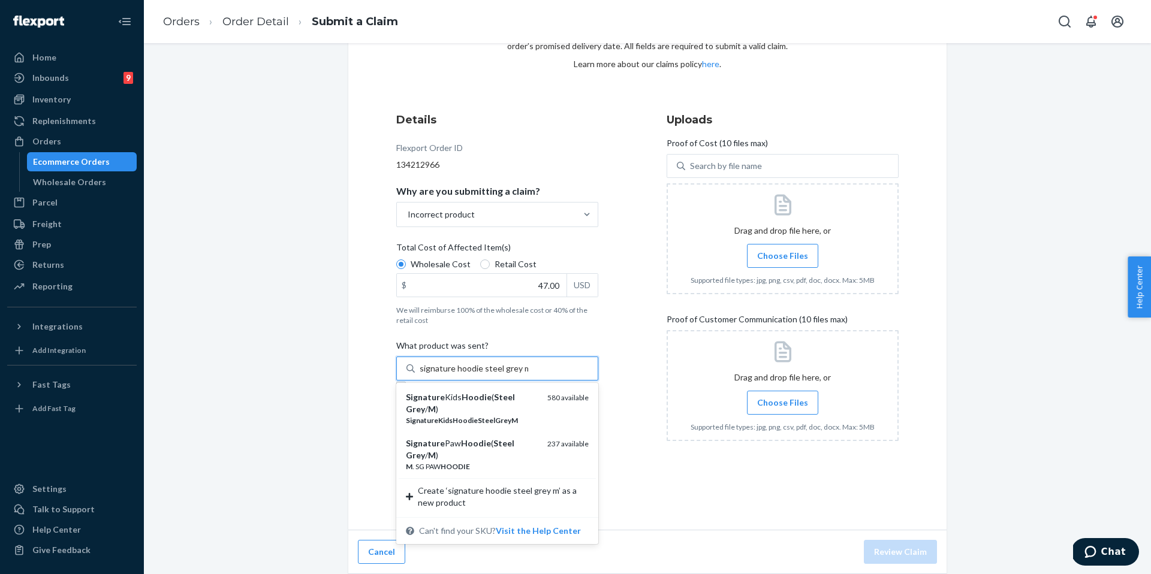
click at [454, 371] on input "signature hoodie steel grey m" at bounding box center [474, 369] width 108 height 12
click at [451, 370] on input "signature hoodie steel grey m" at bounding box center [474, 369] width 108 height 12
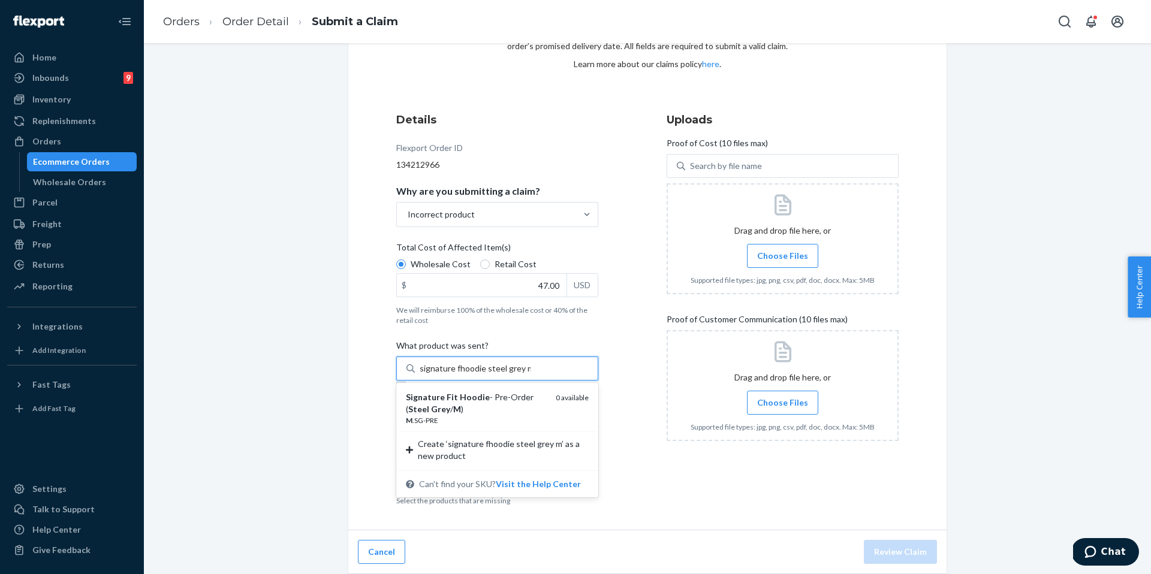
type input "signature hoodie steel grey m"
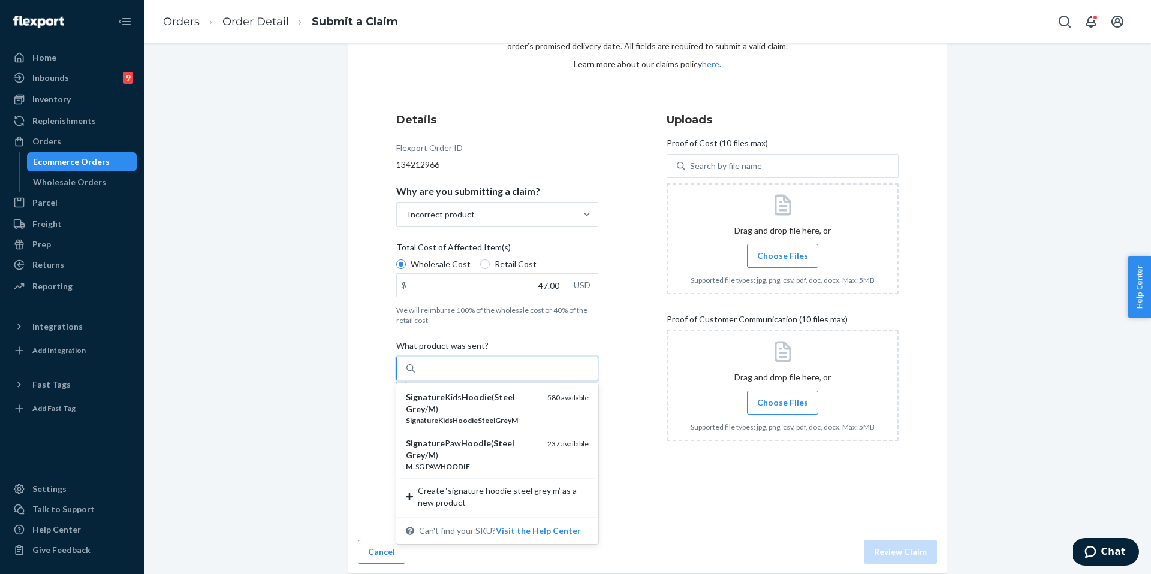
click at [529, 364] on div "signature hoodie steel grey m" at bounding box center [506, 369] width 183 height 22
click at [528, 364] on input "option undefined focused, 1 of 2. 2 results available for search term signature…" at bounding box center [474, 369] width 108 height 12
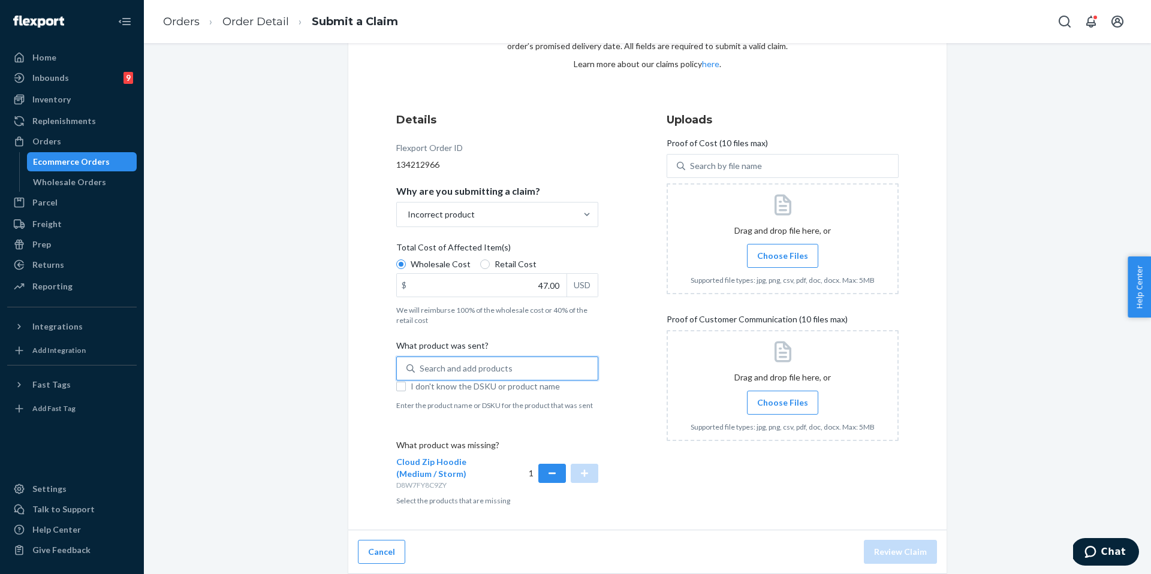
paste input "kjhu01"
type input "kjhu01"
drag, startPoint x: 464, startPoint y: 371, endPoint x: 373, endPoint y: 364, distance: 91.3
click at [372, 364] on div "Submit a Claim All claims regarding damaged products or lost packages must be s…" at bounding box center [647, 251] width 598 height 557
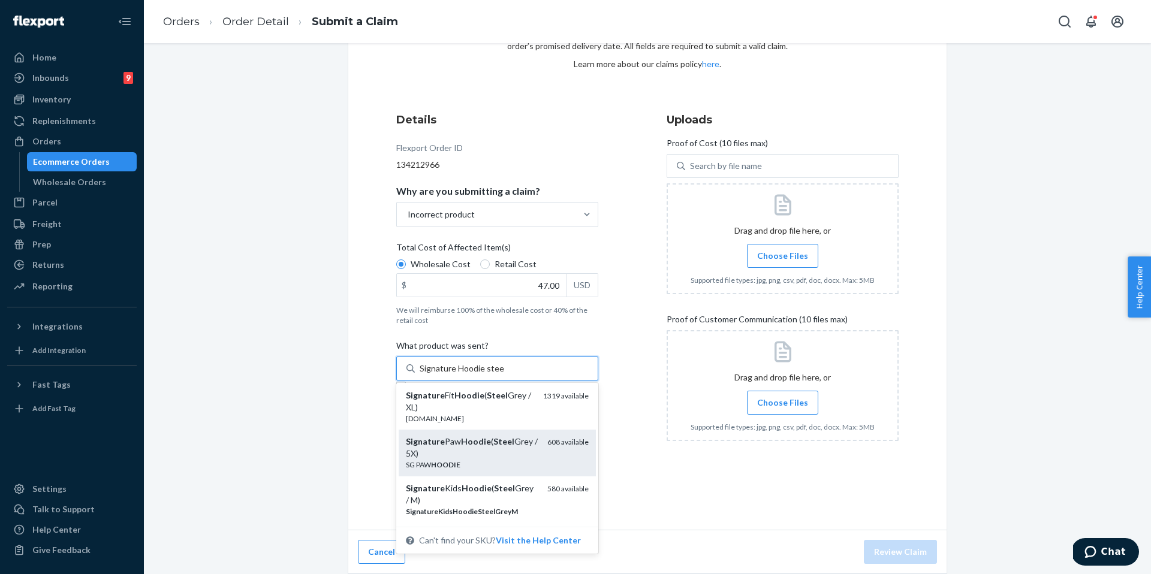
scroll to position [0, 0]
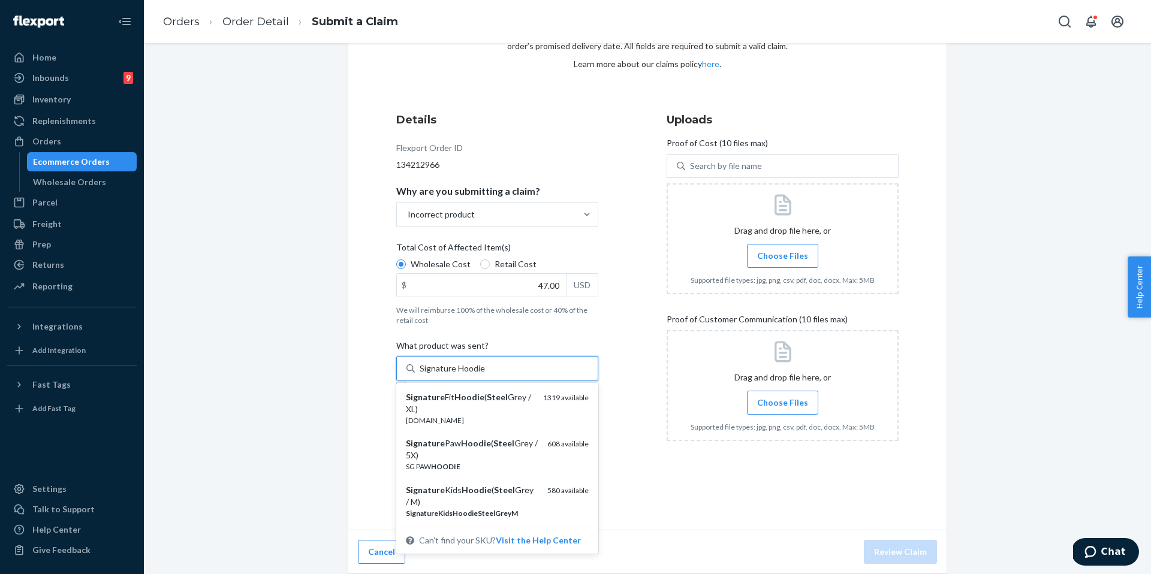
type input "Signature Hoodie m"
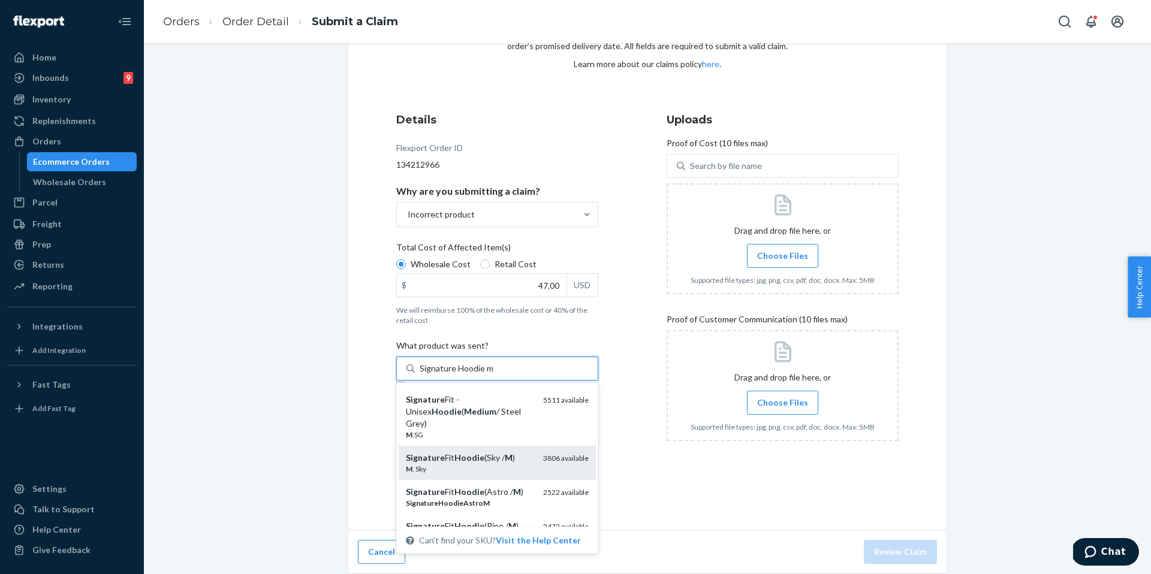
scroll to position [127, 0]
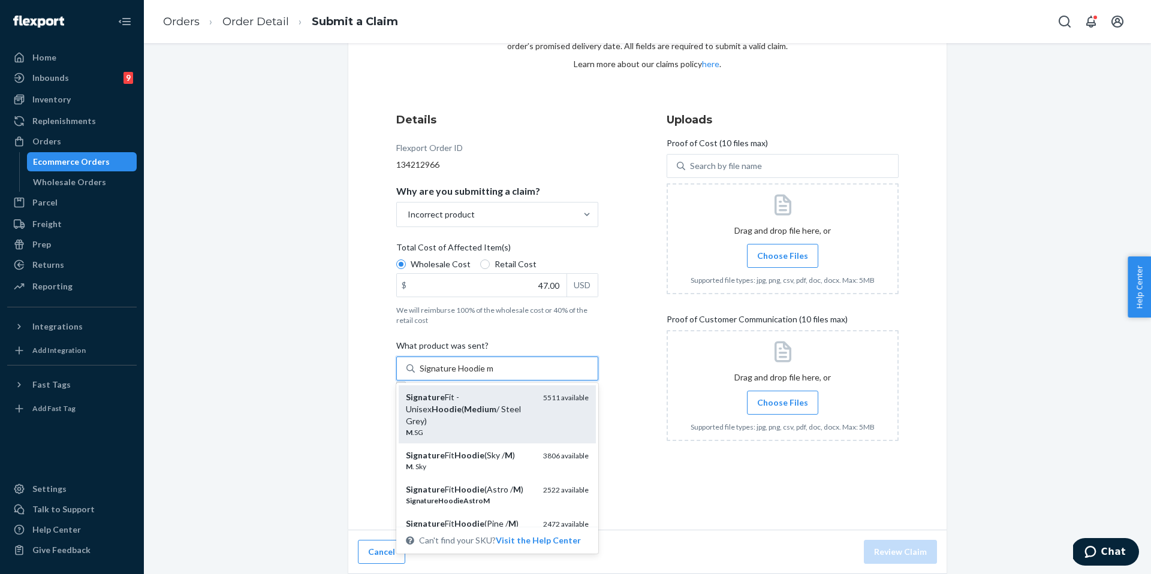
click at [461, 412] on em "Hoodie" at bounding box center [447, 409] width 30 height 10
click at [493, 375] on input "Signature Hoodie m" at bounding box center [457, 369] width 74 height 12
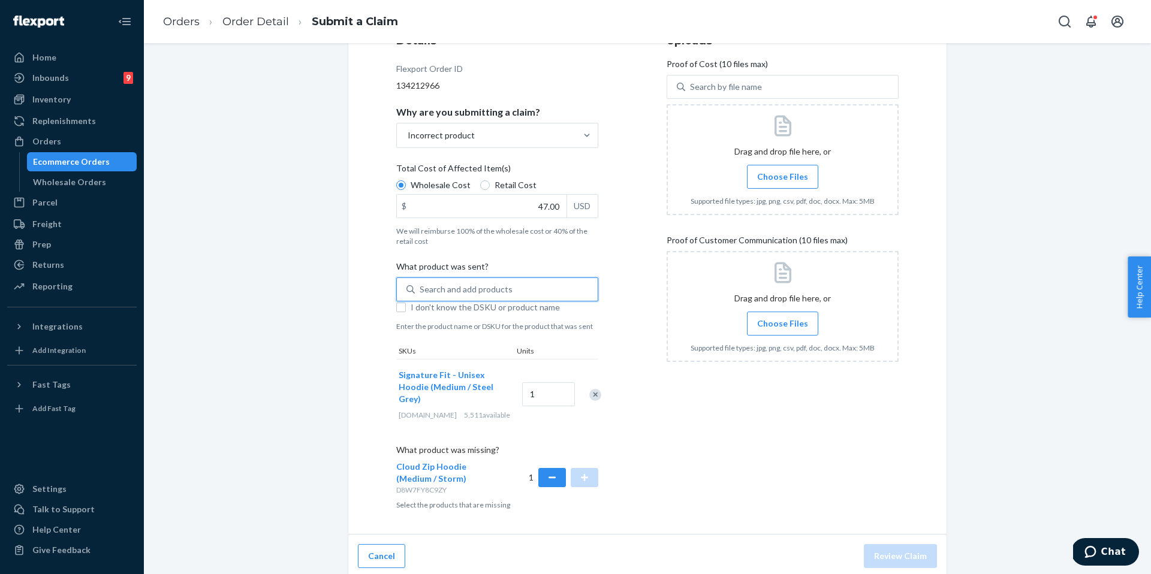
scroll to position [171, 0]
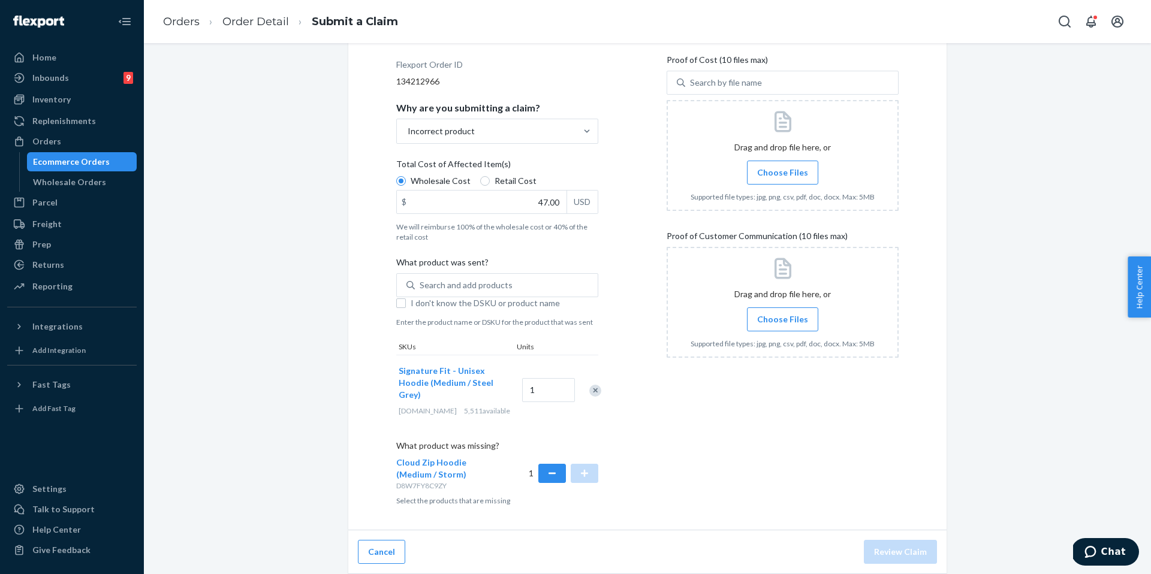
click at [770, 183] on label "Choose Files" at bounding box center [782, 173] width 71 height 24
click at [782, 179] on input "Choose Files" at bounding box center [782, 172] width 1 height 13
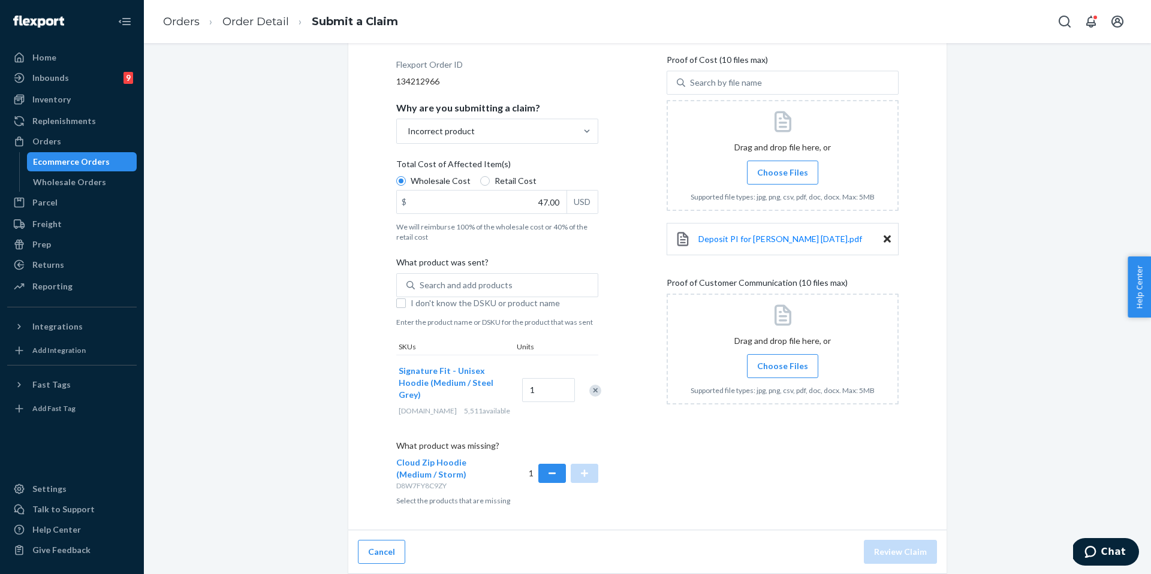
click at [792, 357] on label "Choose Files" at bounding box center [782, 366] width 71 height 24
click at [783, 360] on input "Choose Files" at bounding box center [782, 366] width 1 height 13
click at [782, 378] on div at bounding box center [782, 349] width 232 height 111
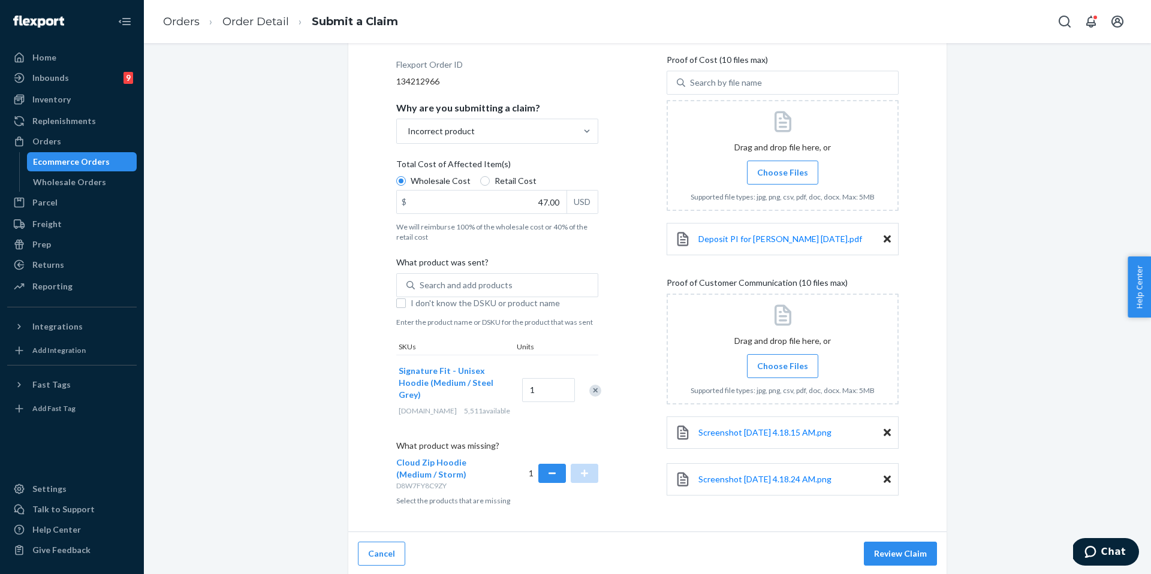
click at [768, 363] on span "Choose Files" at bounding box center [782, 366] width 51 height 12
click at [782, 363] on input "Choose Files" at bounding box center [782, 366] width 1 height 13
click at [783, 369] on span "Choose Files" at bounding box center [782, 366] width 51 height 12
click at [783, 369] on input "Choose Files" at bounding box center [782, 366] width 1 height 13
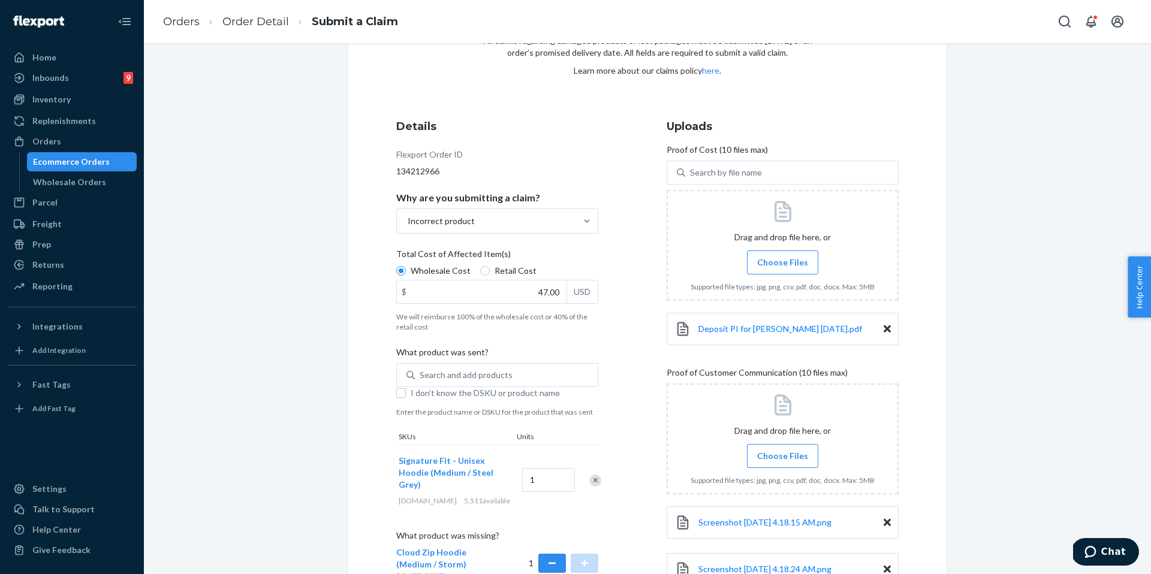
scroll to position [267, 0]
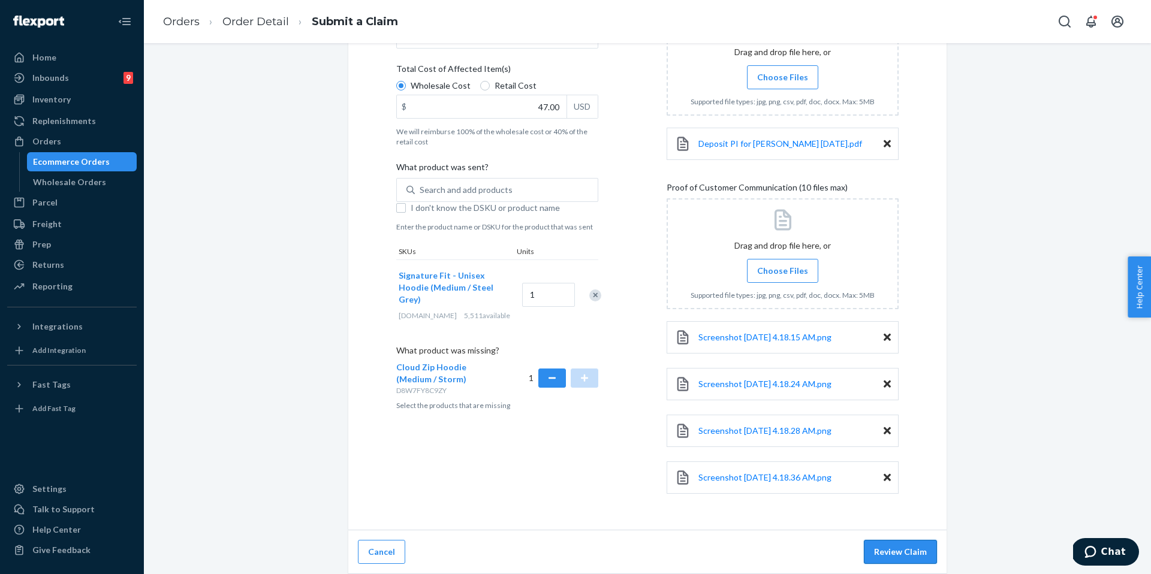
click at [903, 551] on button "Review Claim" at bounding box center [900, 552] width 73 height 24
click at [902, 550] on button "Review Claim" at bounding box center [900, 552] width 73 height 24
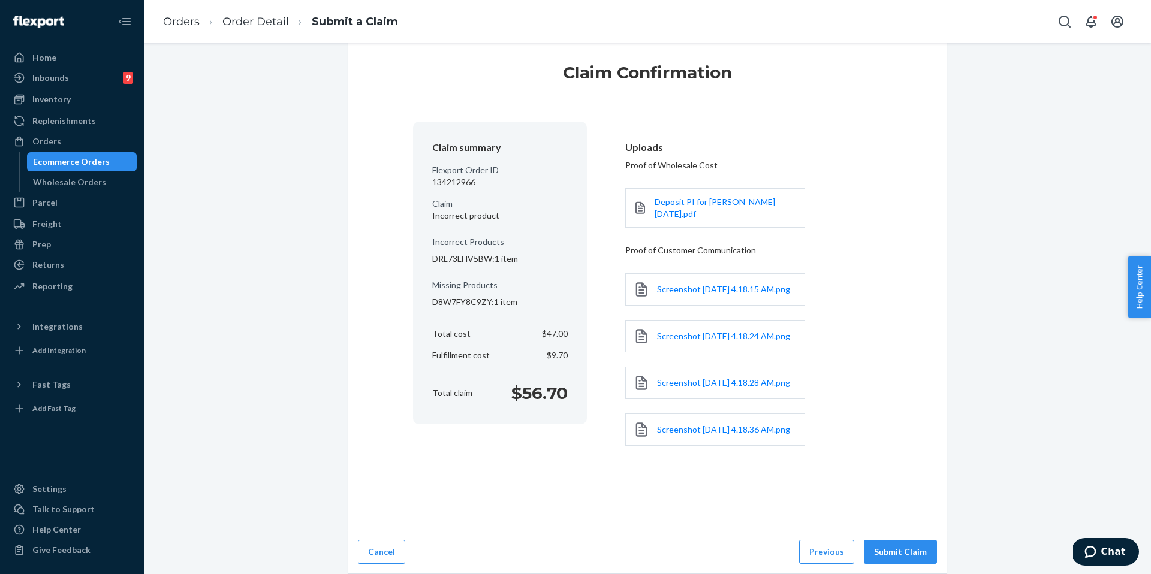
scroll to position [52, 0]
click at [882, 548] on button "Submit Claim" at bounding box center [900, 552] width 73 height 24
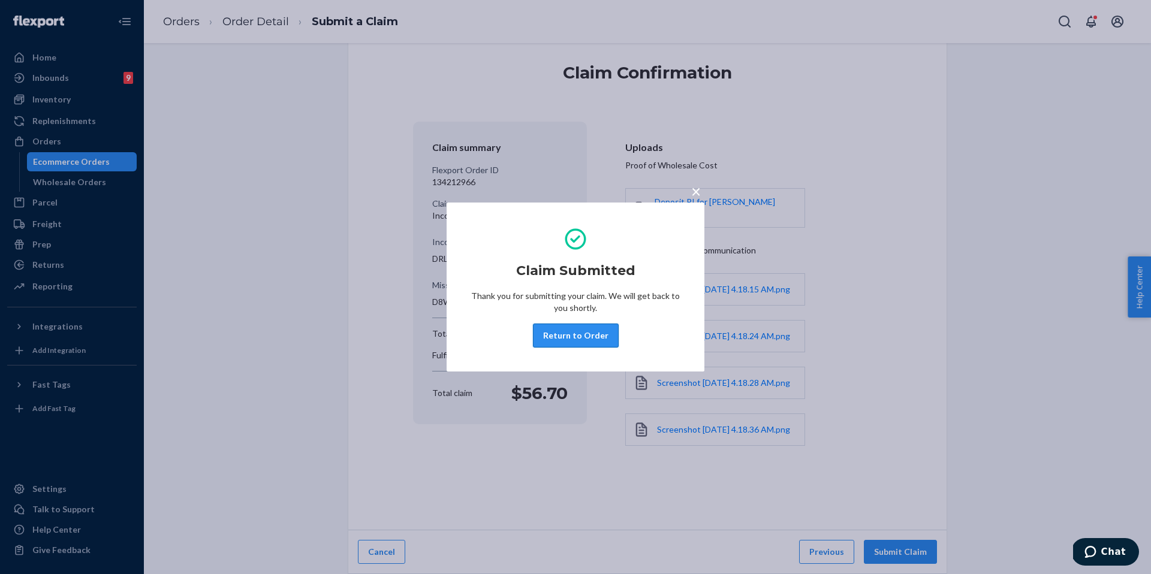
click at [592, 336] on button "Return to Order" at bounding box center [576, 336] width 86 height 24
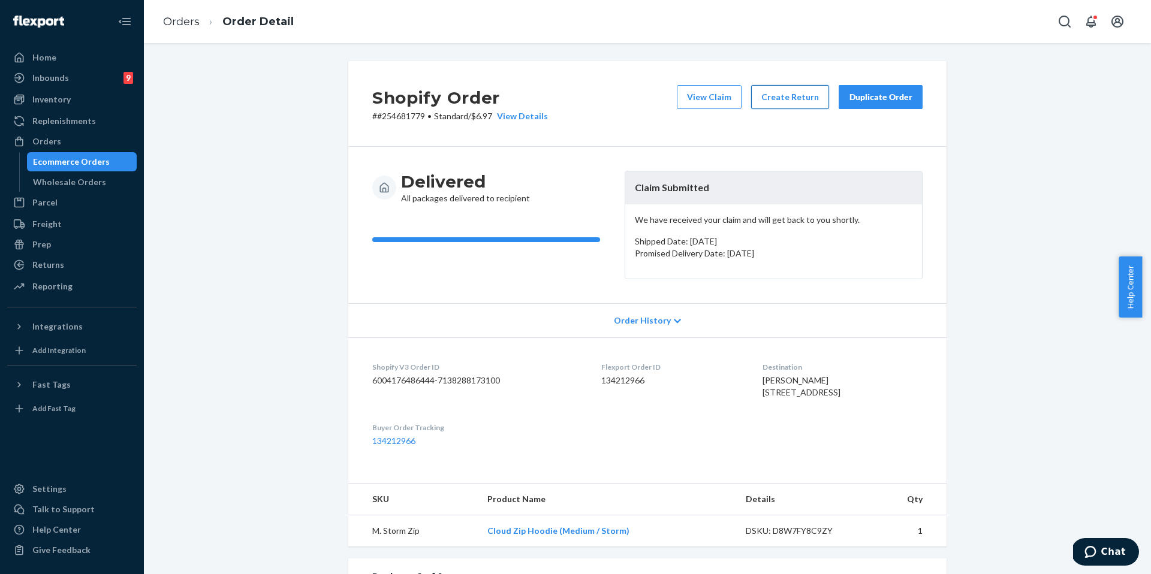
click at [788, 102] on button "Create Return" at bounding box center [790, 97] width 78 height 24
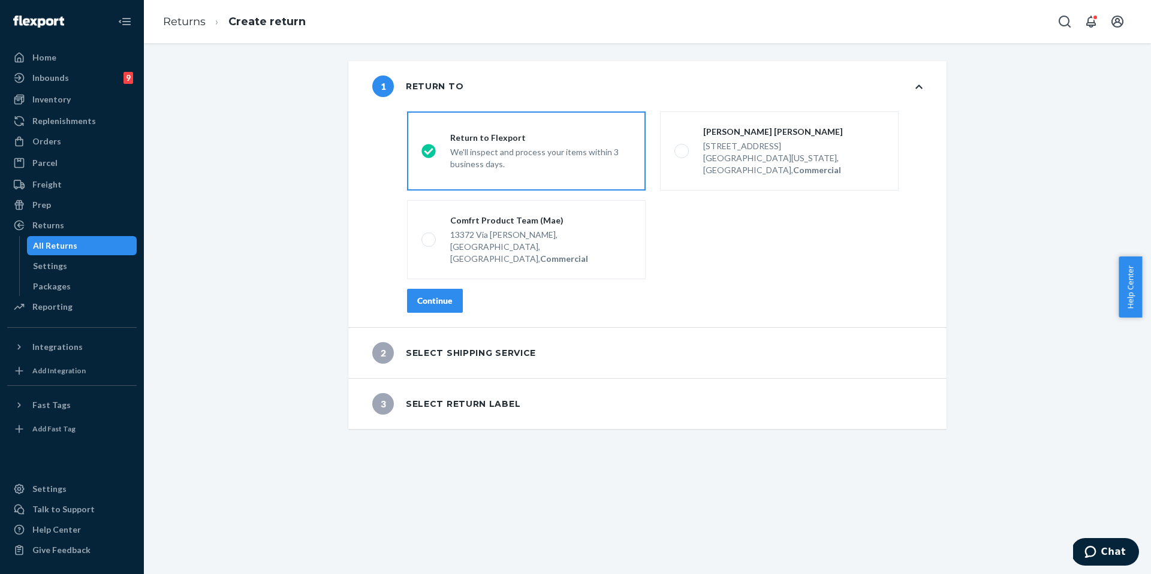
click at [451, 289] on button "Continue" at bounding box center [435, 301] width 56 height 24
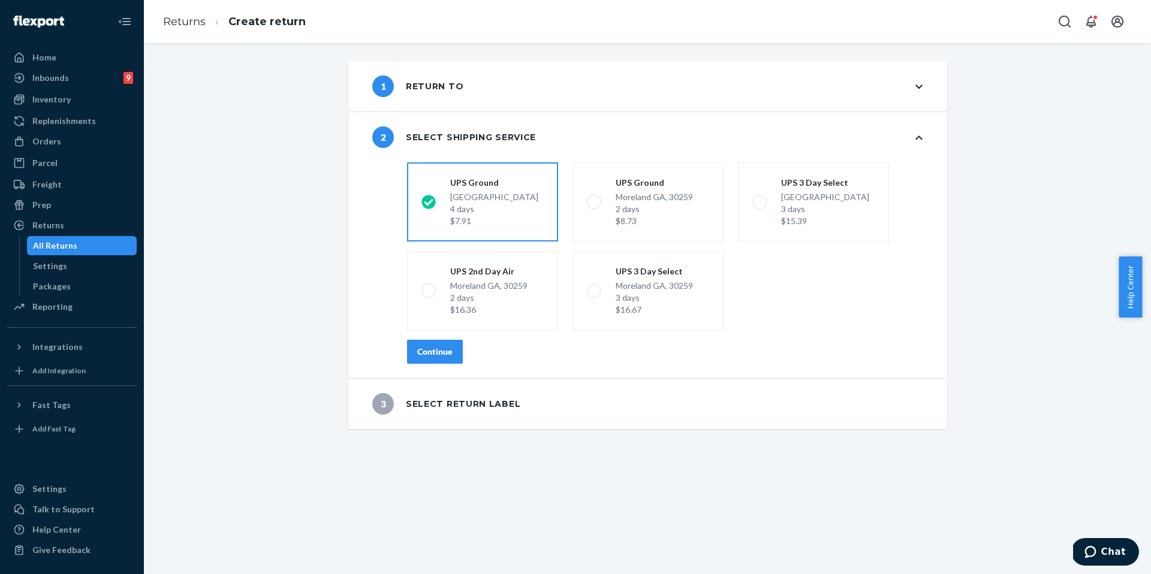
click at [442, 352] on div "Continue" at bounding box center [434, 352] width 35 height 12
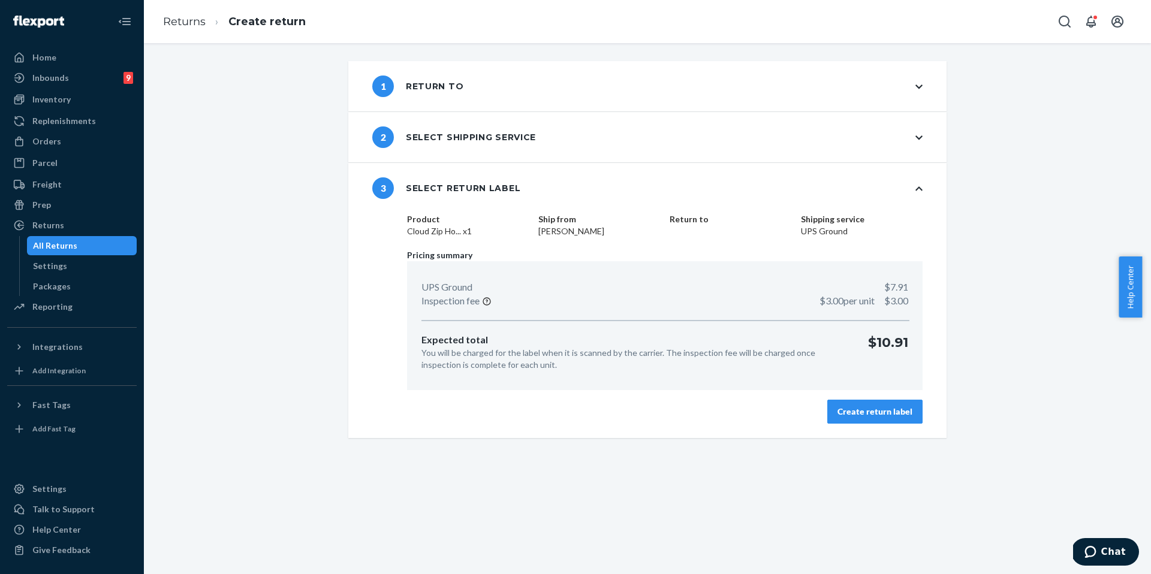
click at [895, 411] on div "Create return label" at bounding box center [874, 412] width 75 height 12
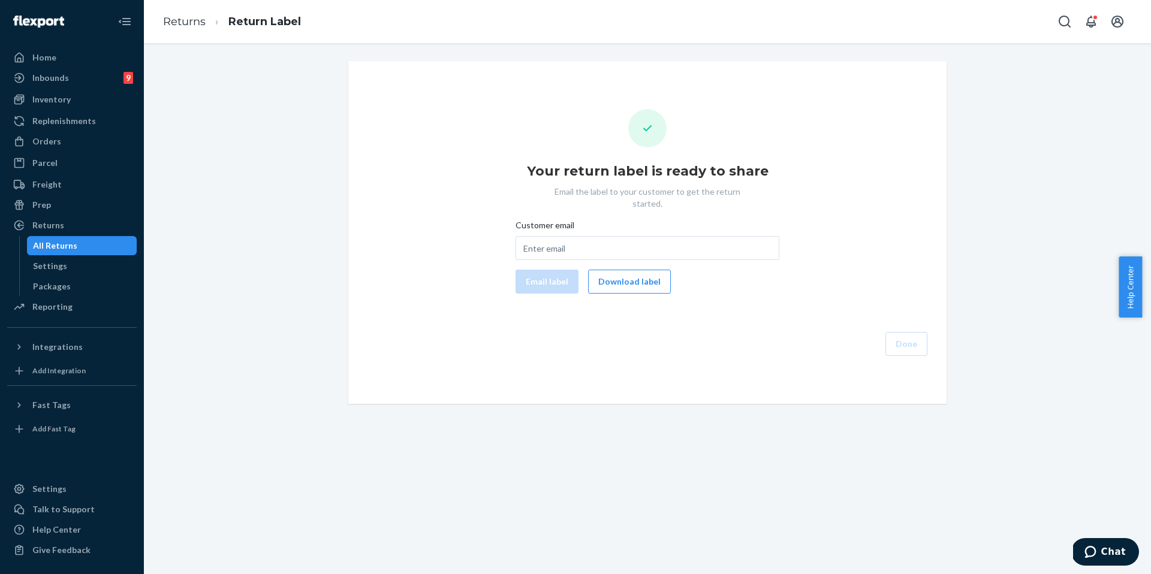
click at [577, 219] on div "Customer email" at bounding box center [647, 227] width 264 height 17
click at [577, 236] on input "Customer email" at bounding box center [647, 248] width 264 height 24
click at [580, 236] on input "Customer email" at bounding box center [647, 248] width 264 height 24
paste input "madsmith1806@gmail.com"
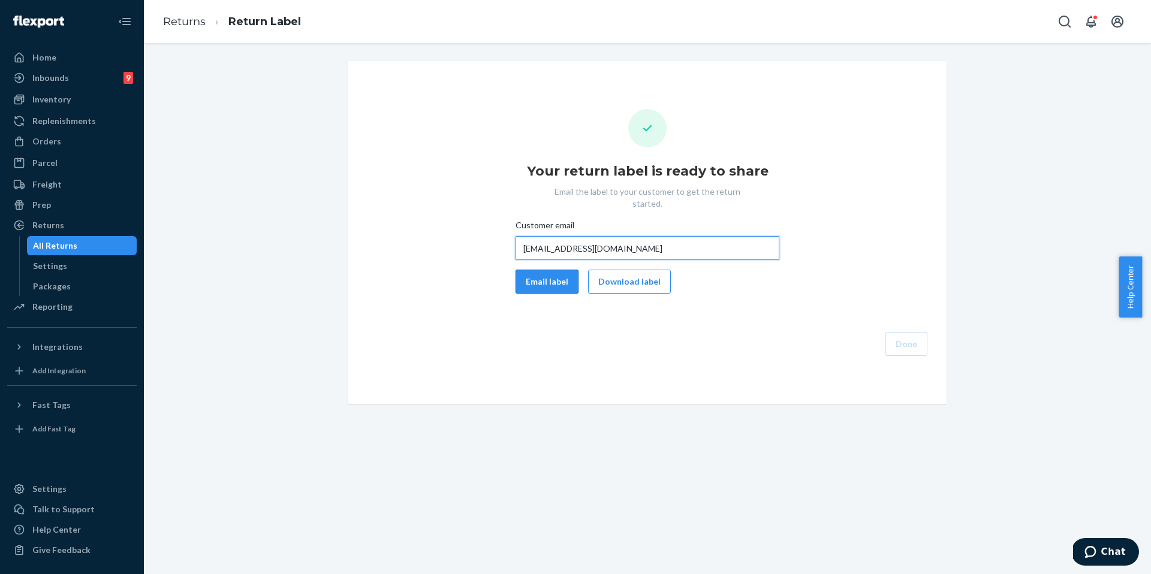
type input "madsmith1806@gmail.com"
click at [560, 270] on button "Email label" at bounding box center [546, 282] width 63 height 24
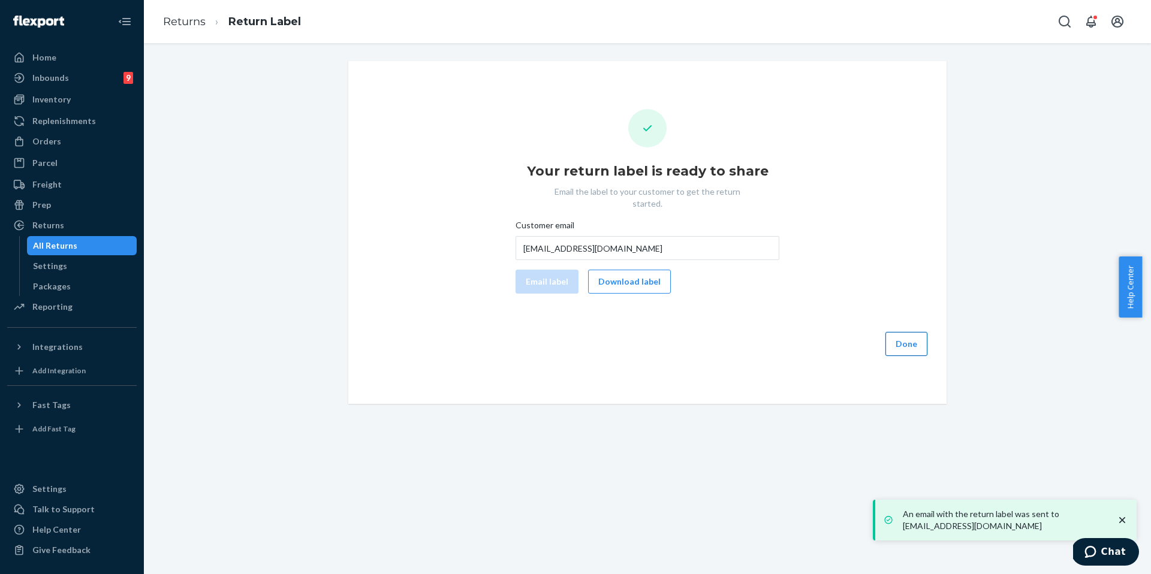
click at [912, 340] on button "Done" at bounding box center [906, 344] width 42 height 24
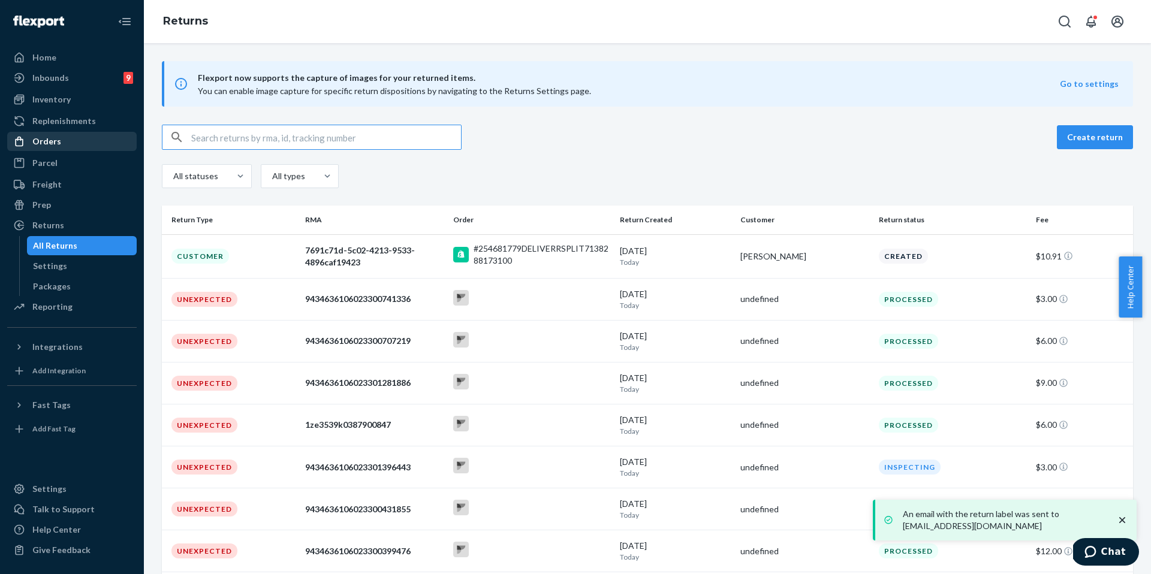
click at [64, 138] on div "Orders" at bounding box center [71, 141] width 127 height 17
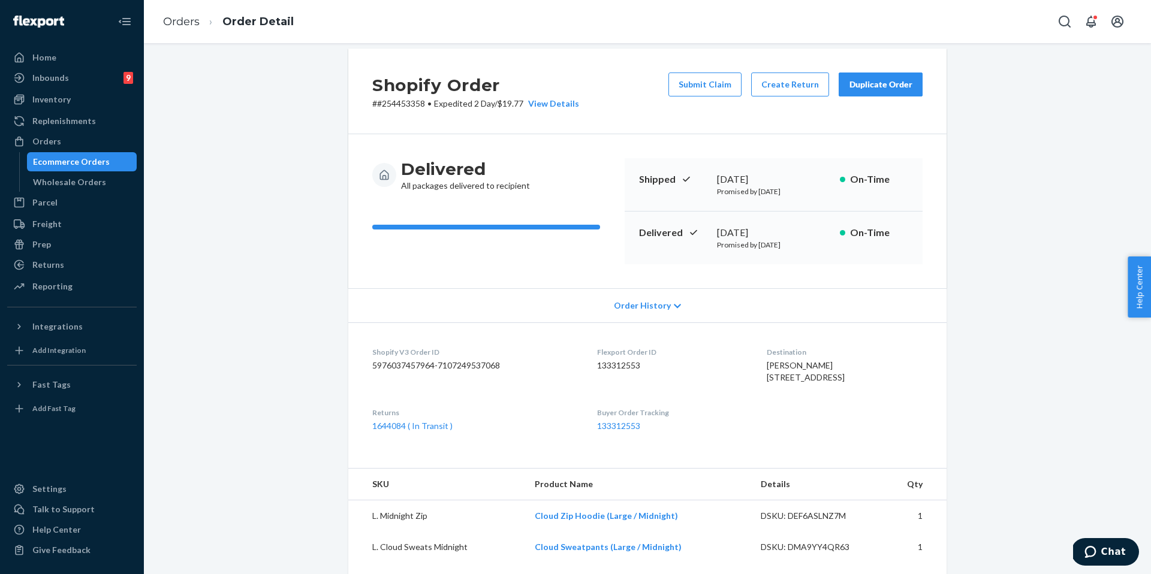
scroll to position [16, 0]
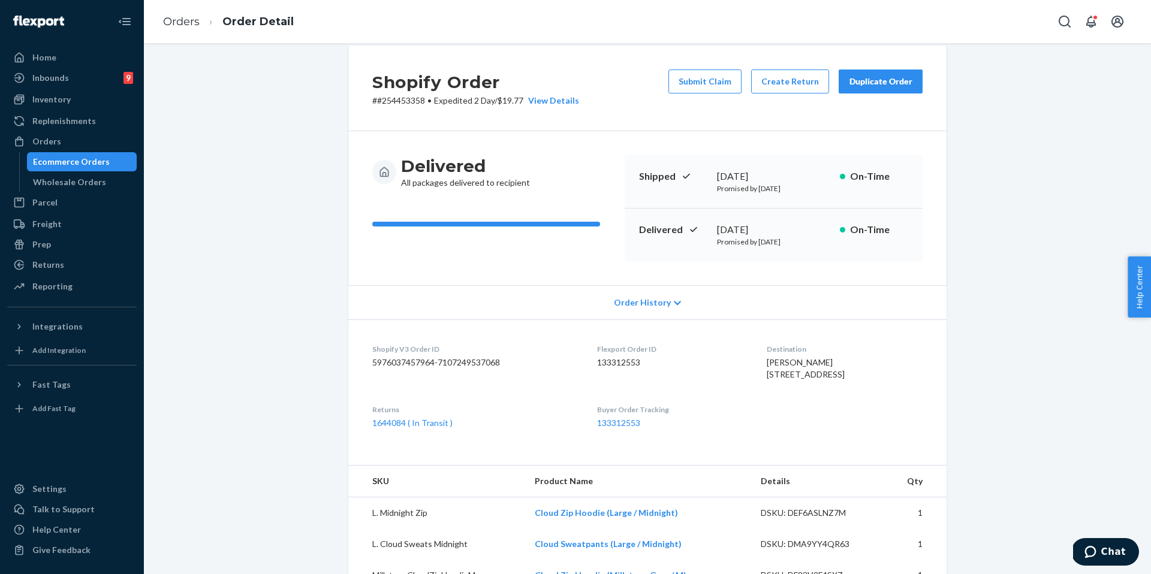
click at [879, 83] on div "Duplicate Order" at bounding box center [881, 82] width 64 height 12
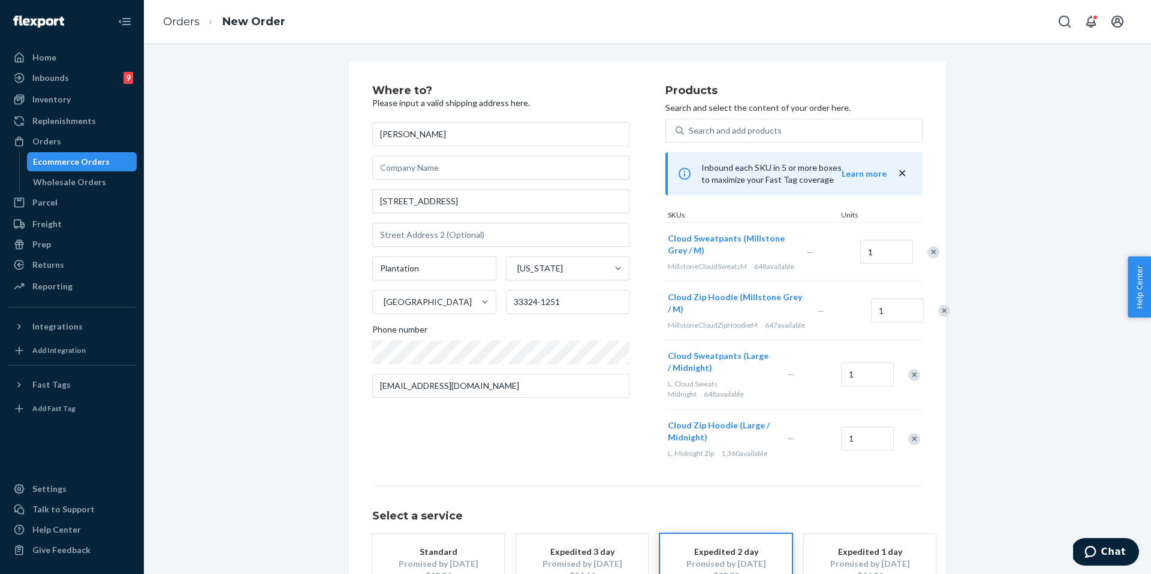
click at [938, 317] on div "Remove Item" at bounding box center [944, 311] width 12 height 12
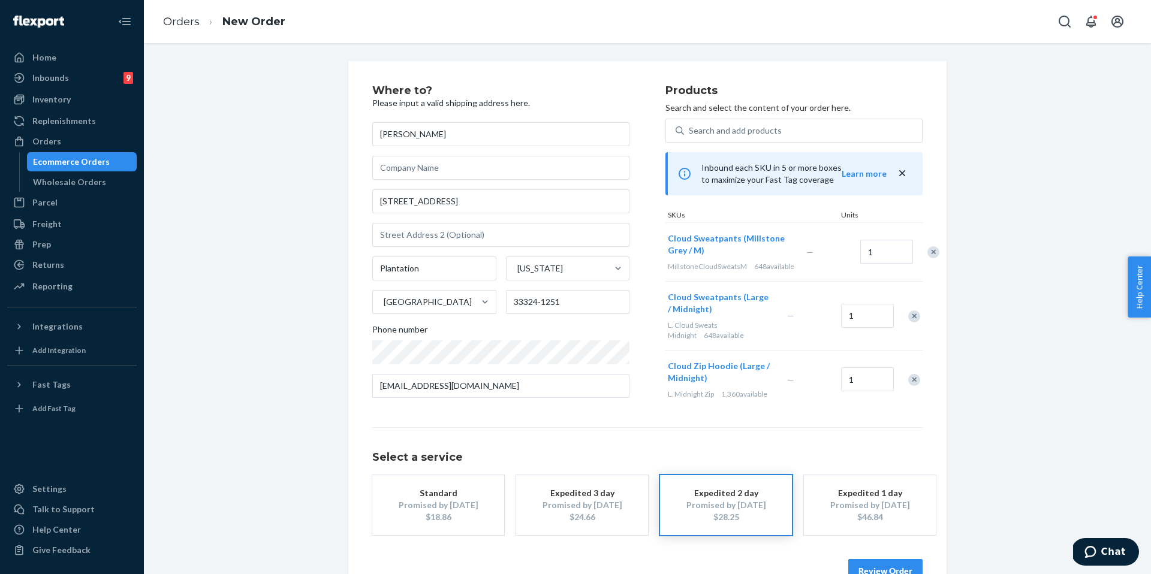
click at [912, 322] on div "Remove Item" at bounding box center [914, 316] width 12 height 12
click at [912, 327] on div at bounding box center [907, 311] width 30 height 32
click at [911, 317] on div "Remove Item" at bounding box center [914, 311] width 12 height 12
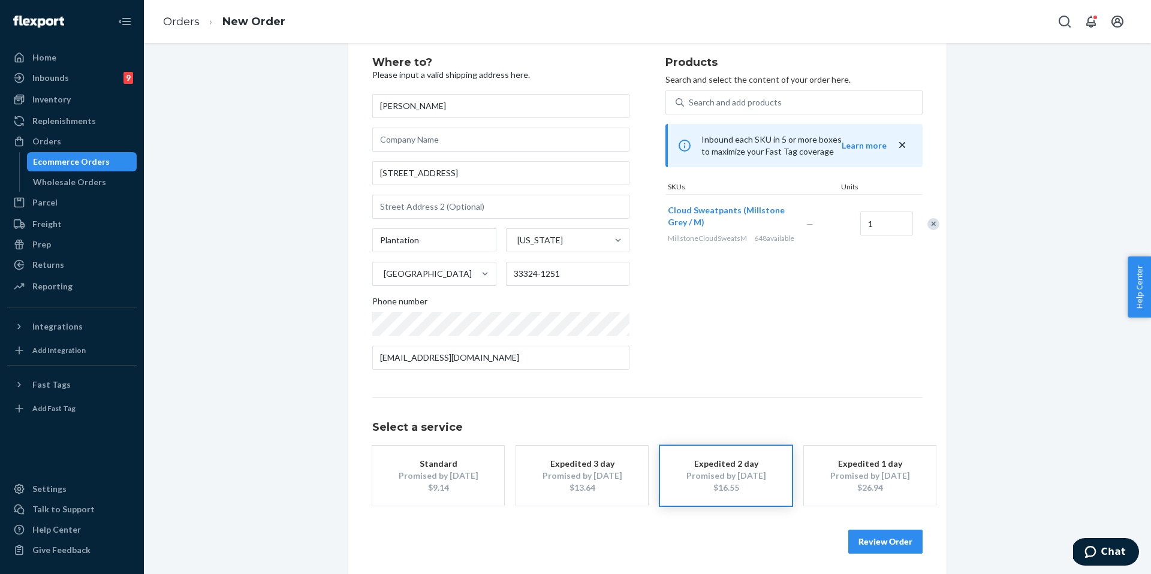
scroll to position [32, 0]
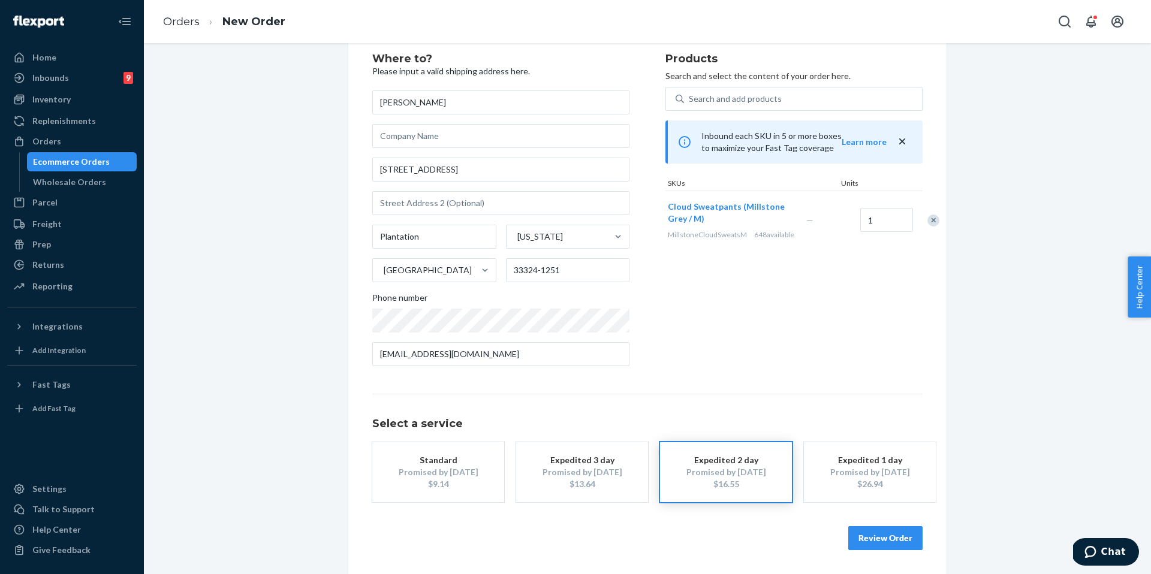
click at [384, 462] on button "Standard Promised by Sep 2, 2025 $9.14" at bounding box center [438, 472] width 132 height 60
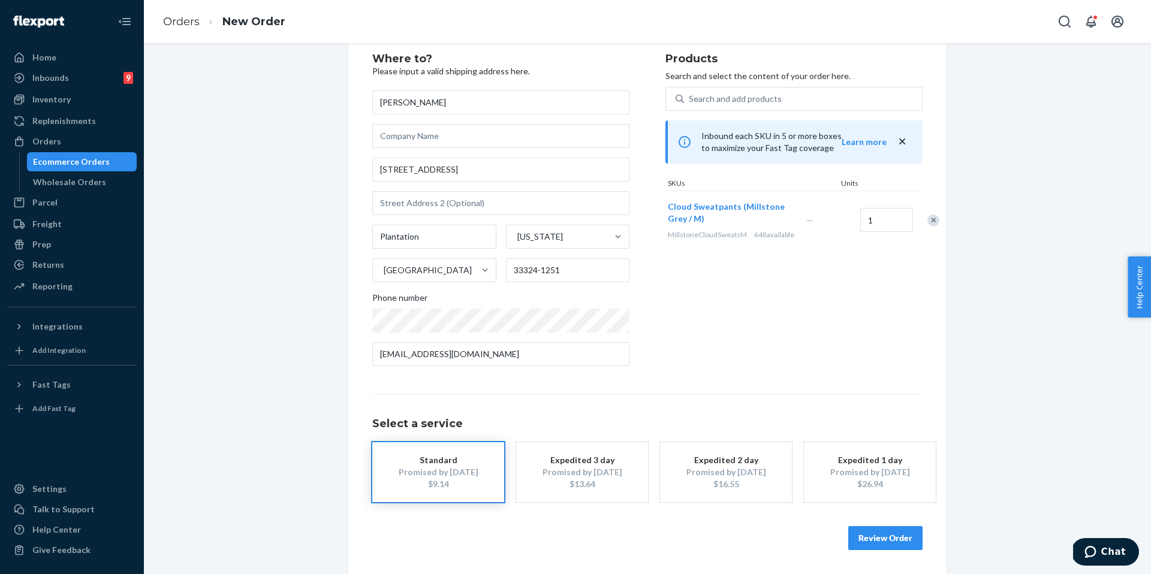
click at [894, 540] on button "Review Order" at bounding box center [885, 538] width 74 height 24
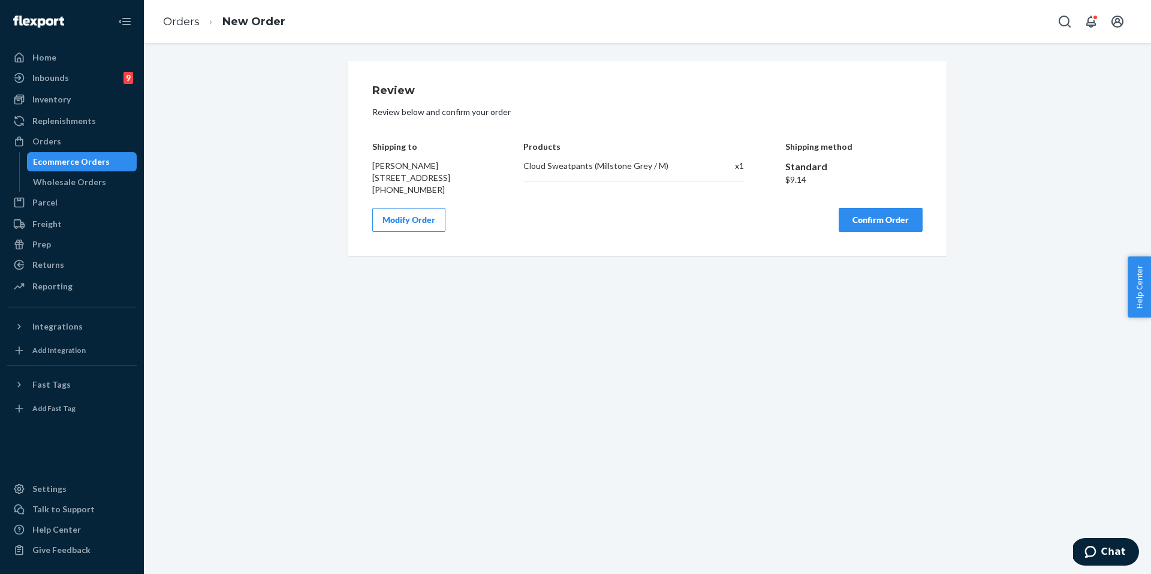
click at [871, 213] on div "Review Review below and confirm your order Shipping to Kevin Romulus 881 NW 85t…" at bounding box center [647, 158] width 550 height 147
click at [876, 232] on button "Confirm Order" at bounding box center [880, 220] width 84 height 24
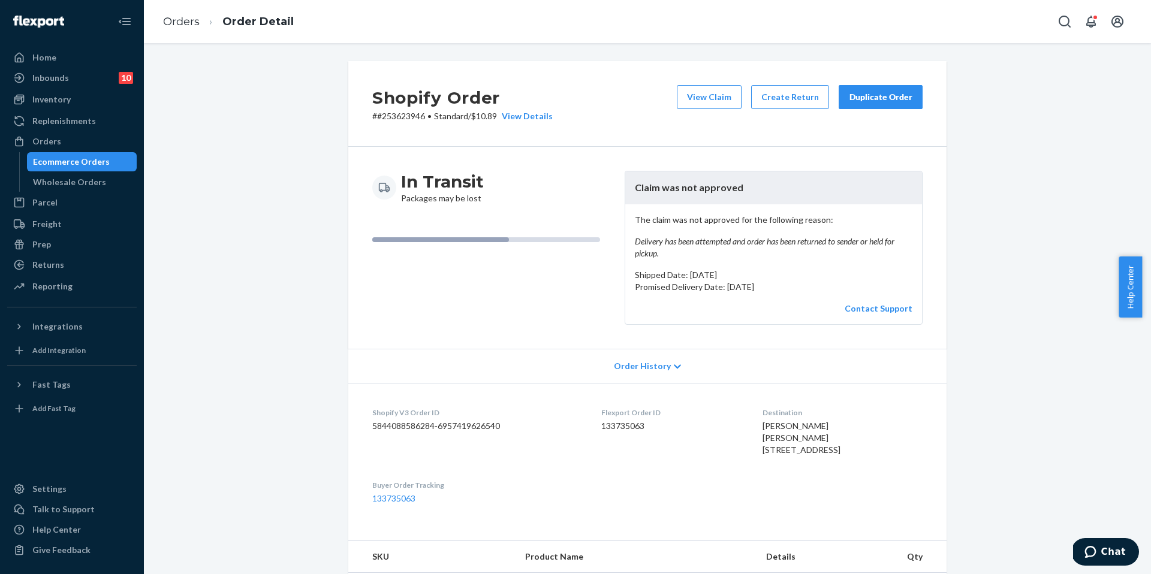
click at [860, 98] on div "Duplicate Order" at bounding box center [881, 97] width 64 height 12
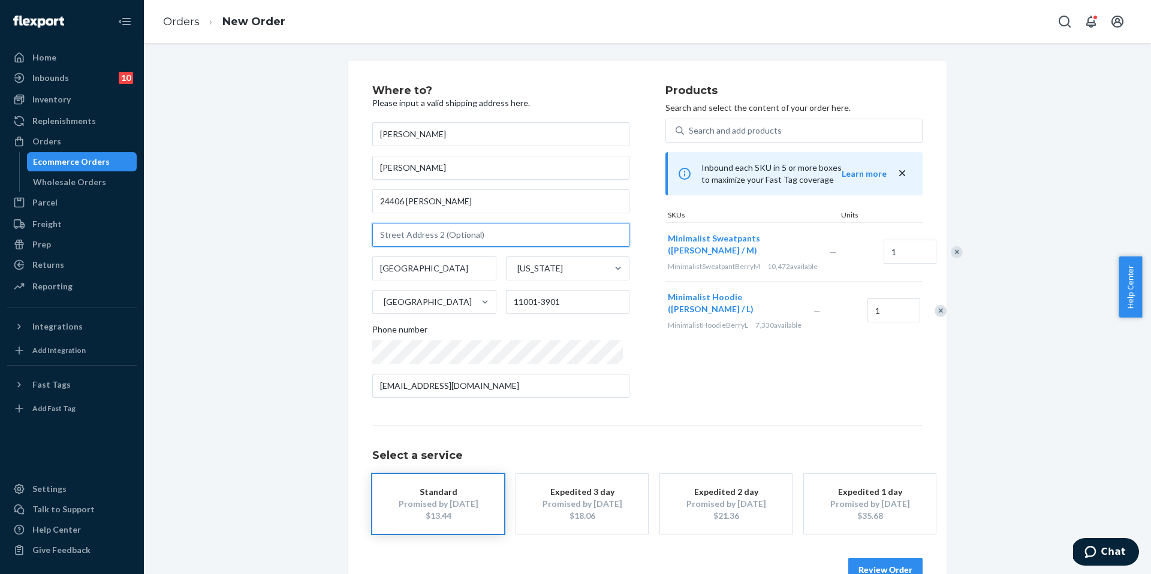
click at [490, 240] on input "text" at bounding box center [500, 235] width 257 height 24
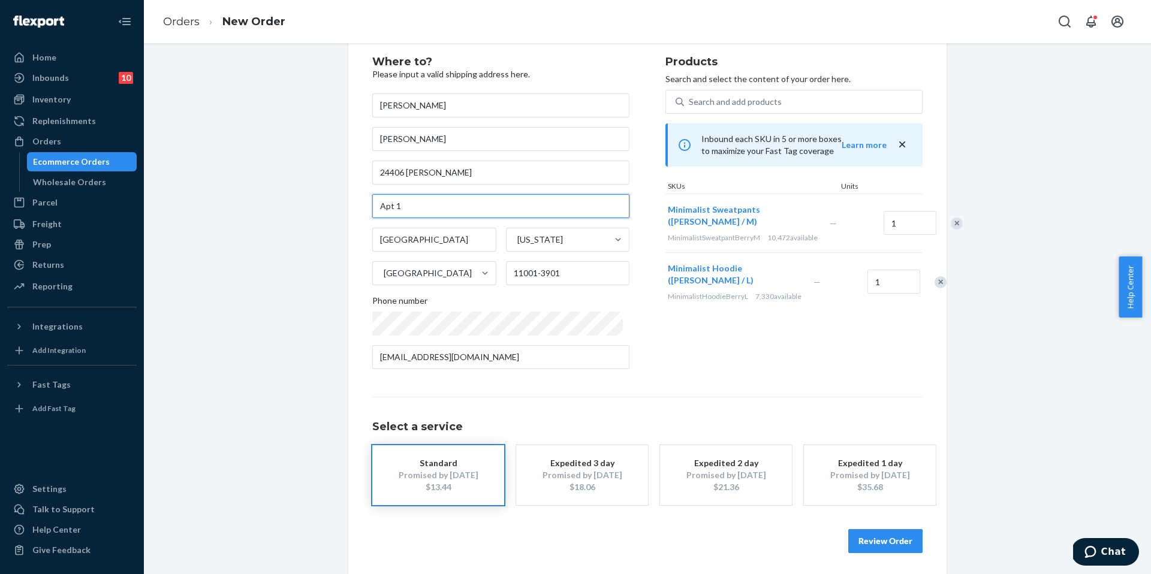
scroll to position [32, 0]
type input "Apt 1"
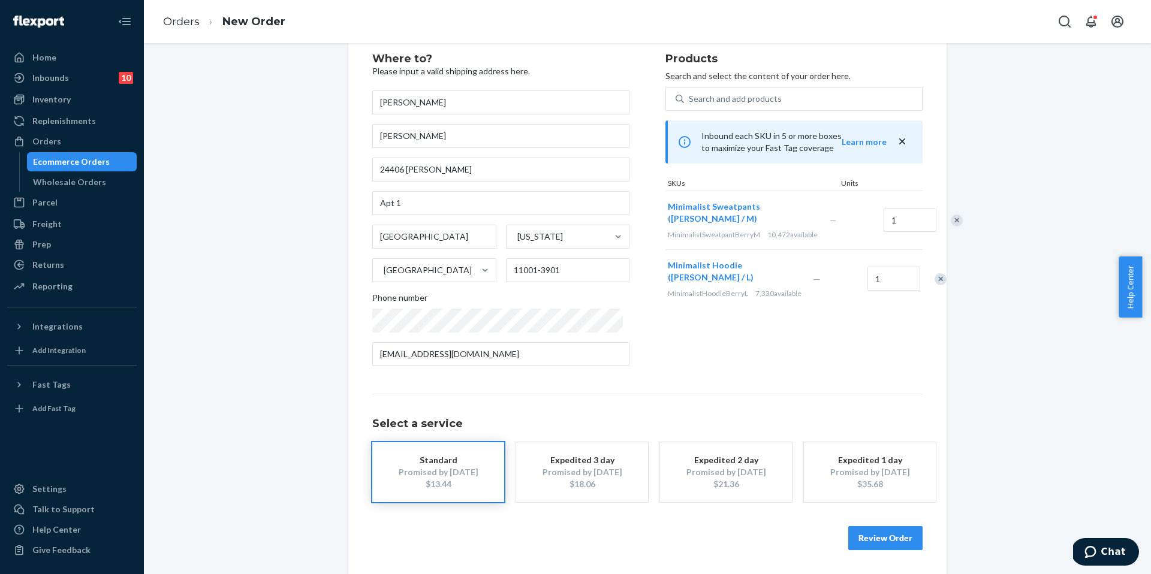
click at [876, 541] on button "Review Order" at bounding box center [885, 538] width 74 height 24
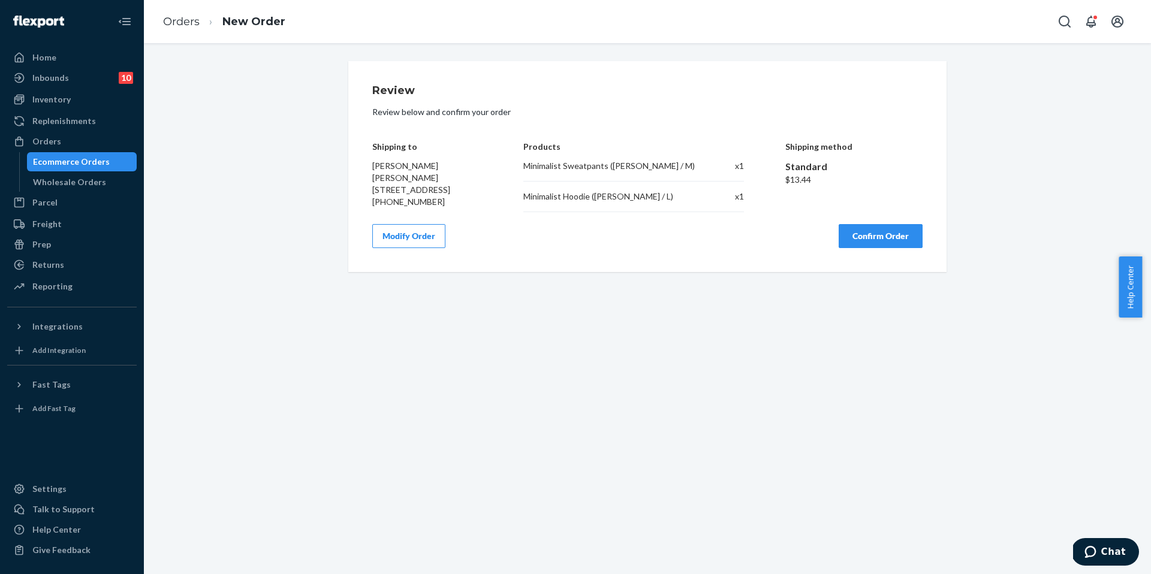
scroll to position [0, 0]
click at [868, 248] on button "Confirm Order" at bounding box center [880, 236] width 84 height 24
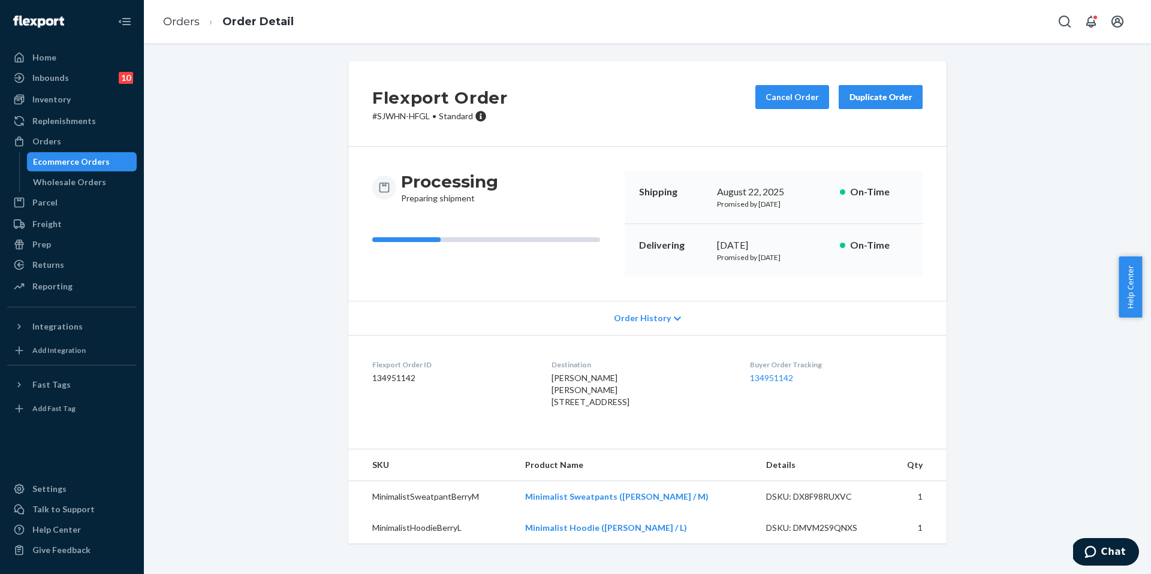
scroll to position [8, 0]
drag, startPoint x: 667, startPoint y: 515, endPoint x: 539, endPoint y: 488, distance: 130.9
click at [549, 513] on td "Minimalist Sweatpants ([PERSON_NAME] / M)" at bounding box center [635, 497] width 241 height 32
copy link "Minimalist Sweatpants ([PERSON_NAME] / M)"
drag, startPoint x: 669, startPoint y: 548, endPoint x: 551, endPoint y: 539, distance: 119.0
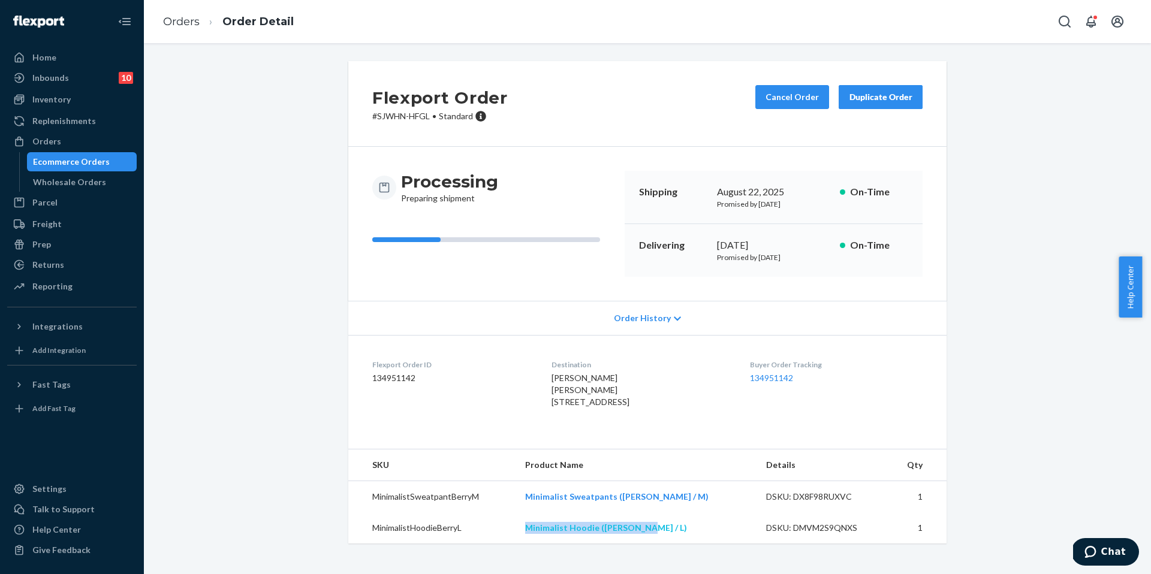
click at [551, 539] on td "Minimalist Hoodie ([PERSON_NAME] / L)" at bounding box center [635, 527] width 241 height 31
copy link "Minimalist Hoodie ([PERSON_NAME] / L)"
click at [82, 106] on div "Inventory" at bounding box center [71, 99] width 127 height 17
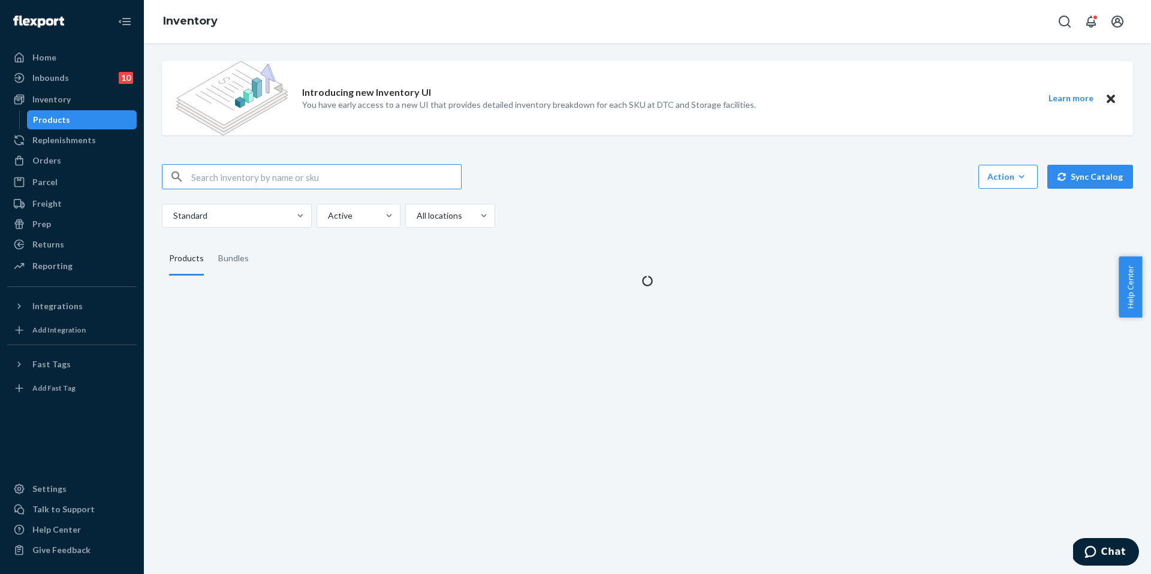
click at [241, 163] on div "Introducing new Inventory UI You have early access to a new UI that provides de…" at bounding box center [647, 170] width 989 height 236
click at [240, 176] on input "text" at bounding box center [326, 177] width 270 height 24
paste input "Travel Hoodie - Obsidian / L"
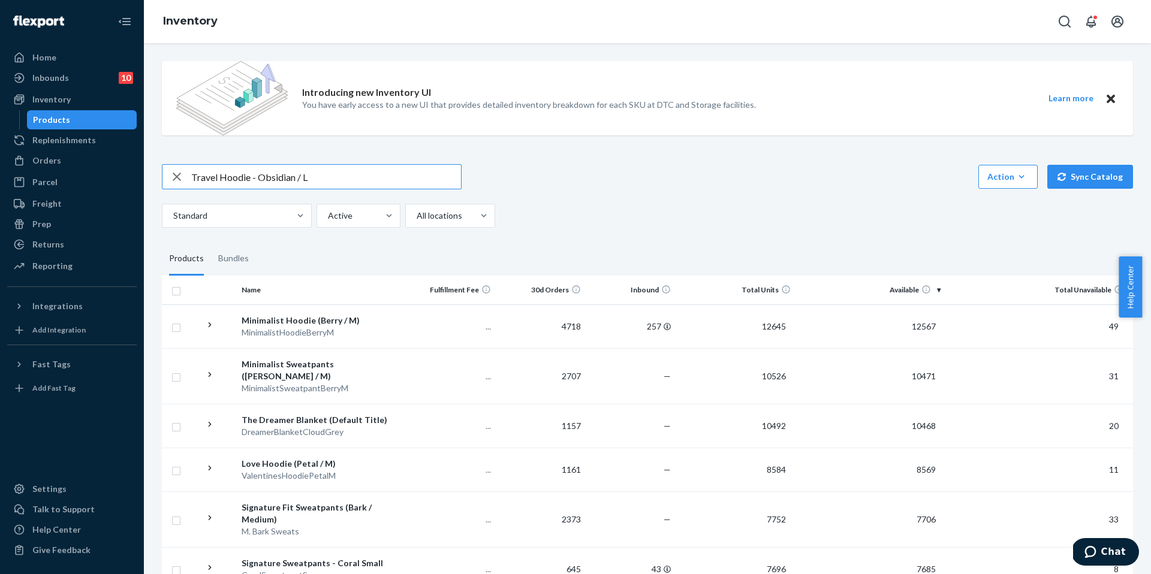
type input "Travel Hoodie - Obsidian / L"
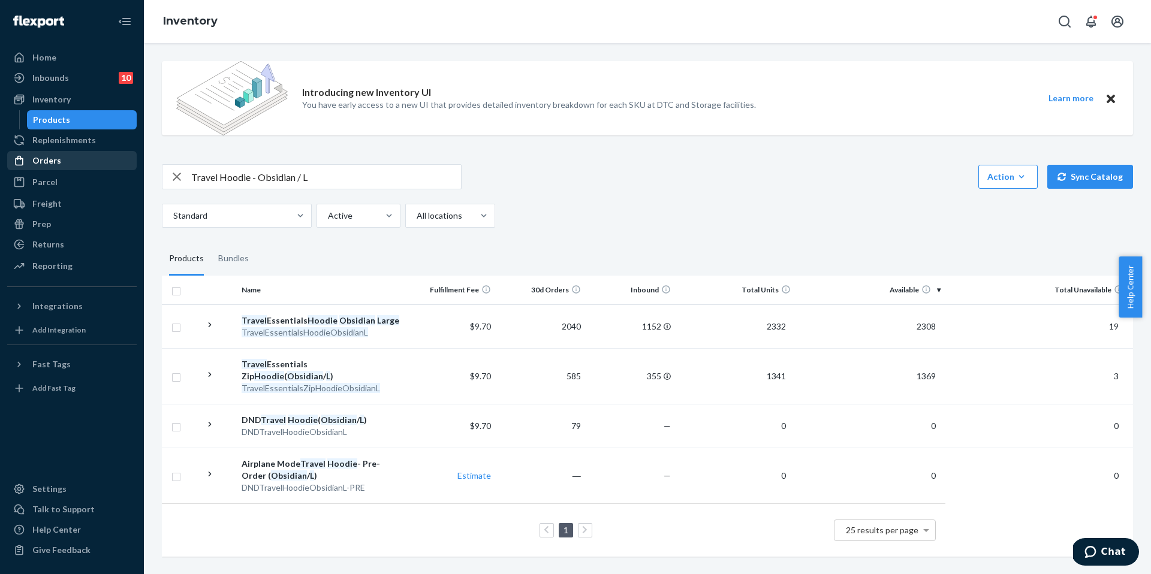
click at [55, 161] on div "Orders" at bounding box center [46, 161] width 29 height 12
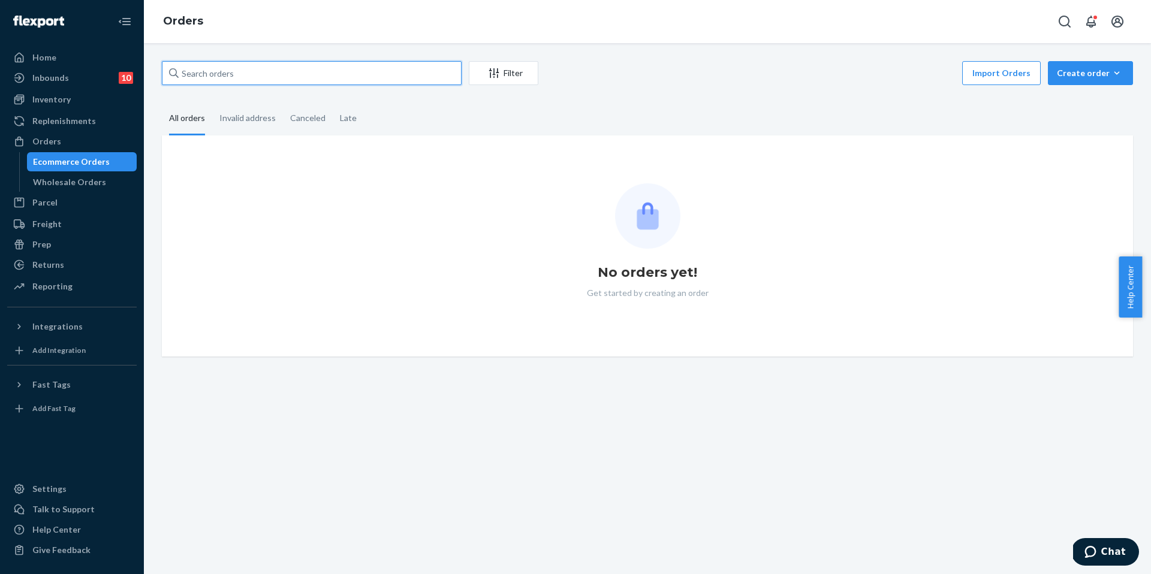
click at [222, 74] on input "text" at bounding box center [312, 73] width 300 height 24
paste input "254701750"
type input "254701750"
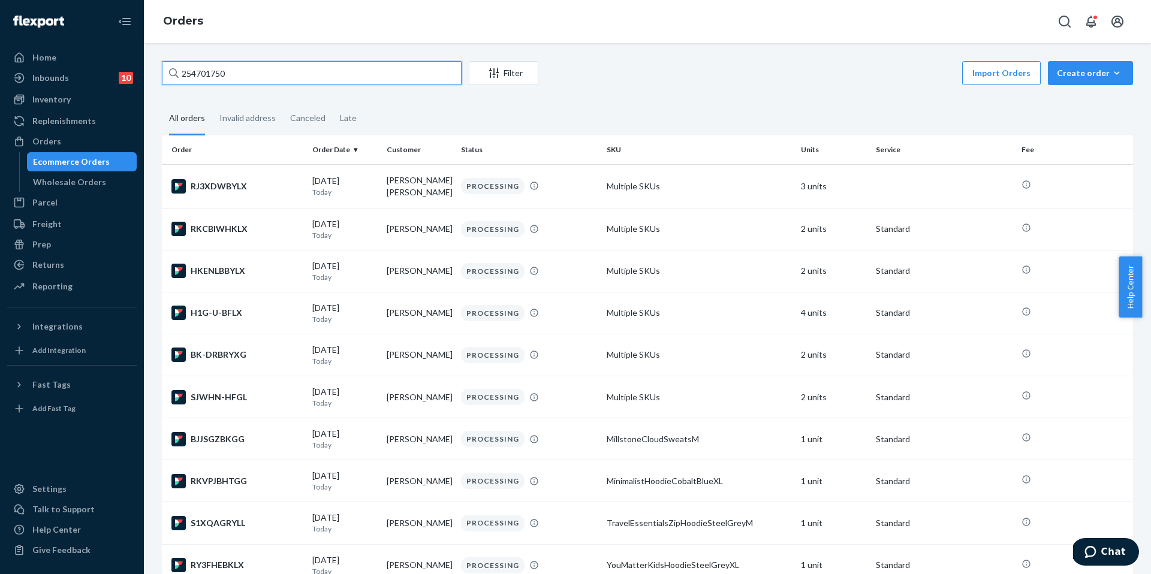
click at [276, 74] on input "254701750" at bounding box center [312, 73] width 300 height 24
drag, startPoint x: 215, startPoint y: 74, endPoint x: 53, endPoint y: 69, distance: 162.5
click at [53, 69] on div "Home Inbounds 10 Shipping Plans Problems 10 Inventory Products Replenishments O…" at bounding box center [575, 287] width 1151 height 574
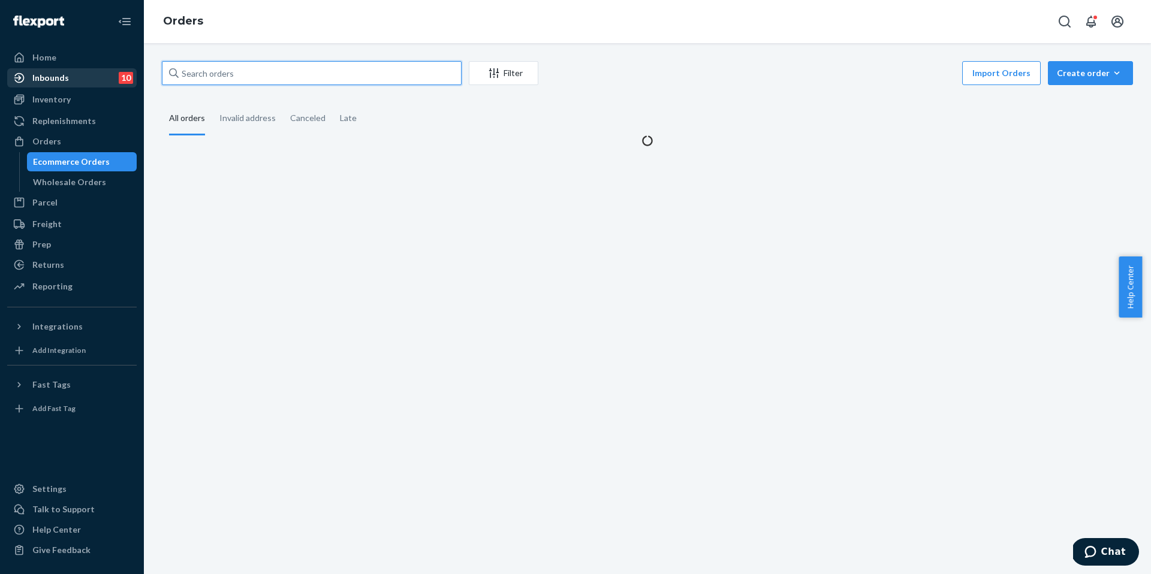
paste input "254701750"
type input "254701750"
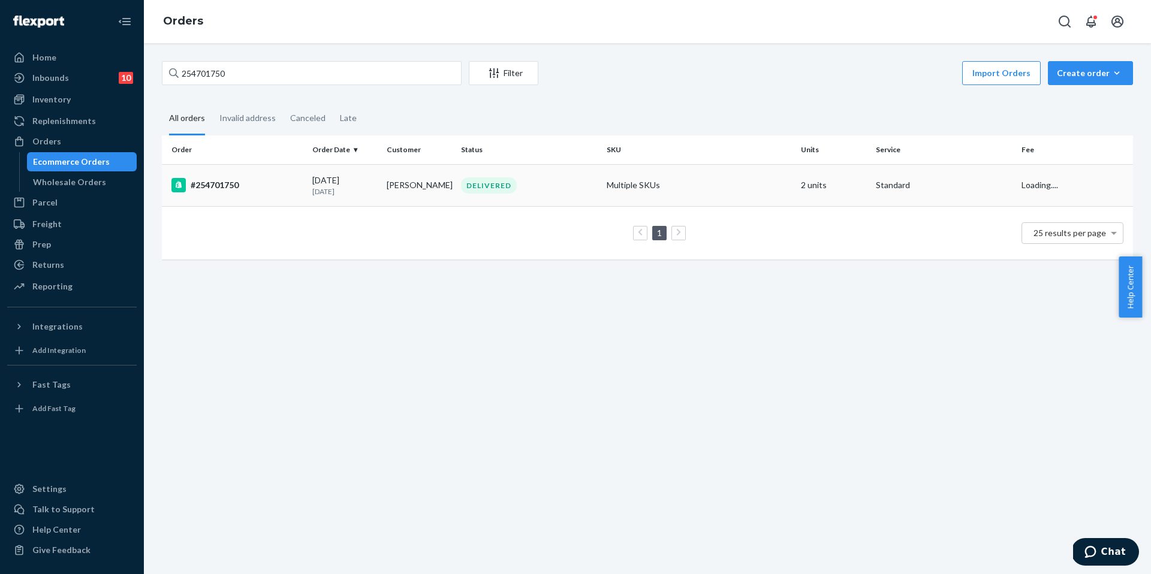
click at [223, 187] on div "#254701750" at bounding box center [236, 185] width 131 height 14
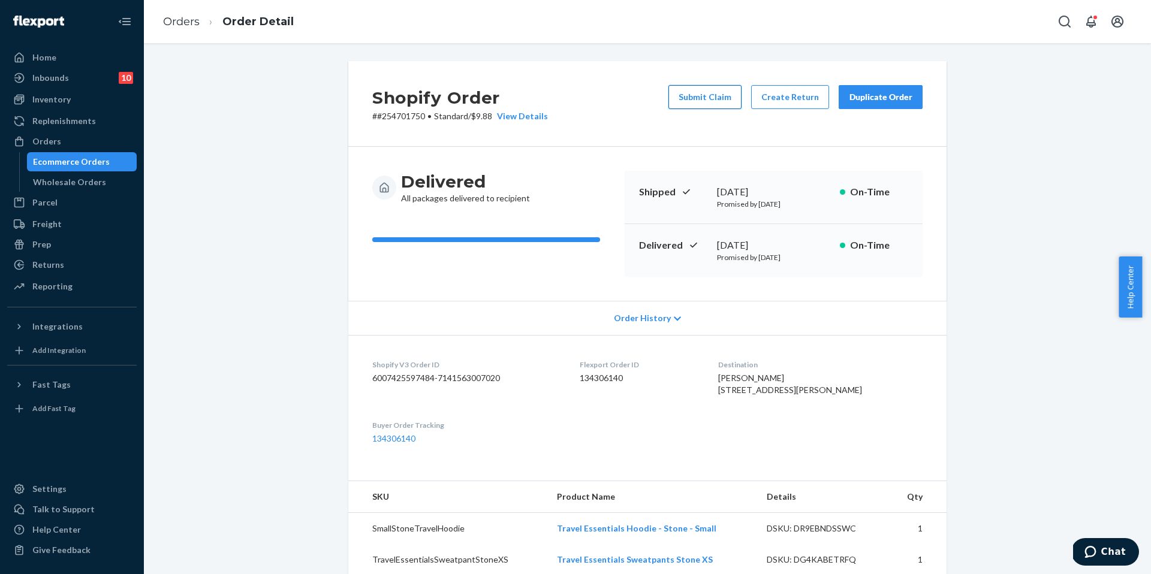
click at [709, 97] on button "Submit Claim" at bounding box center [704, 97] width 73 height 24
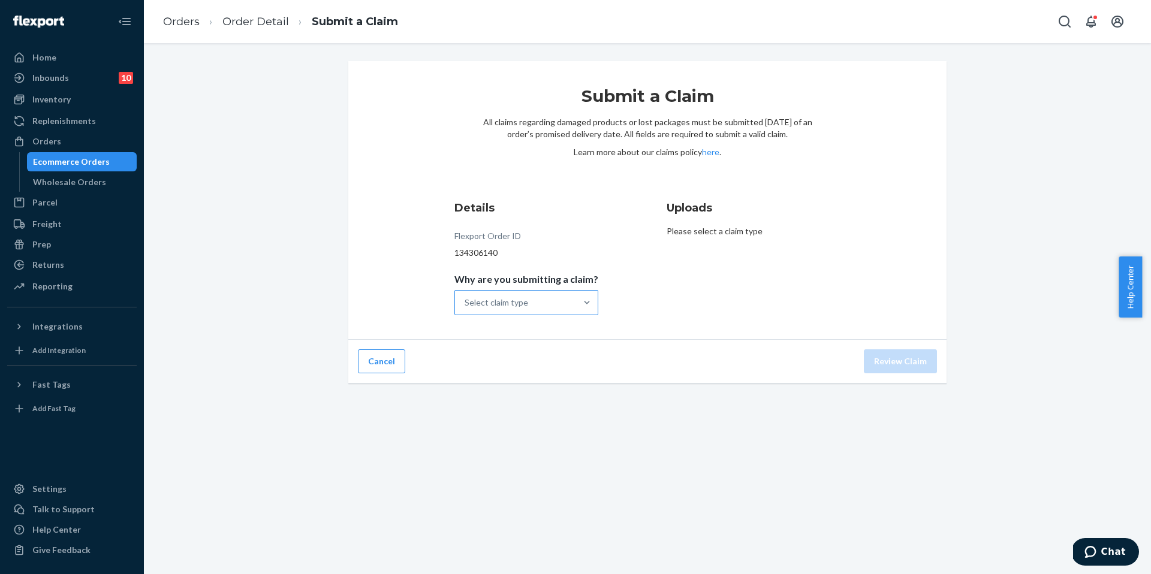
click at [553, 301] on div "Select claim type" at bounding box center [515, 303] width 121 height 24
click at [466, 301] on input "Why are you submitting a claim? Select claim type" at bounding box center [464, 303] width 1 height 12
click at [538, 378] on div "Incorrect product" at bounding box center [526, 380] width 139 height 24
click at [466, 309] on input "Why are you submitting a claim? option Incorrect product focused, 3 of 4. 4 res…" at bounding box center [464, 303] width 1 height 12
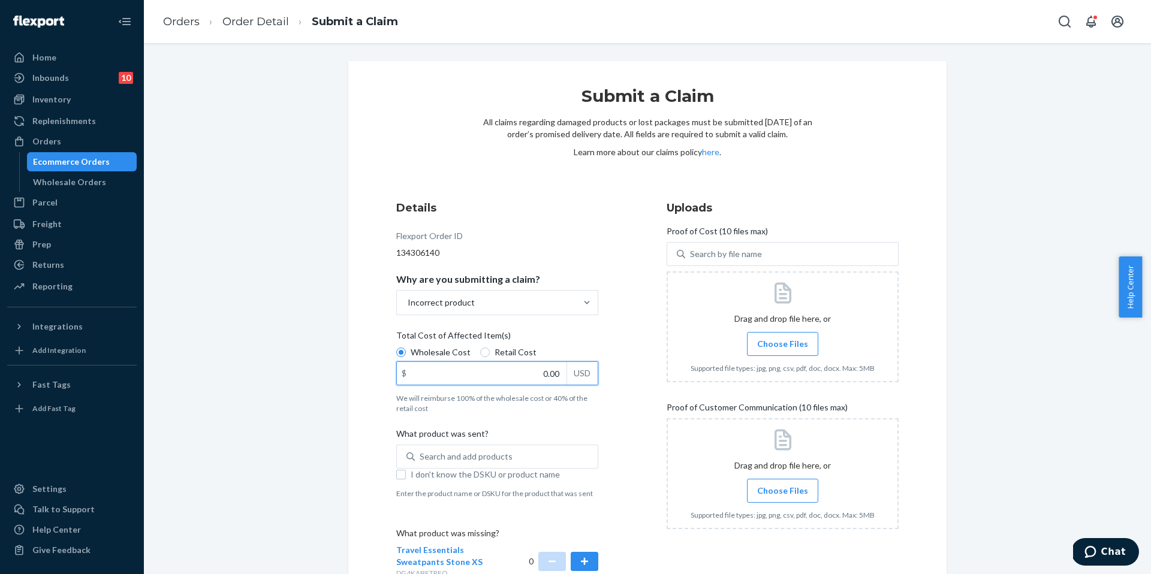
click at [518, 375] on input "0.00" at bounding box center [482, 373] width 170 height 23
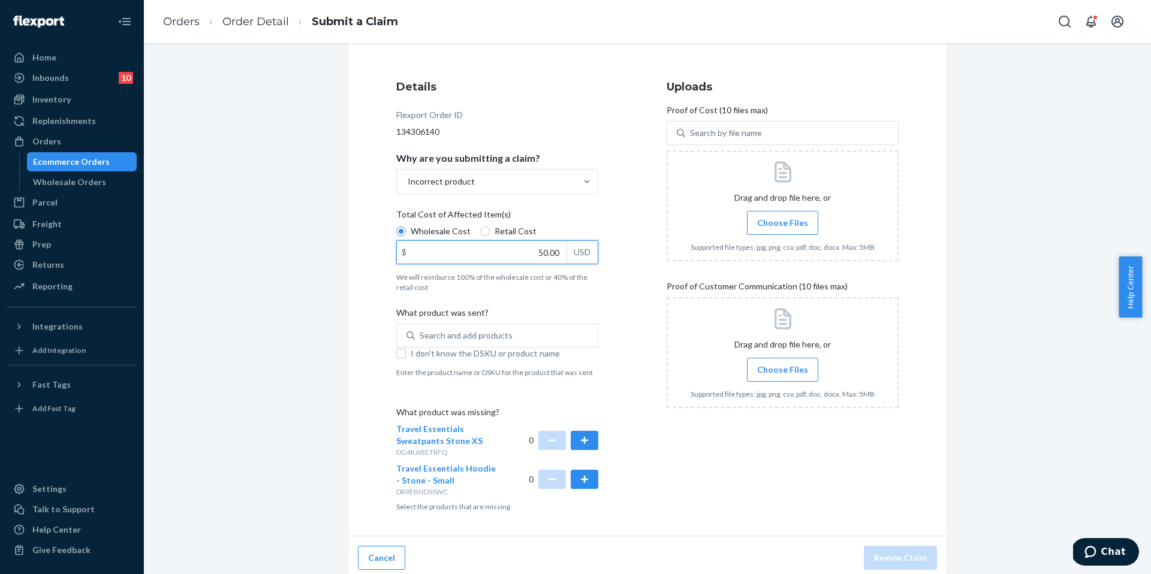
scroll to position [127, 0]
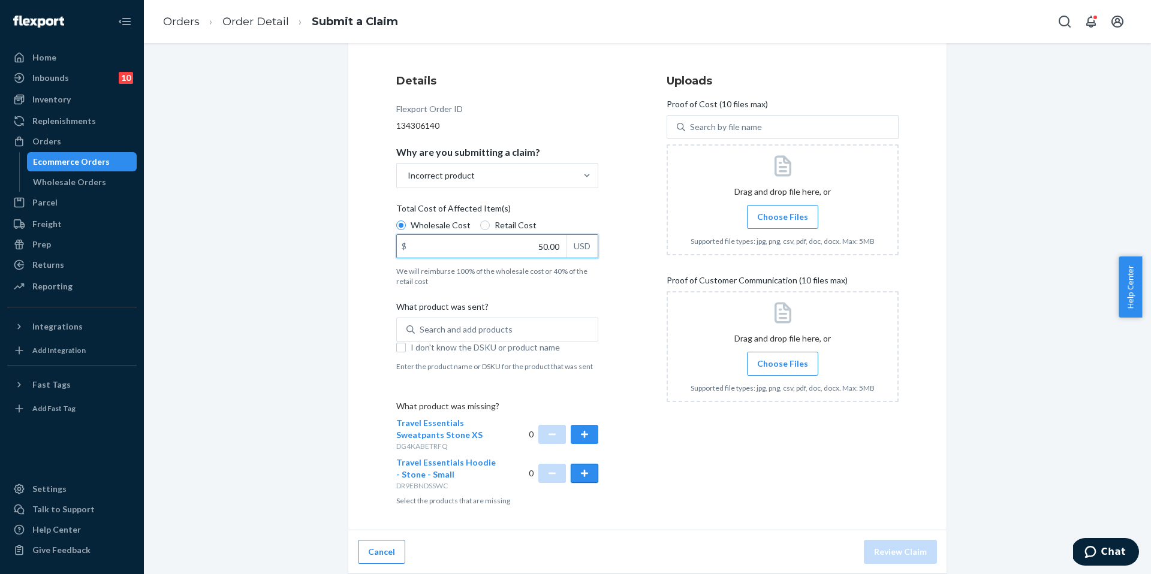
type input "50.00"
click at [580, 470] on button "button" at bounding box center [585, 473] width 28 height 19
click at [252, 20] on link "Order Detail" at bounding box center [255, 21] width 67 height 13
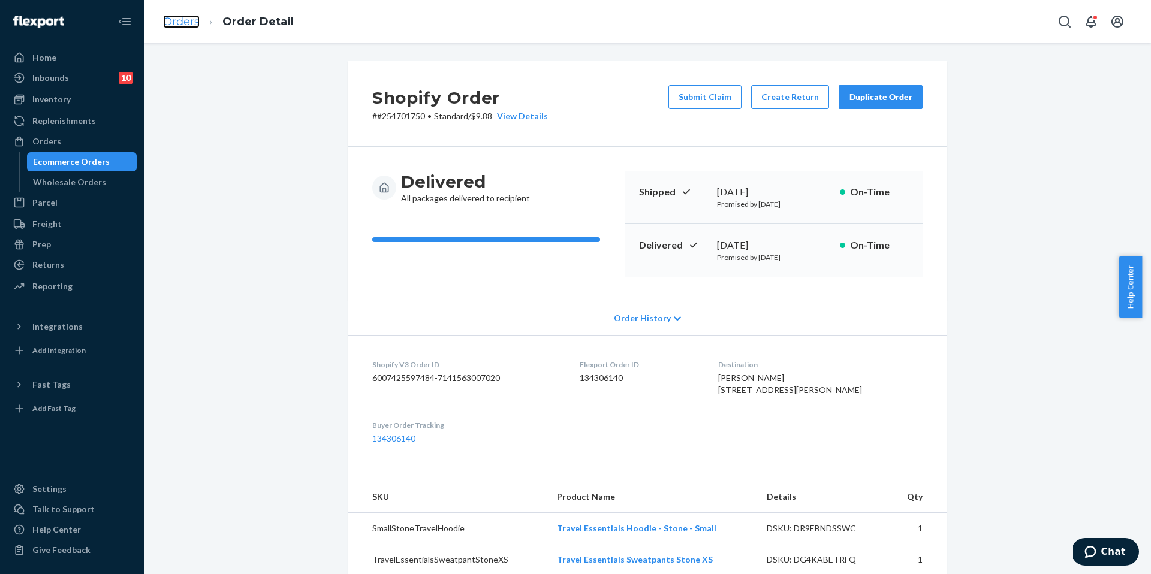
click at [189, 26] on link "Orders" at bounding box center [181, 21] width 37 height 13
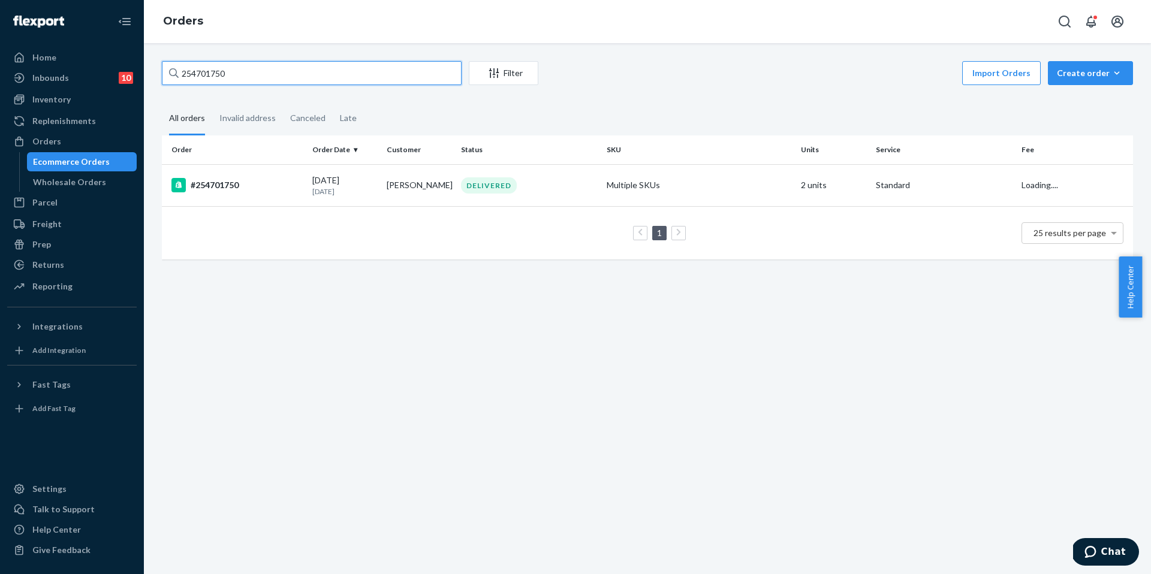
click at [246, 79] on input "254701750" at bounding box center [312, 73] width 300 height 24
paste input "521773"
type input "254521773"
click at [249, 185] on div "#254521773" at bounding box center [236, 185] width 131 height 14
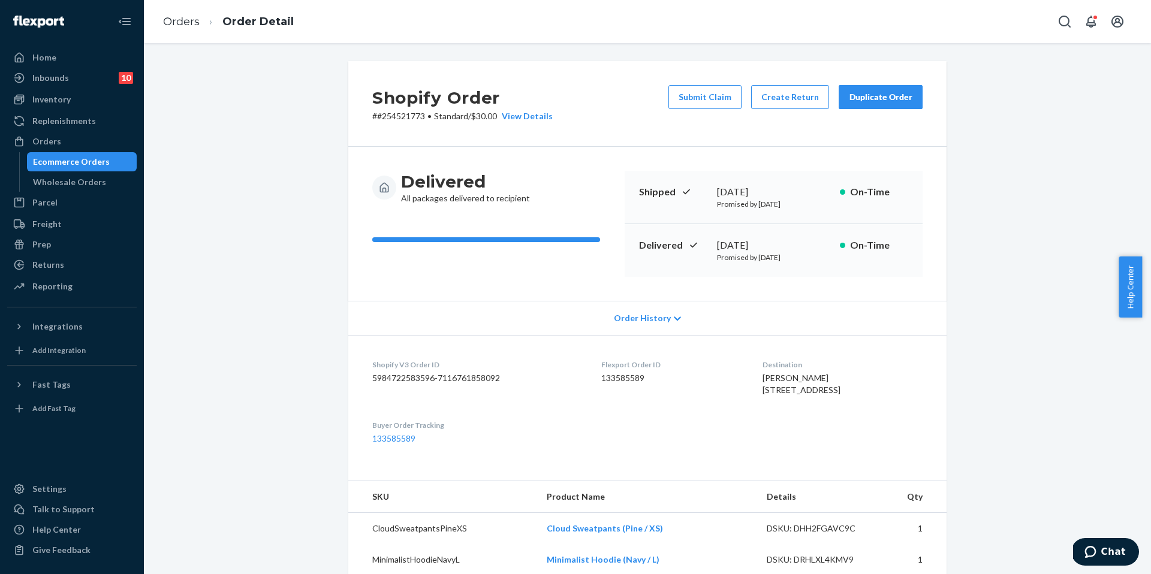
click at [857, 89] on button "Duplicate Order" at bounding box center [880, 97] width 84 height 24
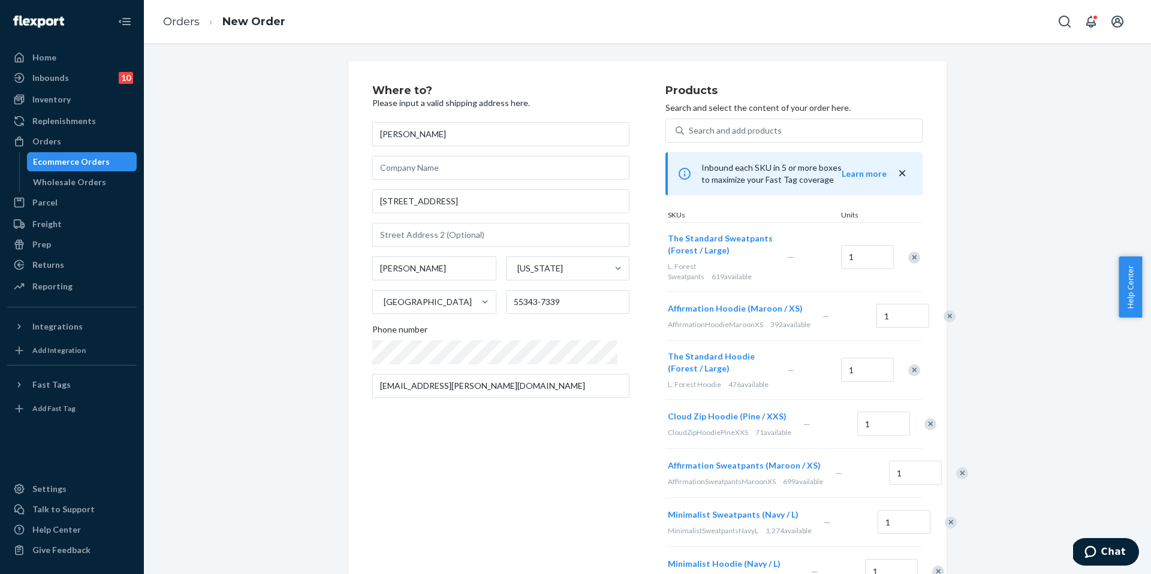
click at [911, 255] on div "Remove Item" at bounding box center [914, 258] width 12 height 12
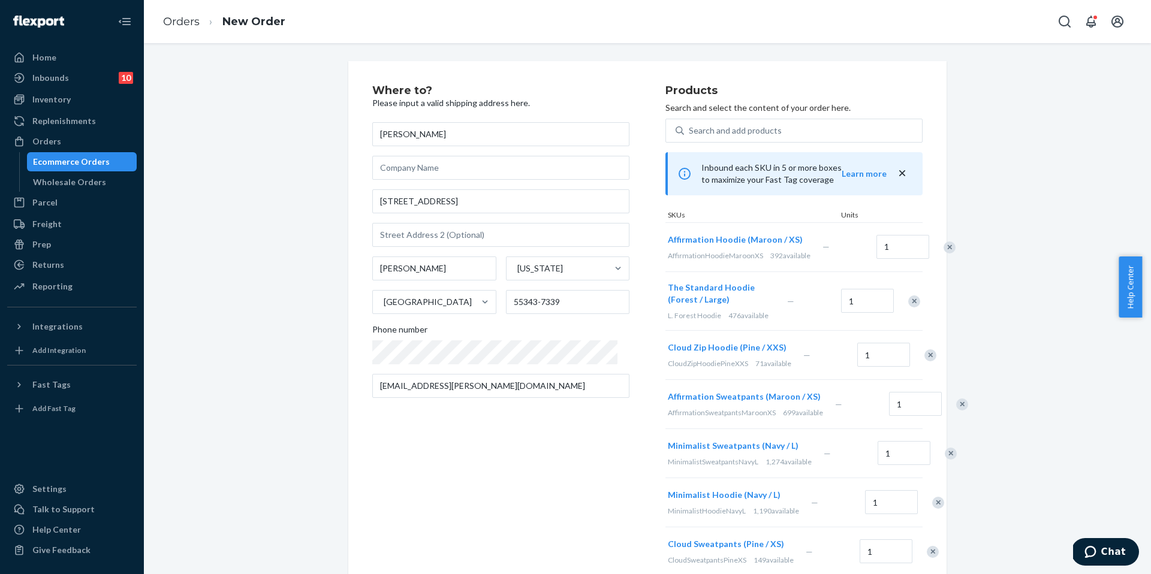
click at [943, 254] on div "Remove Item" at bounding box center [949, 248] width 12 height 12
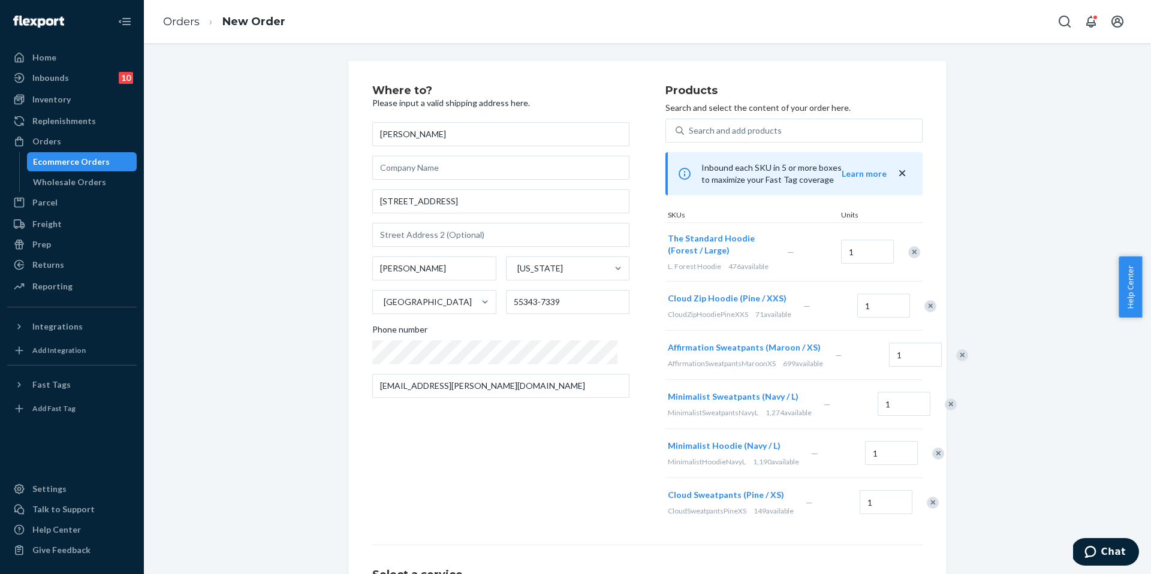
click at [916, 256] on div at bounding box center [907, 252] width 30 height 32
click at [912, 255] on div "Remove Item" at bounding box center [914, 252] width 12 height 12
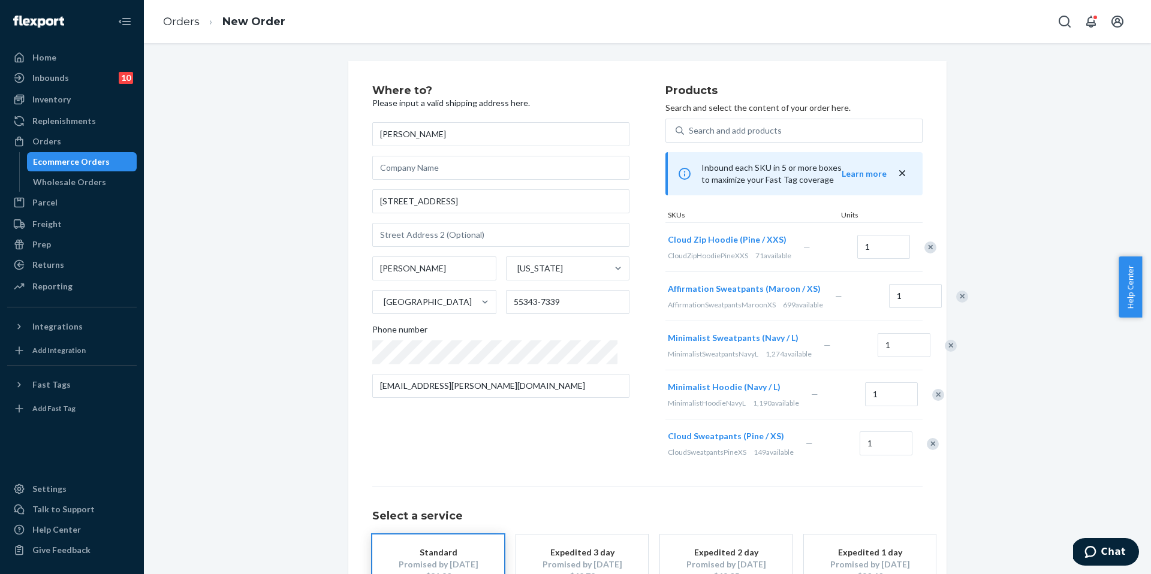
click at [924, 250] on div "Remove Item" at bounding box center [930, 248] width 12 height 12
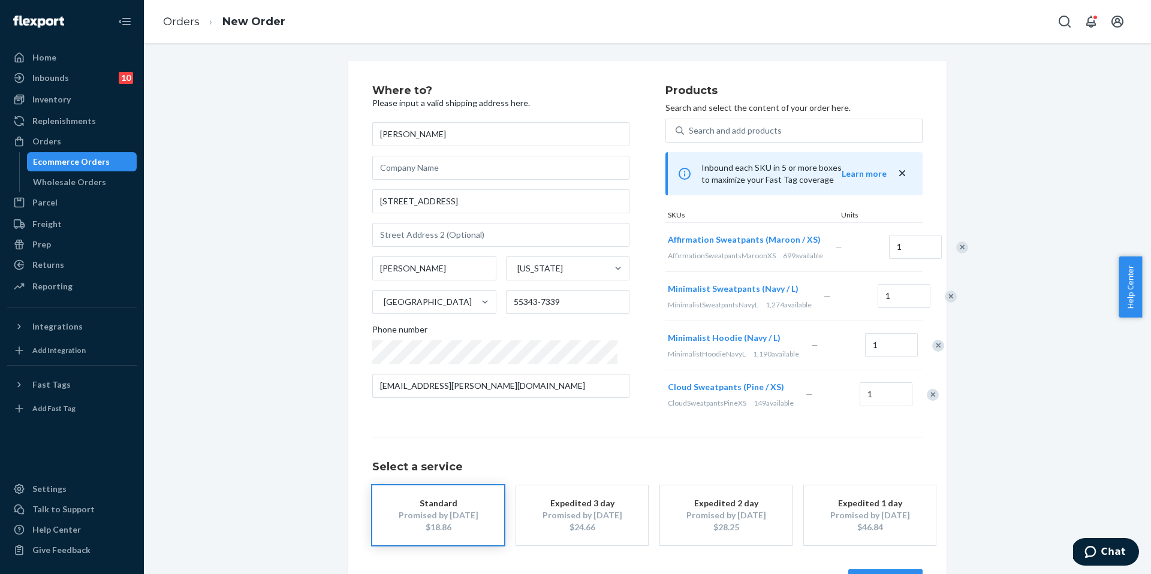
click at [929, 312] on div at bounding box center [944, 296] width 30 height 32
click at [945, 303] on div "Remove Item" at bounding box center [951, 297] width 12 height 12
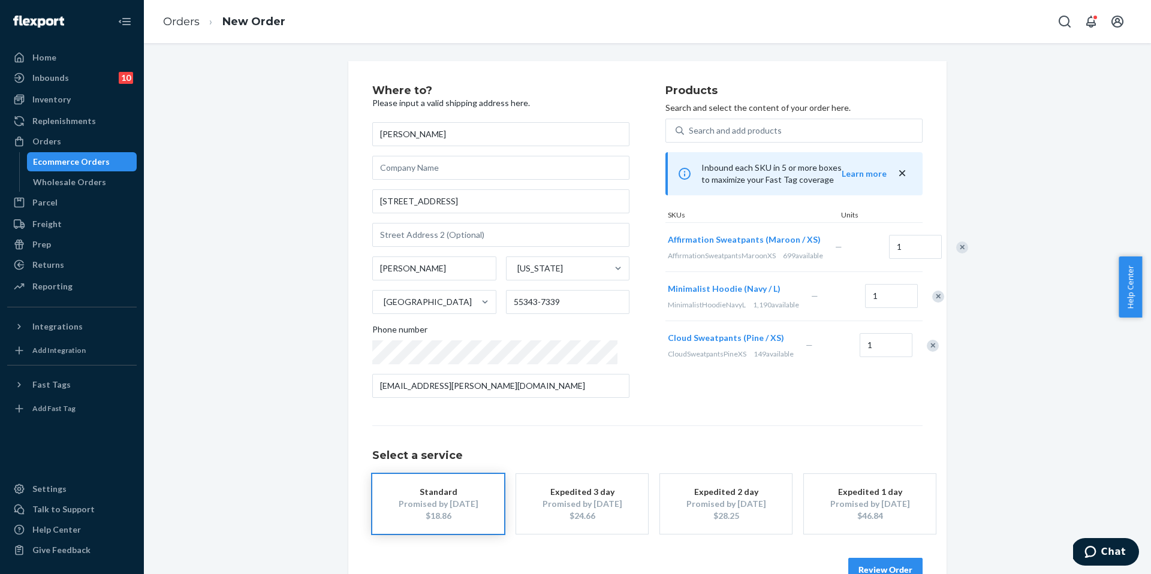
click at [932, 303] on div "Remove Item" at bounding box center [938, 297] width 12 height 12
click at [927, 303] on div "Remove Item" at bounding box center [933, 297] width 12 height 12
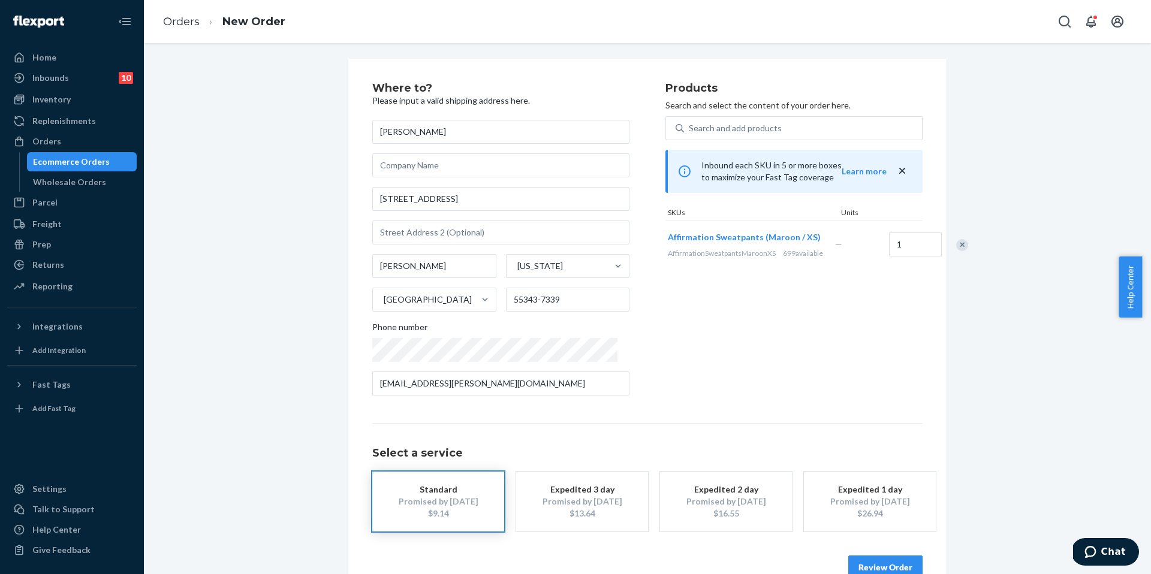
click at [859, 567] on button "Review Order" at bounding box center [885, 568] width 74 height 24
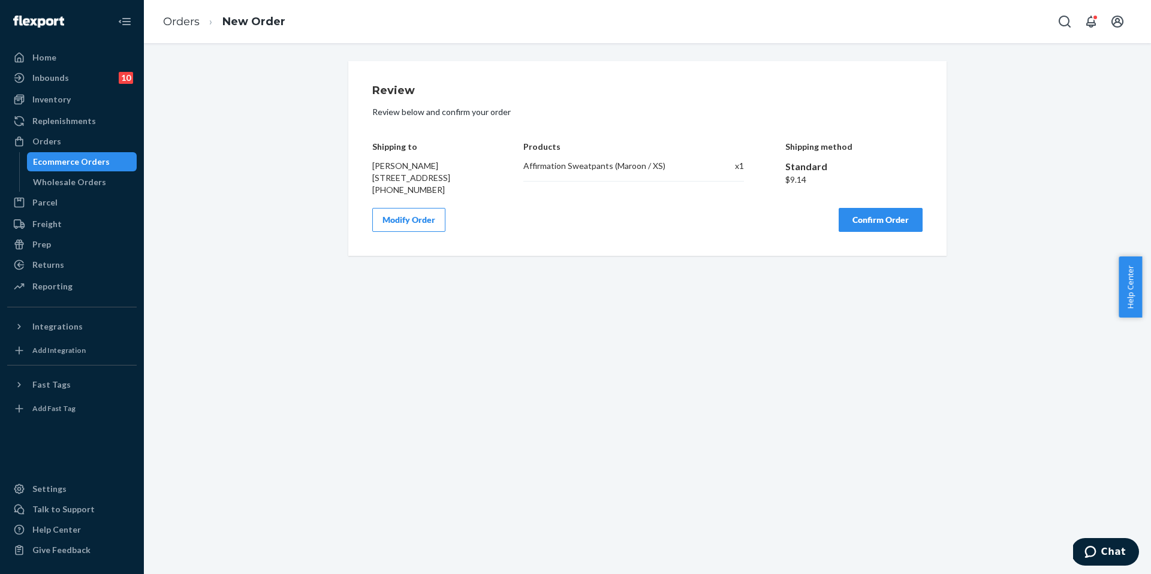
click at [857, 232] on button "Confirm Order" at bounding box center [880, 220] width 84 height 24
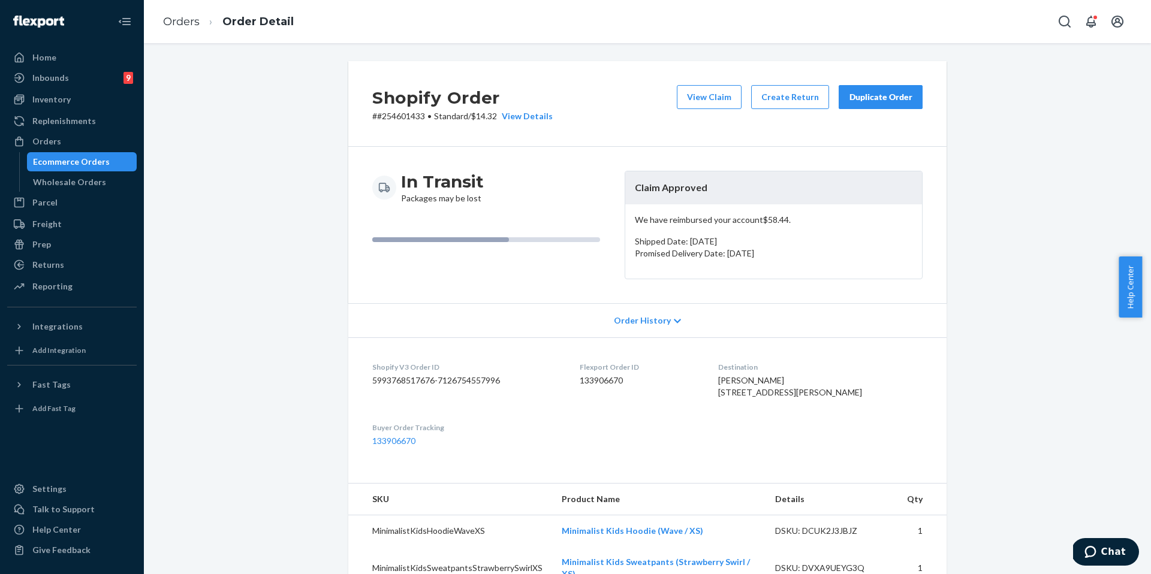
click at [877, 96] on div "Duplicate Order" at bounding box center [881, 97] width 64 height 12
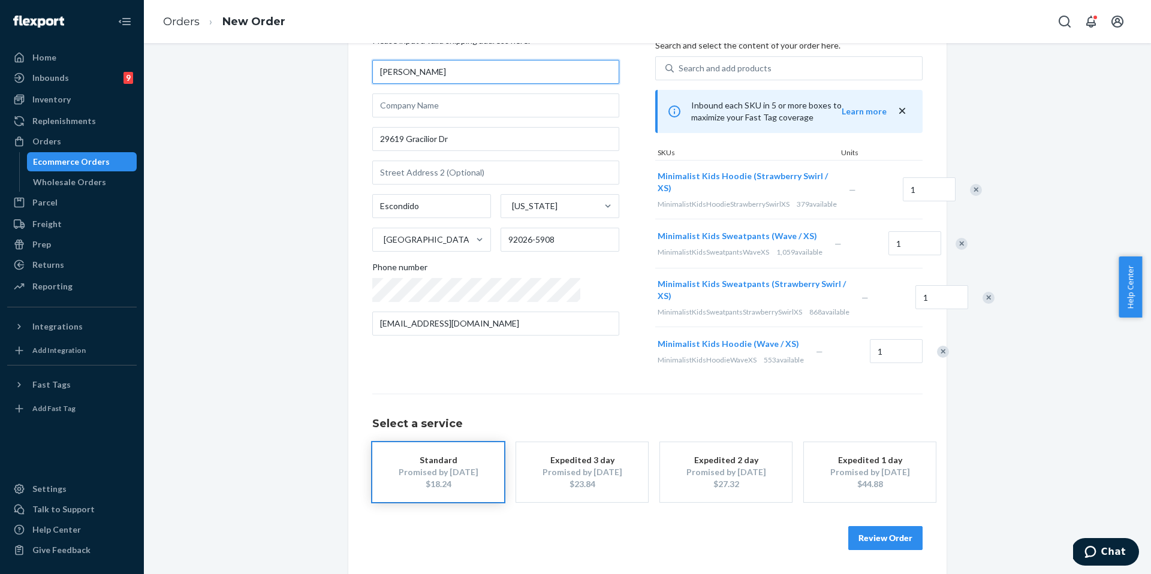
scroll to position [91, 0]
click at [879, 538] on button "Review Order" at bounding box center [885, 538] width 74 height 24
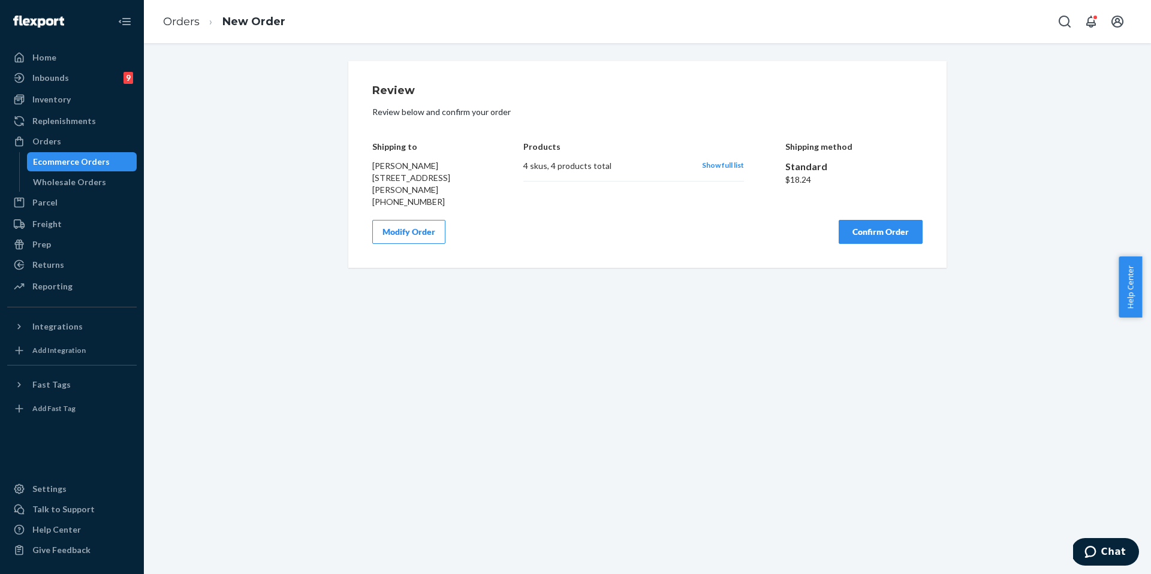
scroll to position [0, 0]
click at [874, 243] on button "Confirm Order" at bounding box center [880, 232] width 84 height 24
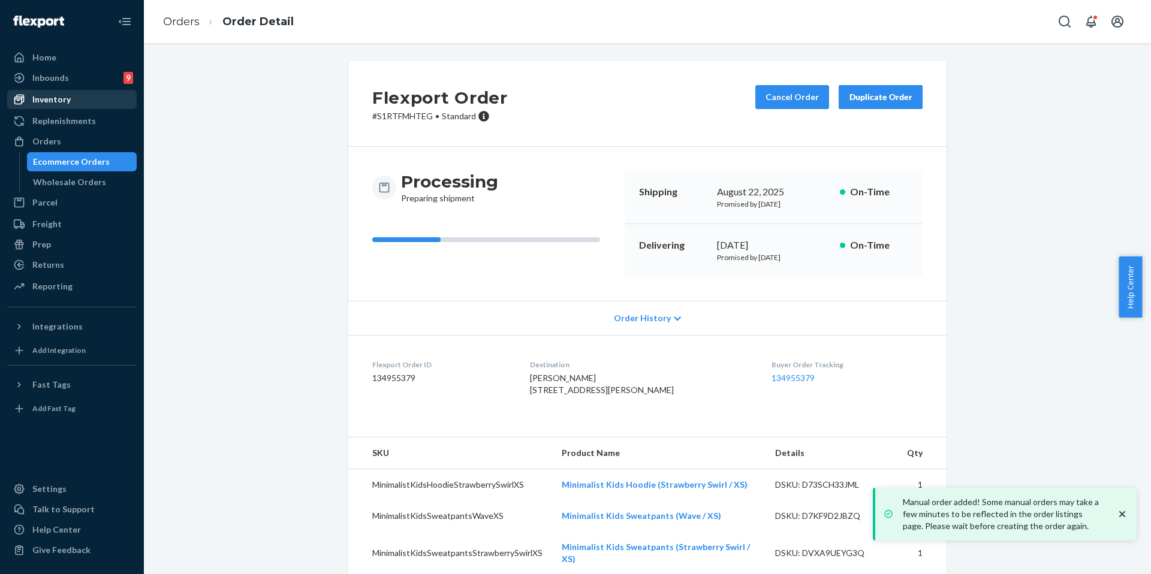
click at [80, 98] on div "Inventory" at bounding box center [71, 99] width 127 height 17
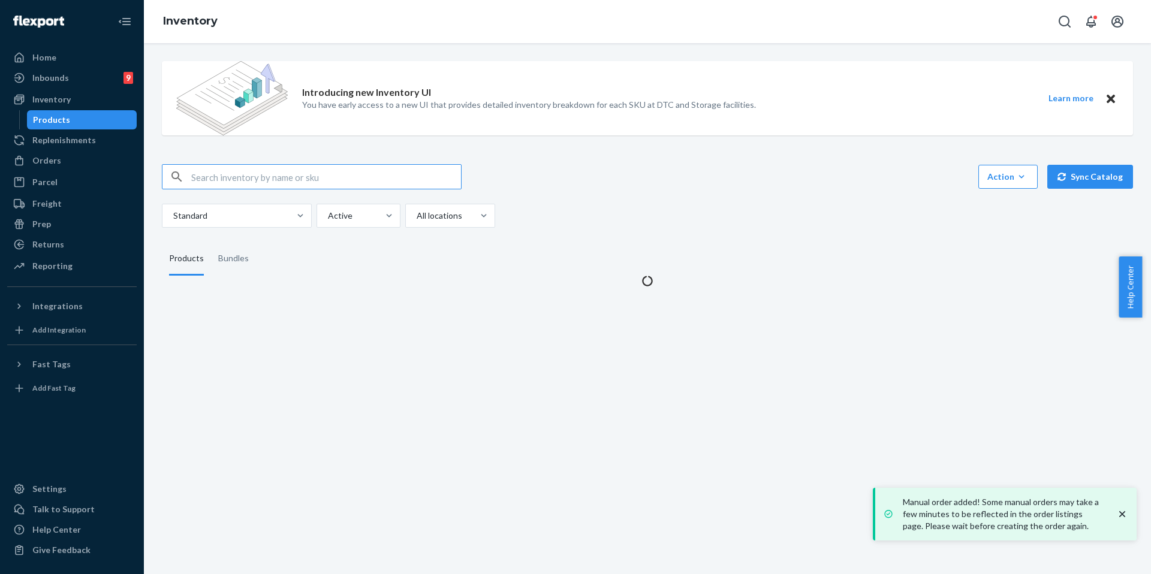
click at [277, 178] on input "text" at bounding box center [326, 177] width 270 height 24
drag, startPoint x: 335, startPoint y: 180, endPoint x: 296, endPoint y: 177, distance: 39.0
click at [296, 177] on input "Camo Kids Sweatpants - Pre Order Adirondack / XL" at bounding box center [326, 177] width 270 height 24
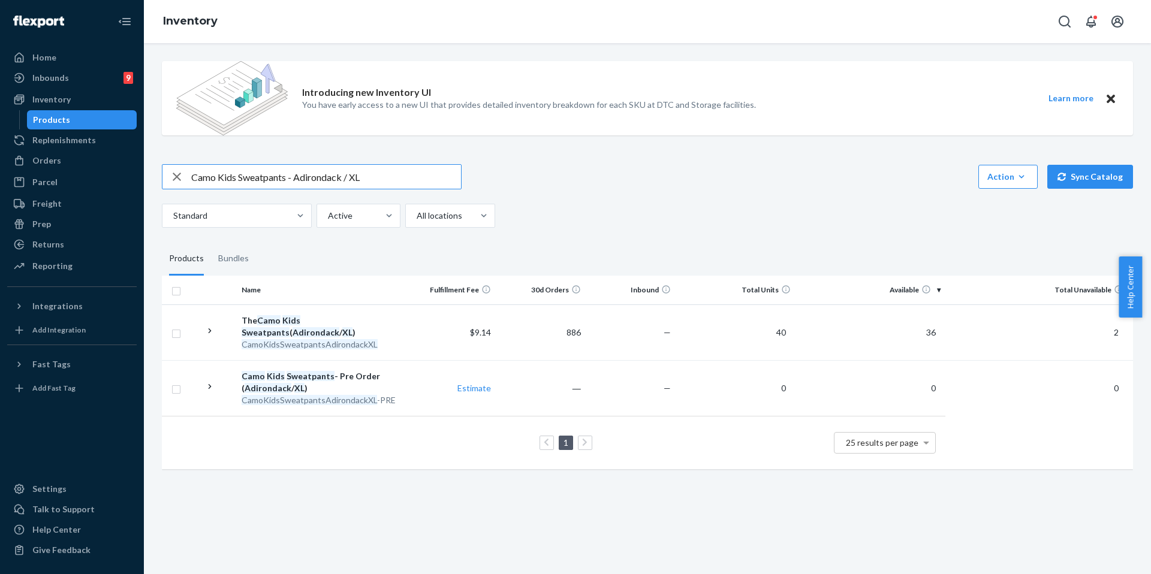
drag, startPoint x: 404, startPoint y: 176, endPoint x: 188, endPoint y: 148, distance: 218.2
click at [188, 148] on div "Introducing new Inventory UI You have early access to a new UI that provides de…" at bounding box center [647, 267] width 989 height 430
paste input "Minimalist Shorts Panther / M"
click at [281, 176] on input "Minimalist Shorts Panther / M" at bounding box center [326, 177] width 270 height 24
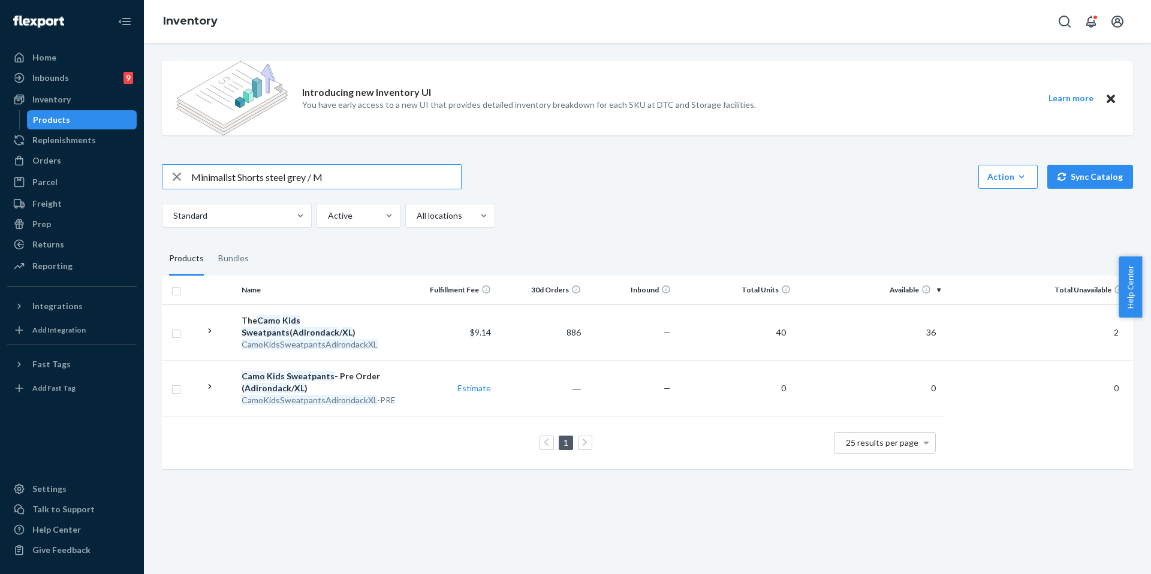
type input "Minimalist Shorts steel grey / M"
